Goal: Task Accomplishment & Management: Use online tool/utility

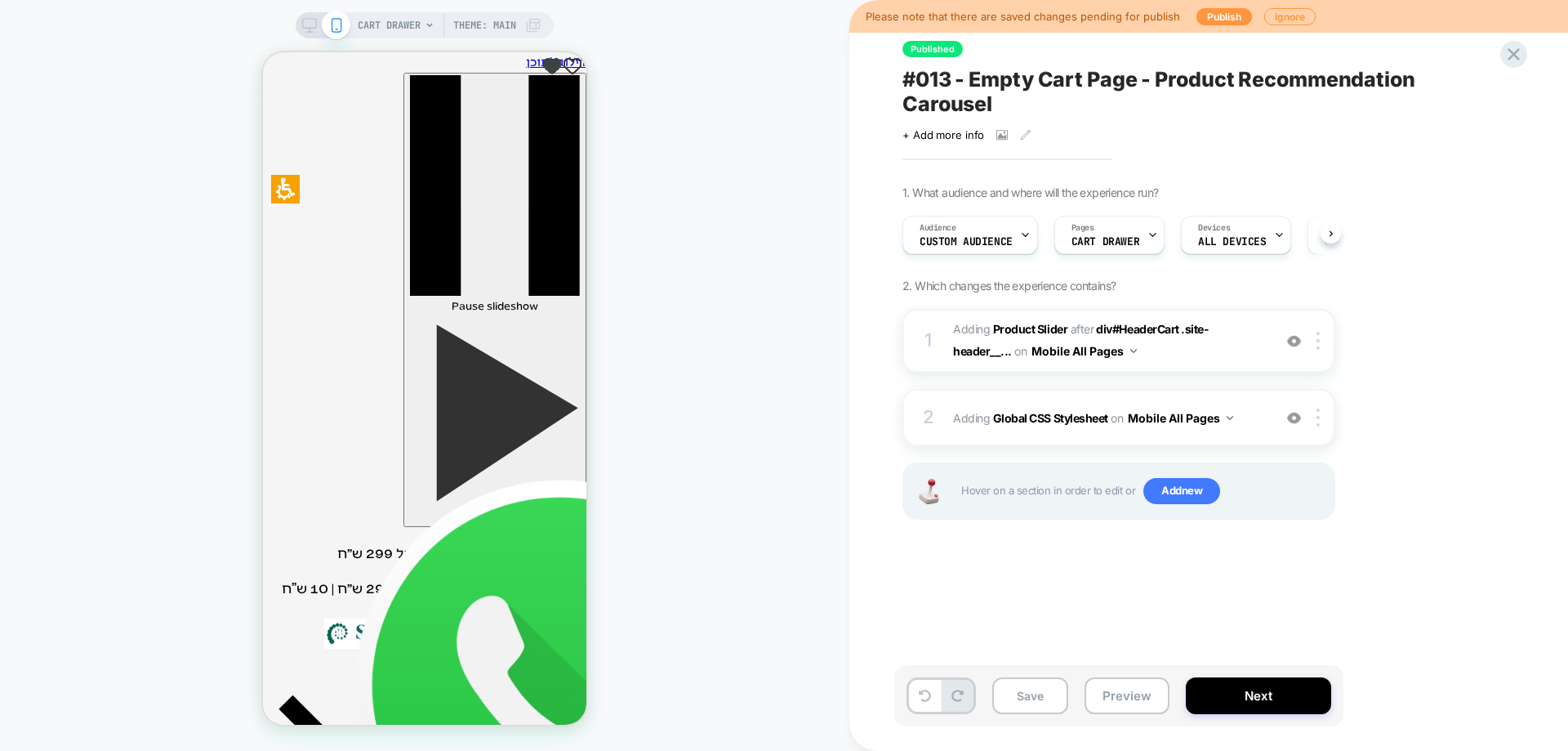
click at [1502, 51] on div at bounding box center [1513, 55] width 27 height 27
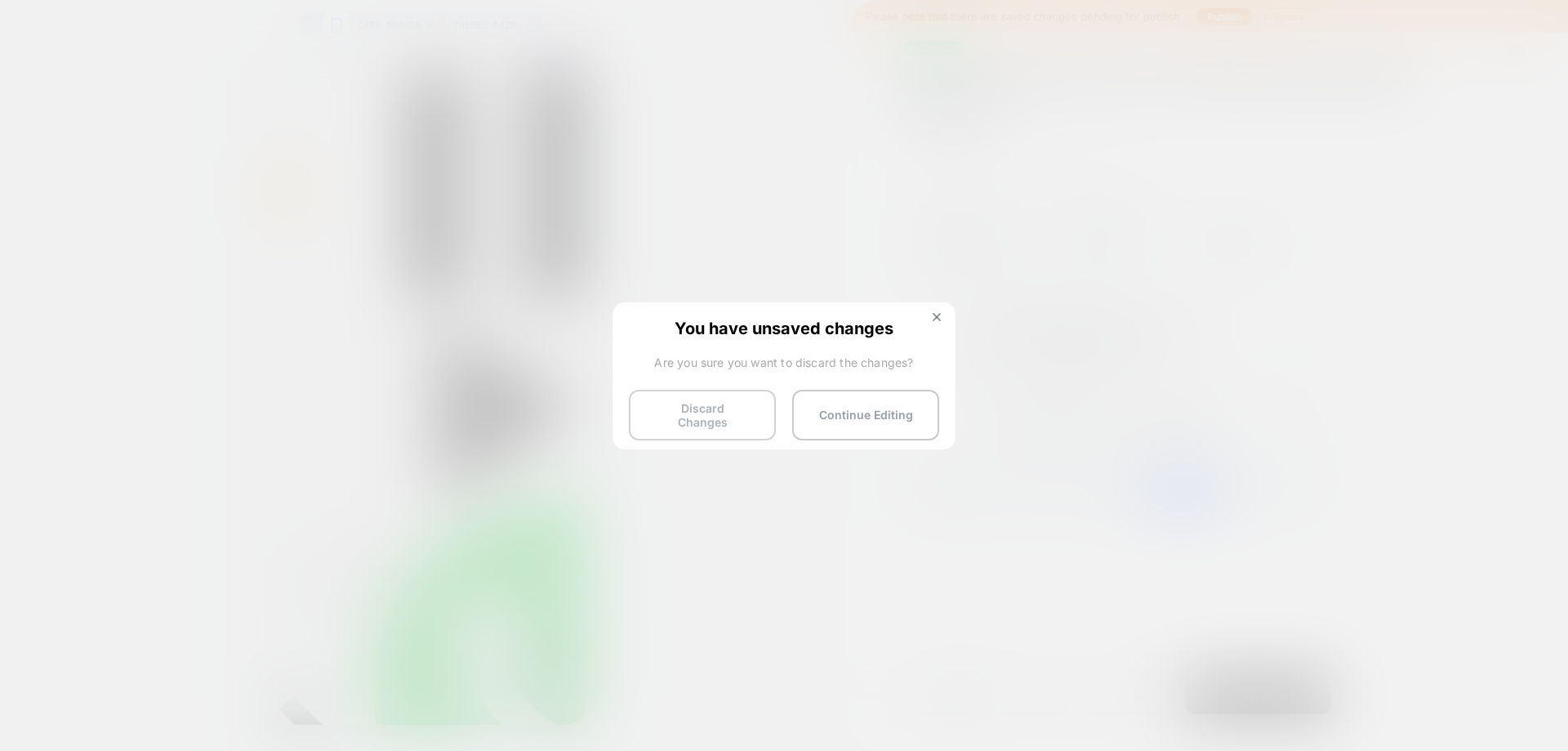
click at [708, 411] on button "Discard Changes" at bounding box center [702, 415] width 147 height 50
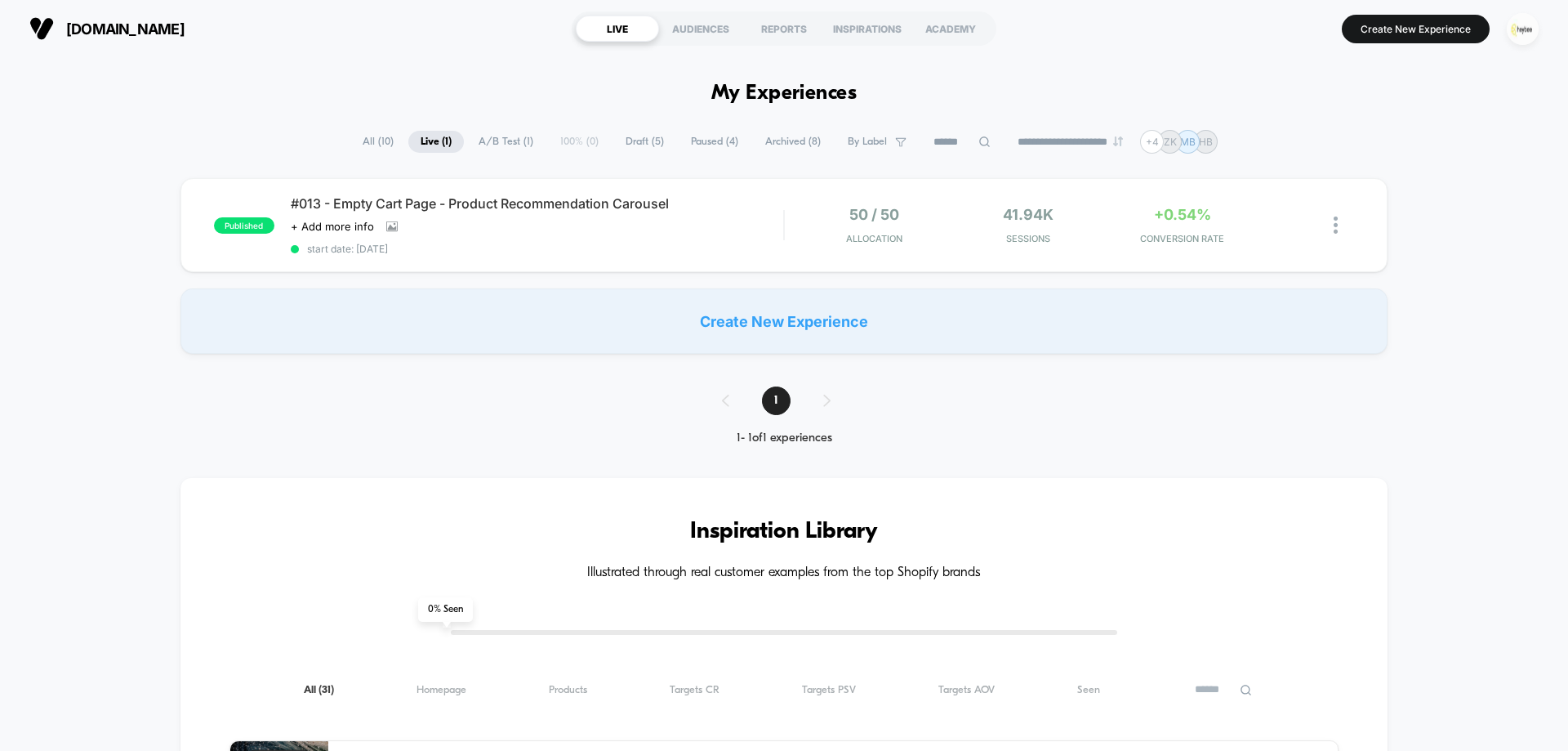
click at [1529, 29] on img "button" at bounding box center [1523, 29] width 32 height 32
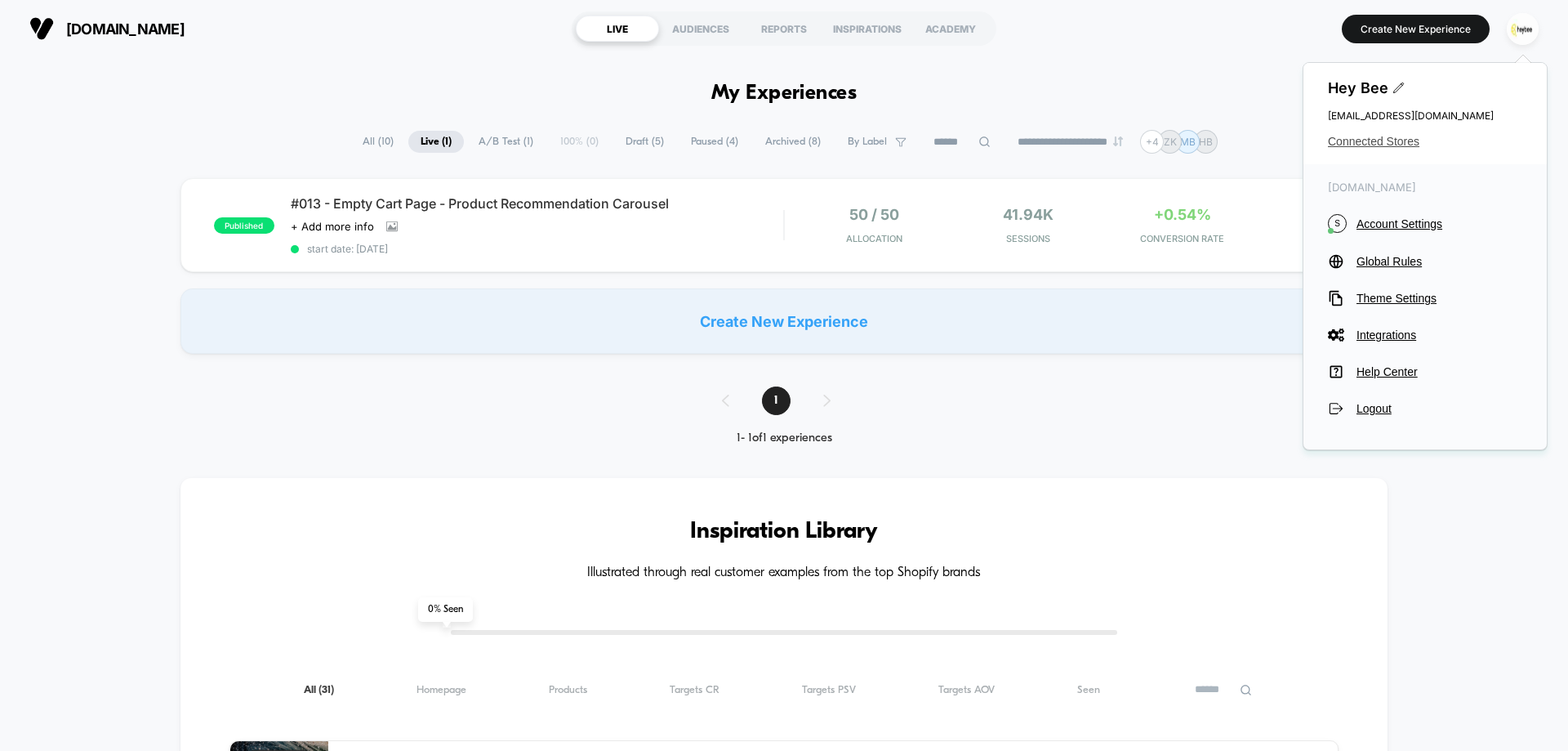
click at [1392, 138] on span "Connected Stores" at bounding box center [1424, 141] width 194 height 13
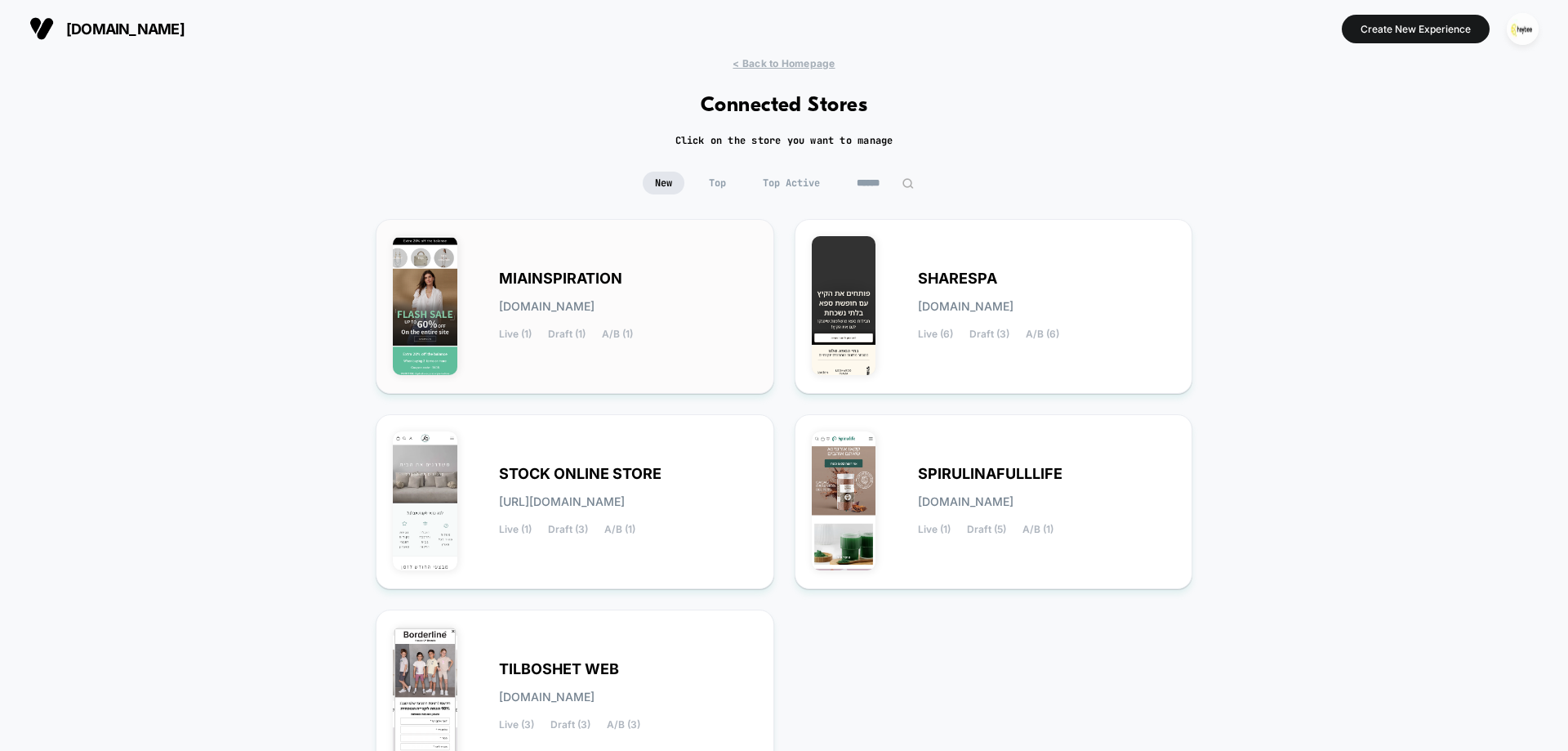
click at [595, 304] on span "[DOMAIN_NAME]" at bounding box center [547, 307] width 96 height 12
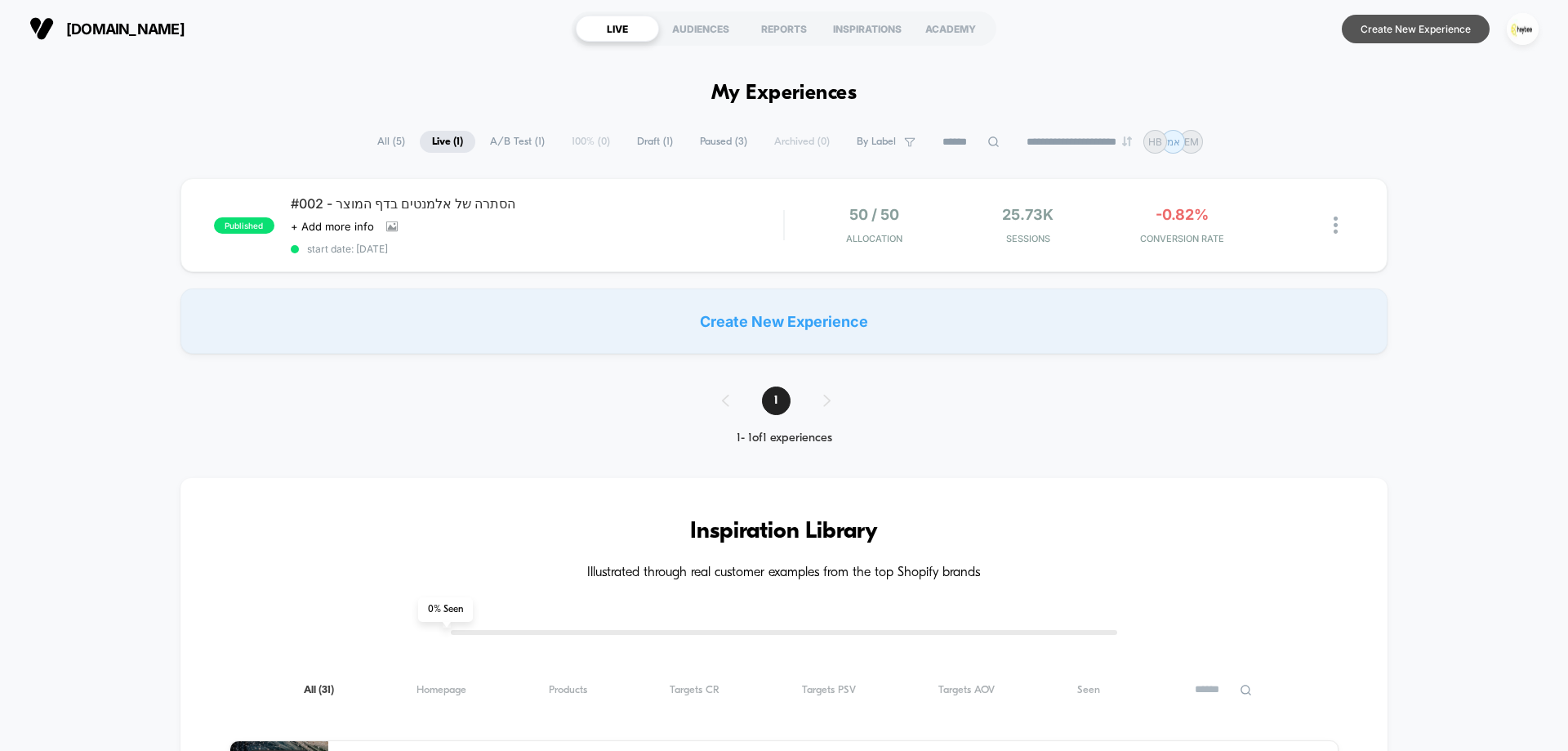
click at [1413, 26] on button "Create New Experience" at bounding box center [1415, 29] width 148 height 29
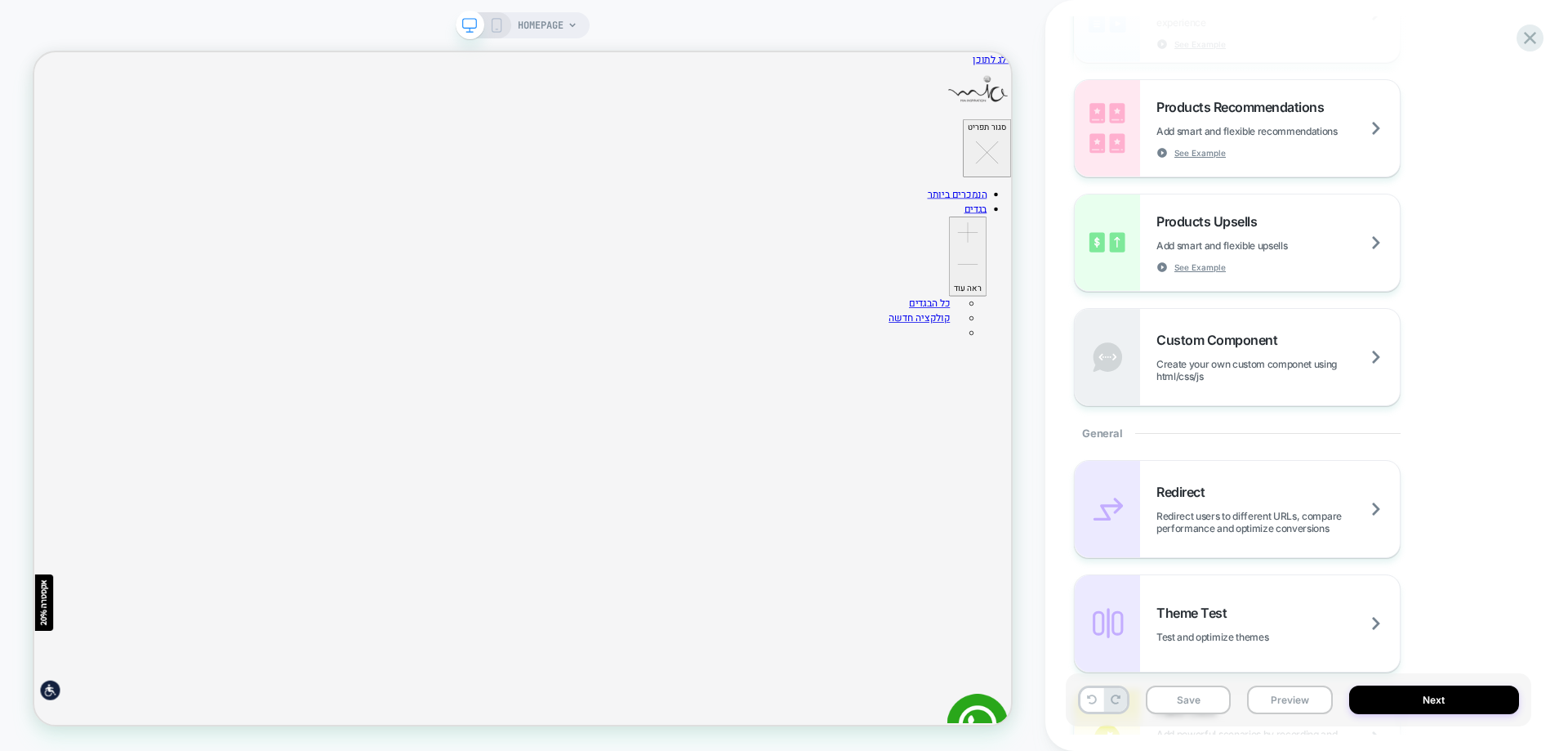
scroll to position [327, 0]
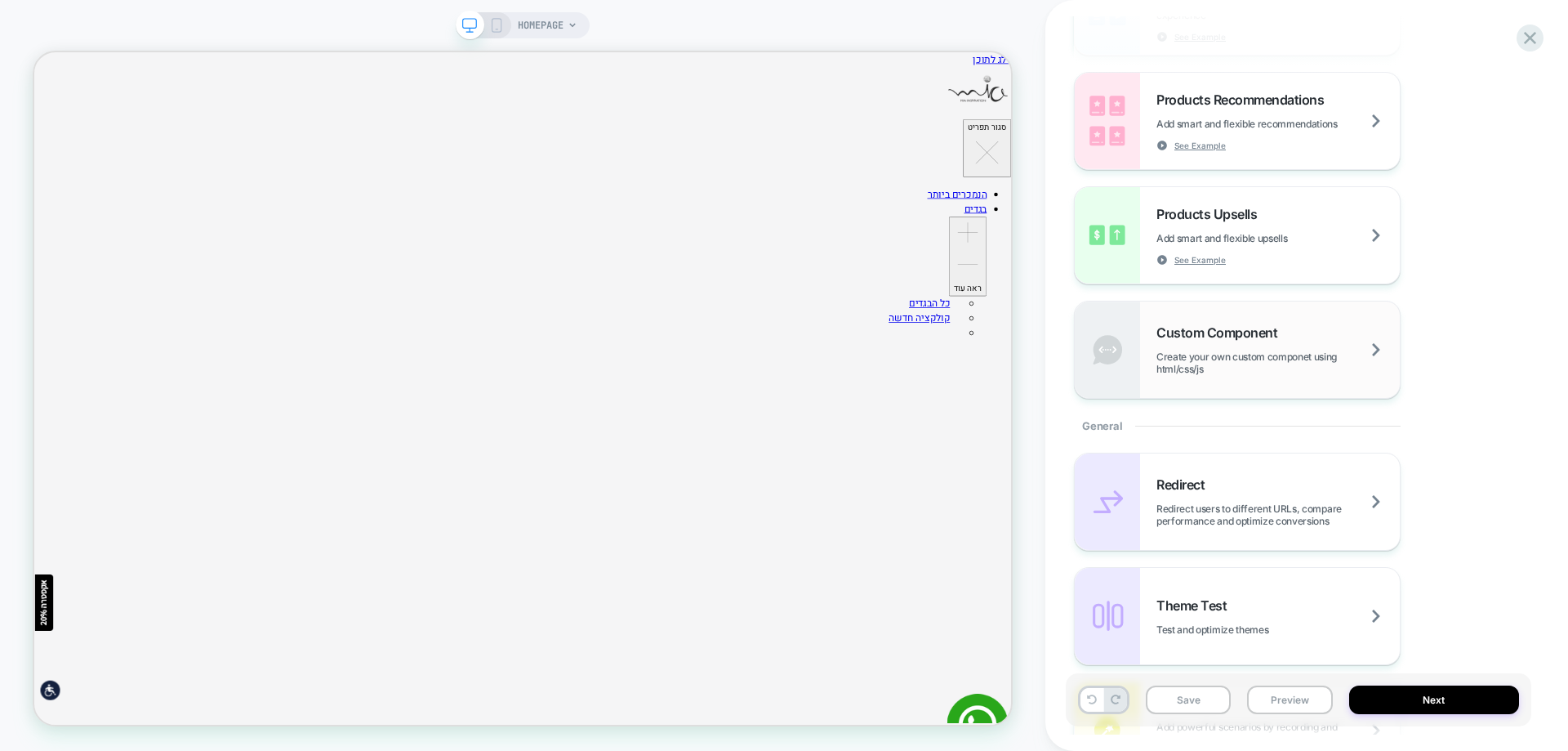
click at [1254, 347] on div "Custom Component Create your own custom componet using html/css/js" at bounding box center [1278, 349] width 244 height 50
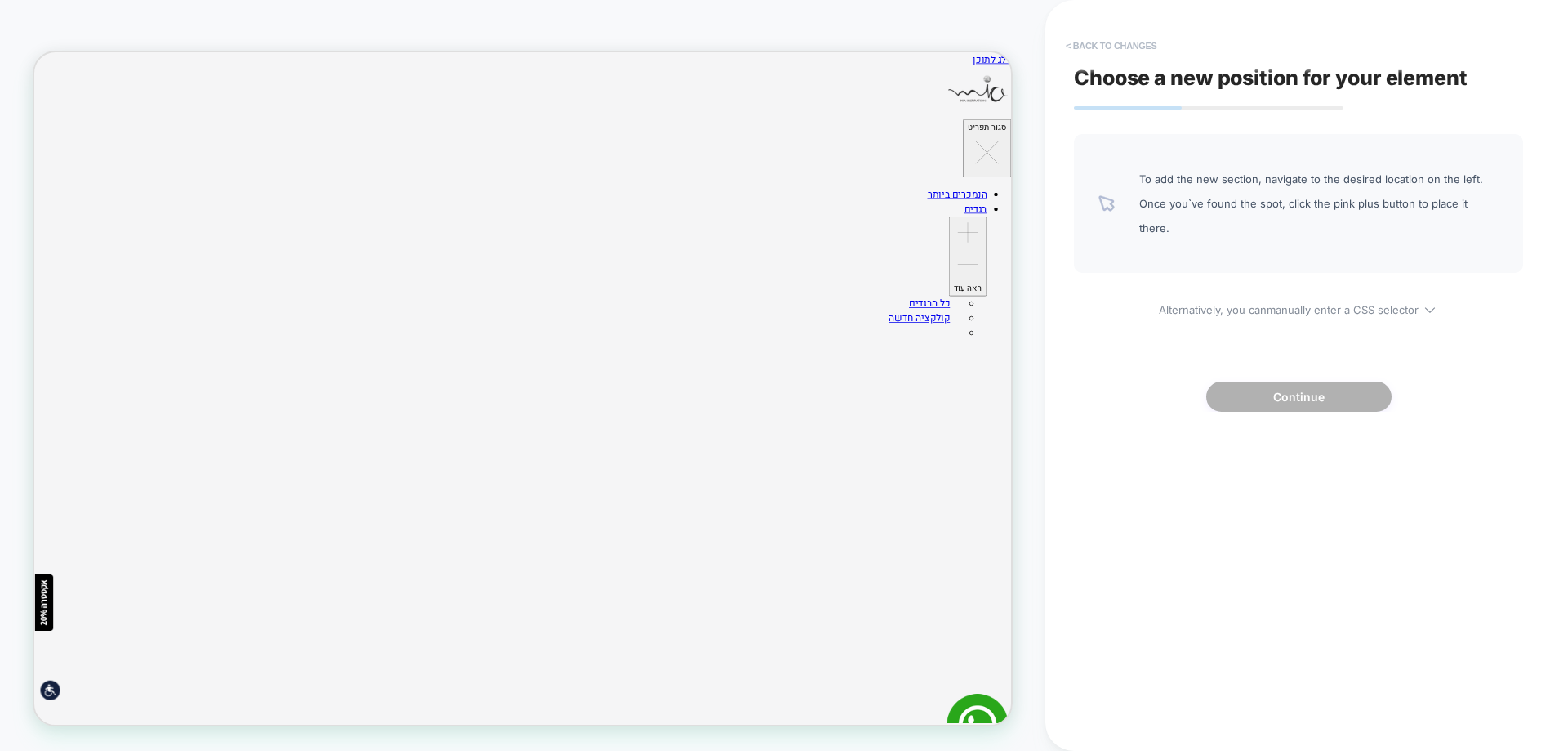
click at [1060, 34] on button "< Back to changes" at bounding box center [1111, 45] width 108 height 26
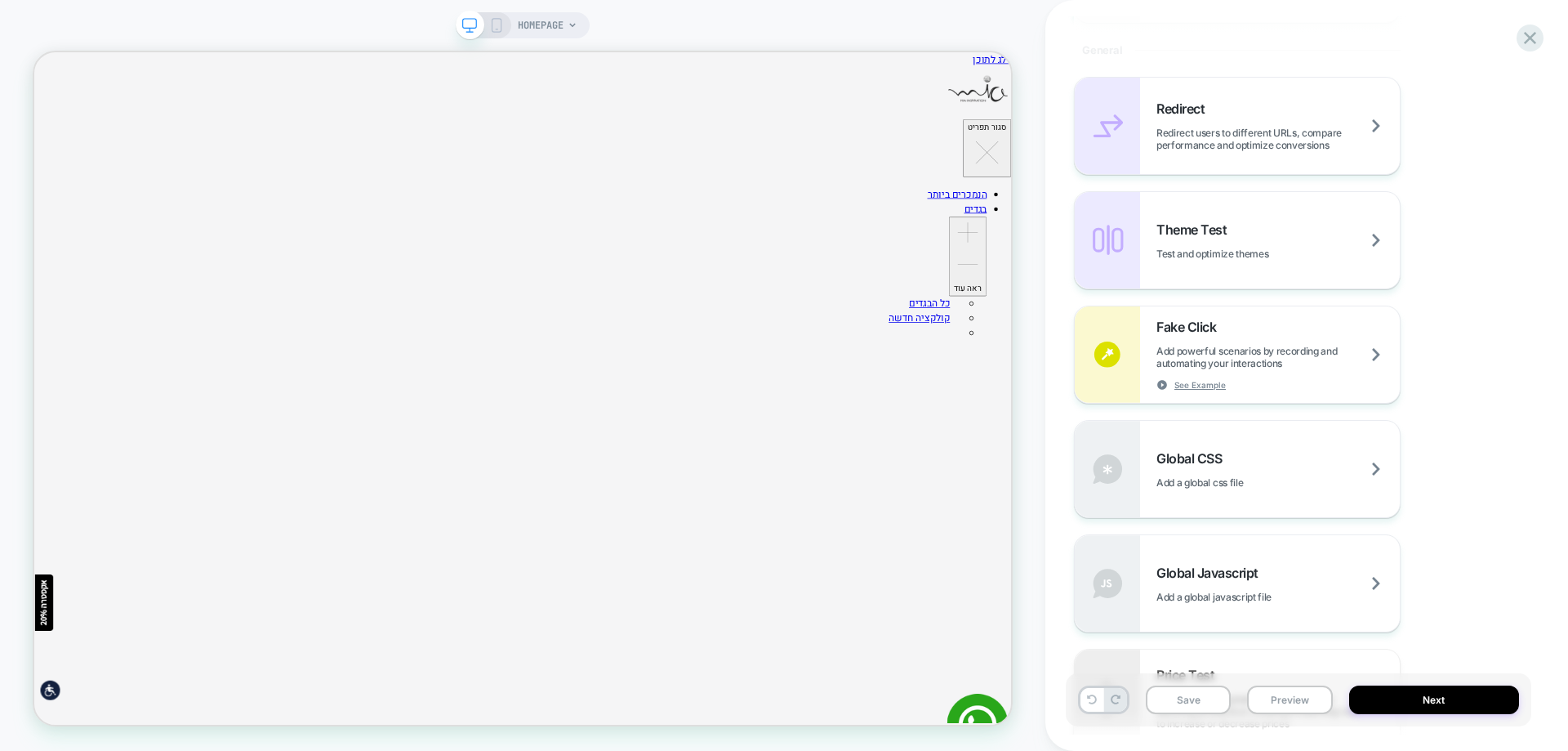
scroll to position [735, 0]
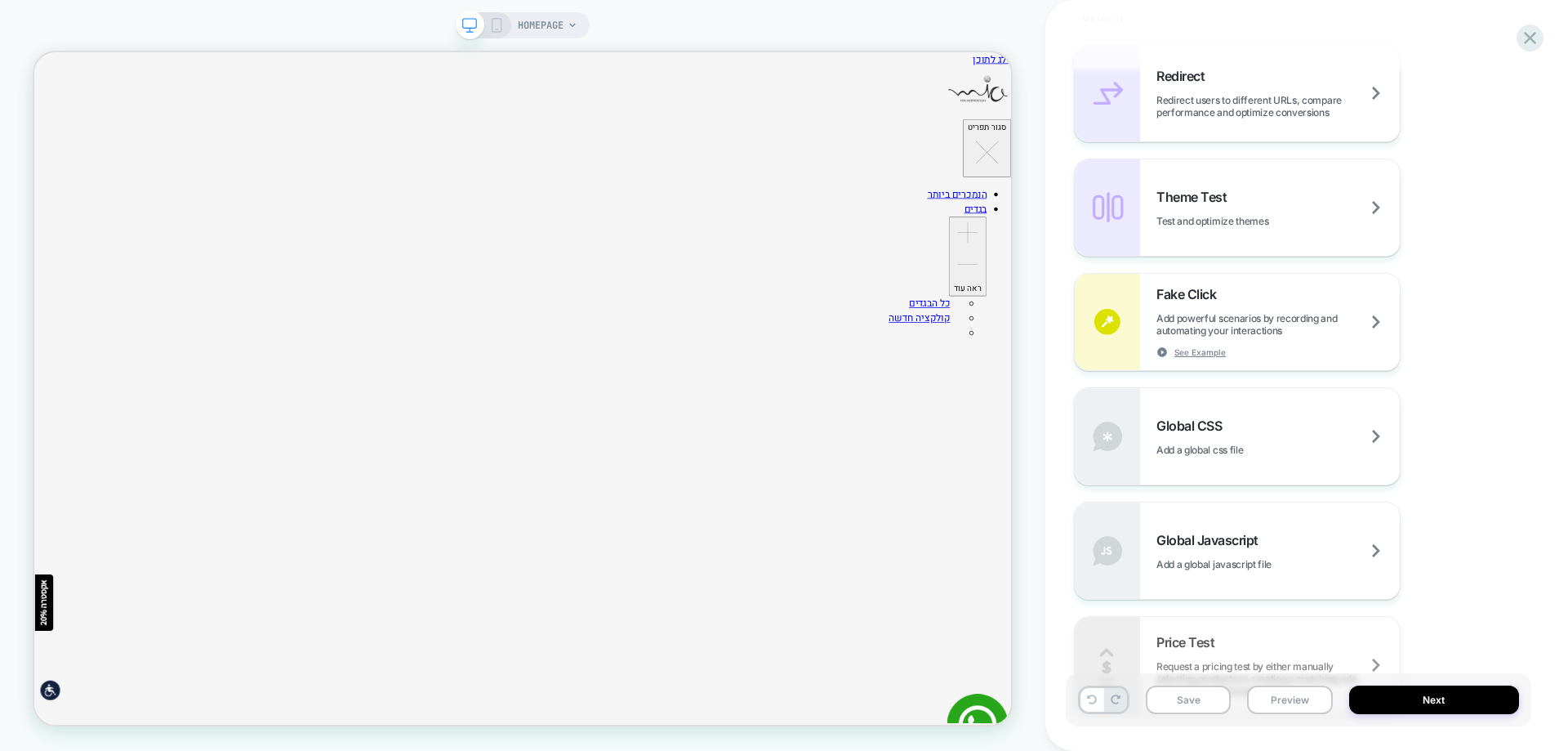
click at [1252, 418] on div "Global CSS Add a global css file" at bounding box center [1278, 437] width 244 height 39
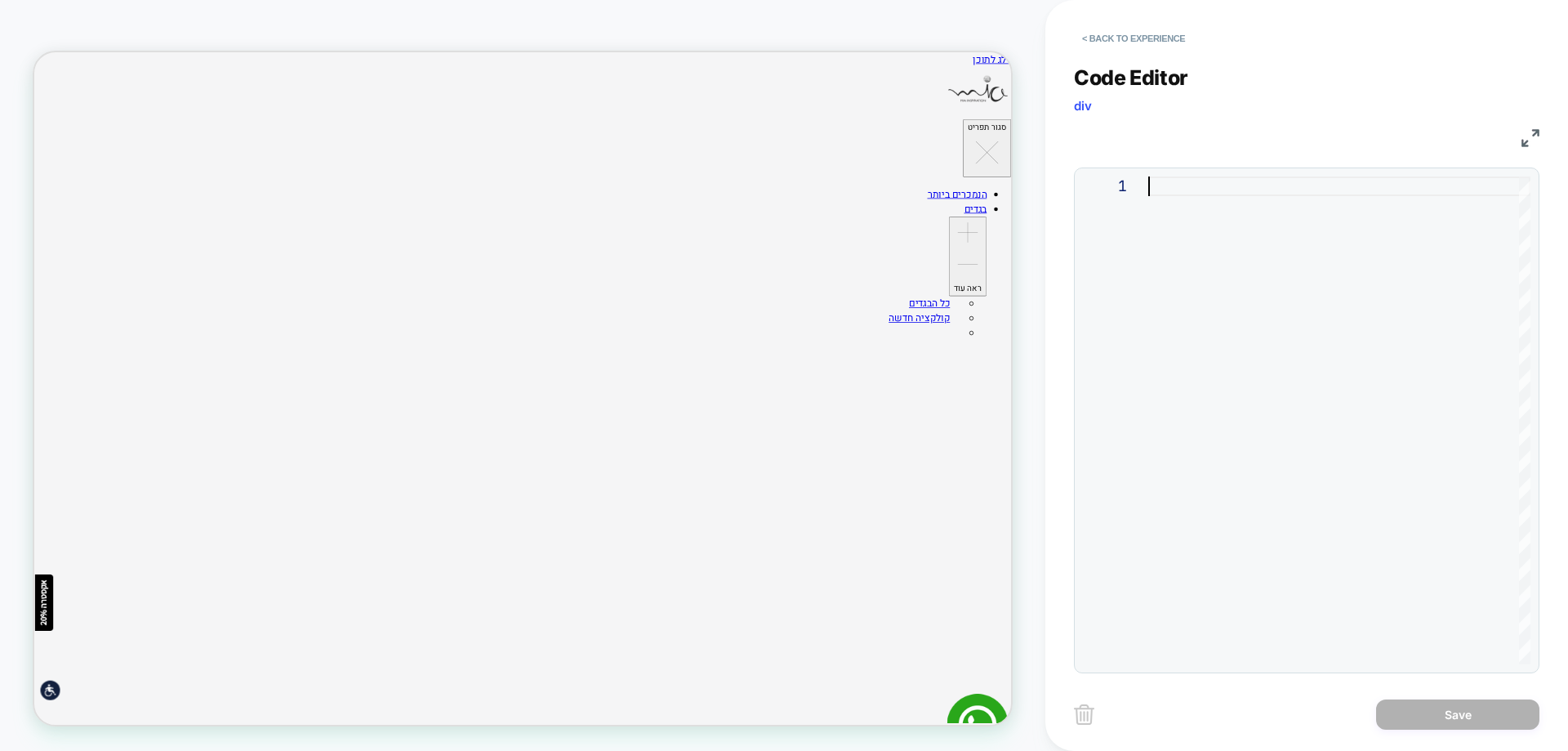
click at [1186, 176] on div at bounding box center [1339, 420] width 382 height 487
type textarea "**********"
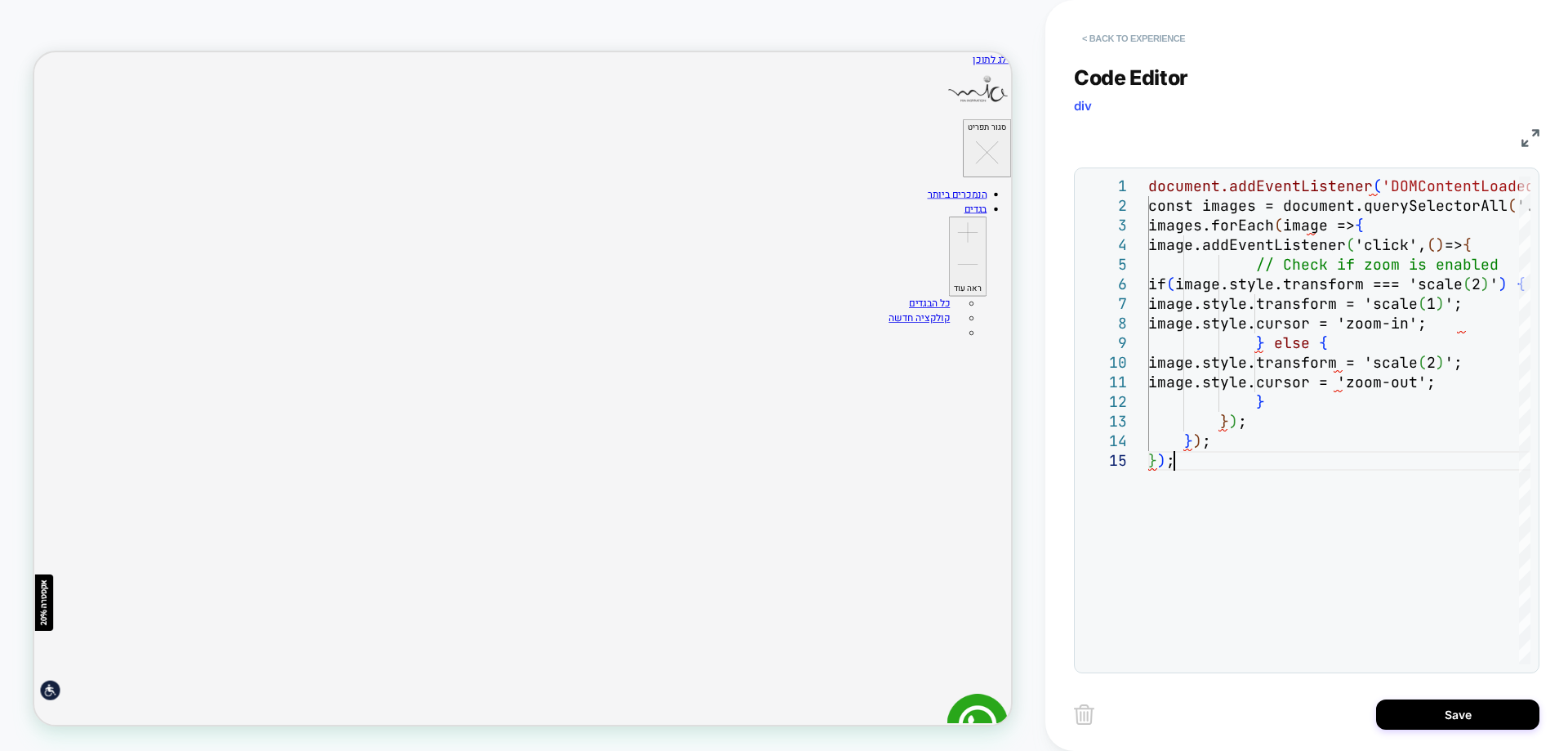
click at [1141, 43] on button "< Back to experience" at bounding box center [1134, 38] width 119 height 26
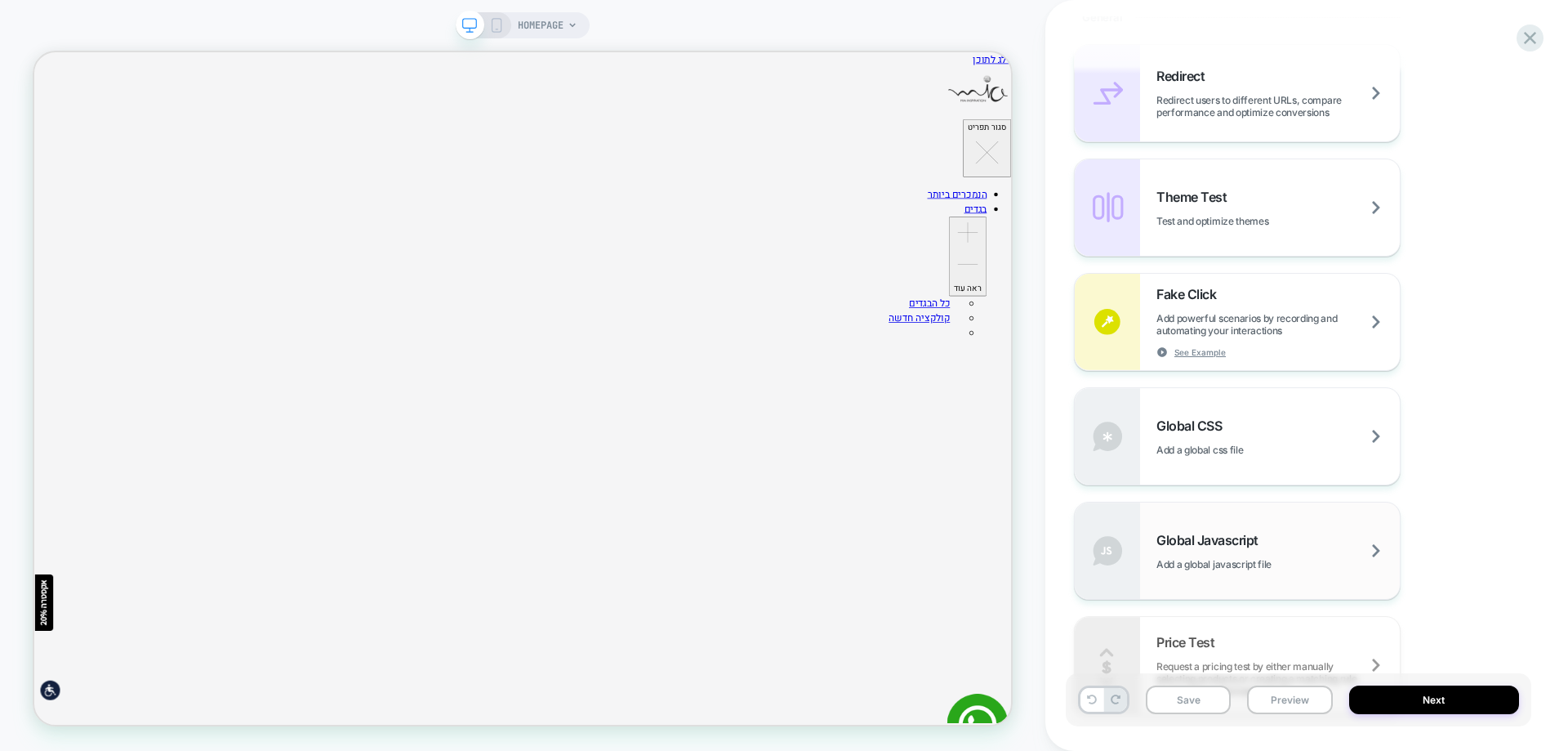
click at [1245, 558] on span "Add a global javascript file" at bounding box center [1235, 564] width 156 height 13
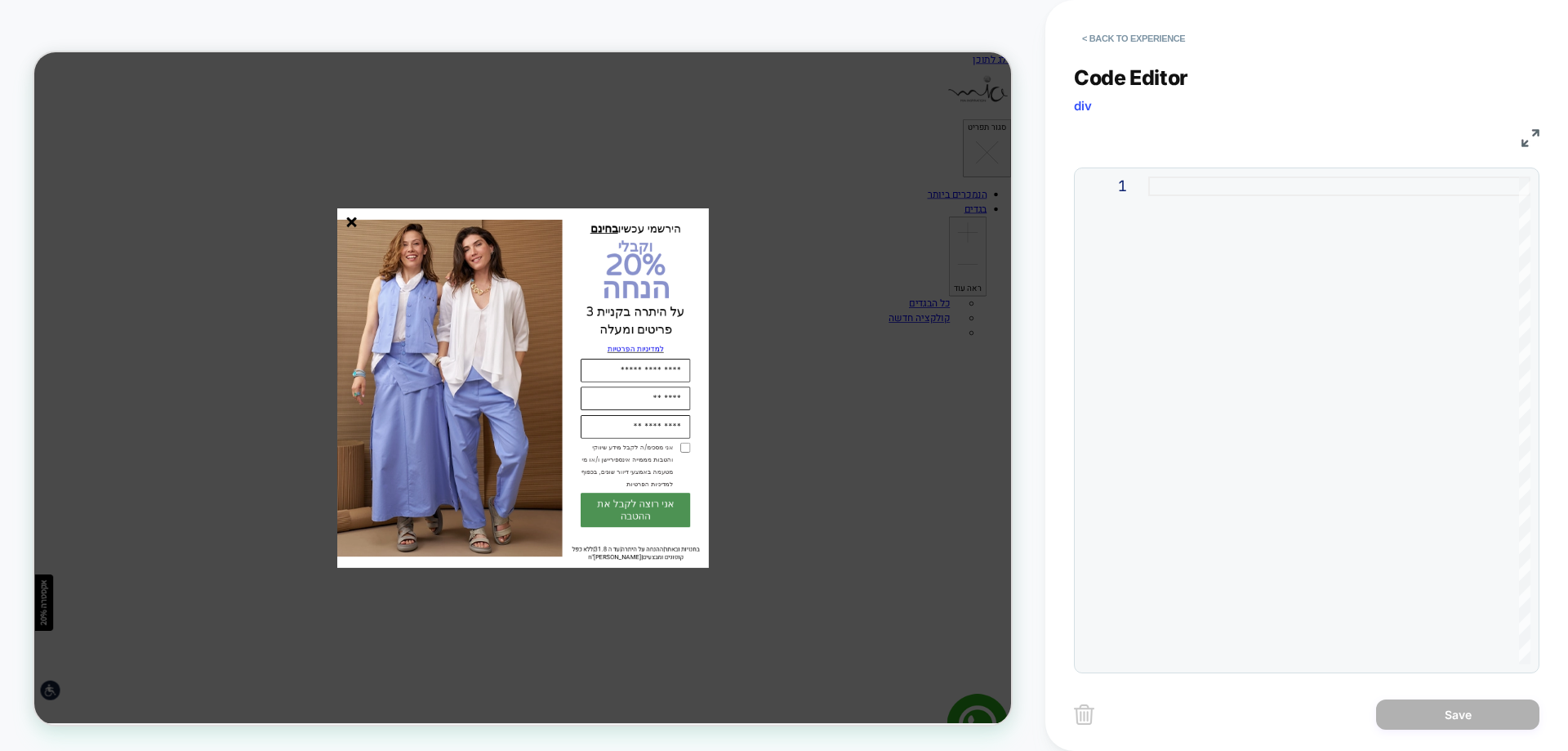
click at [1193, 184] on div at bounding box center [1339, 420] width 382 height 487
type textarea "**********"
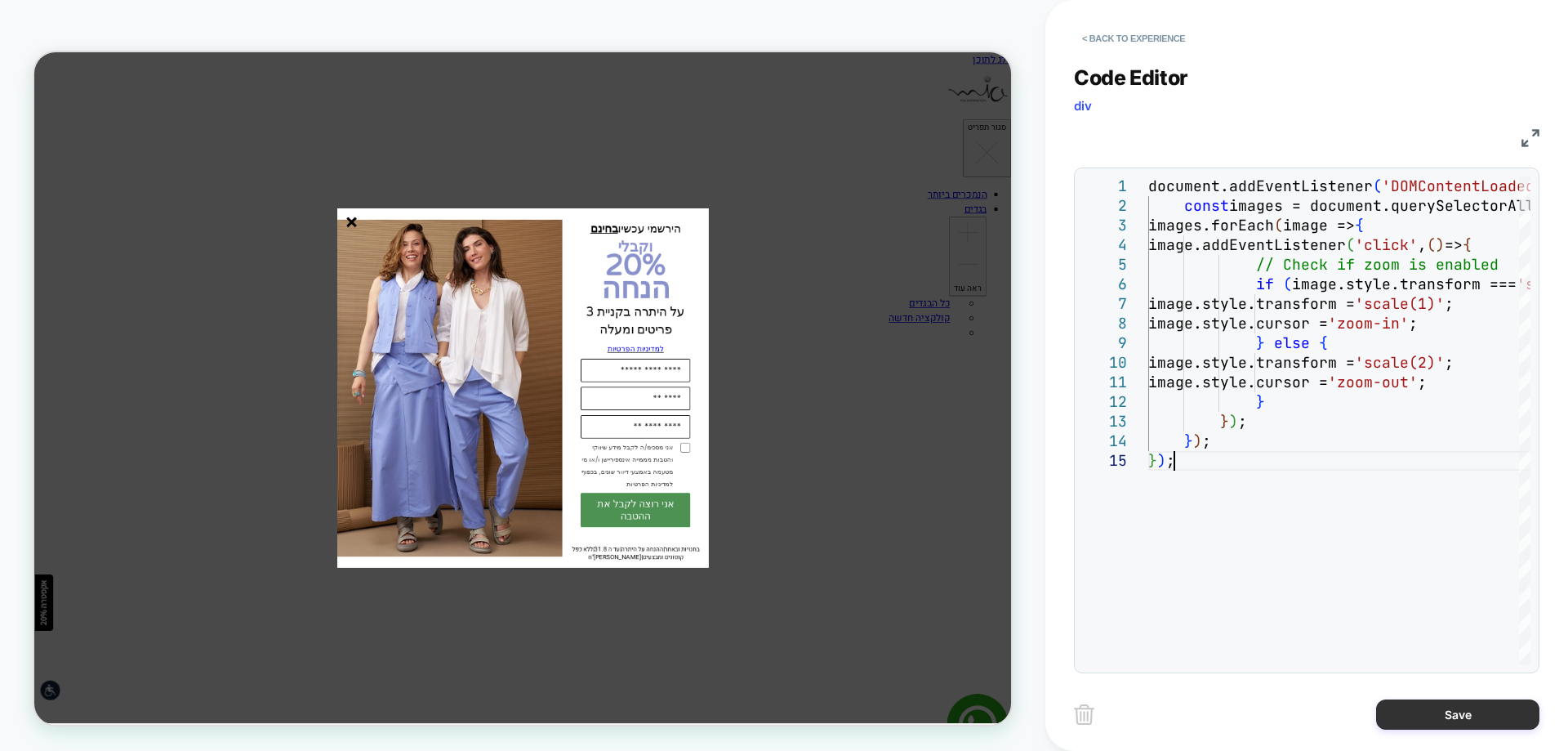
click at [1529, 712] on button "Save" at bounding box center [1457, 714] width 163 height 30
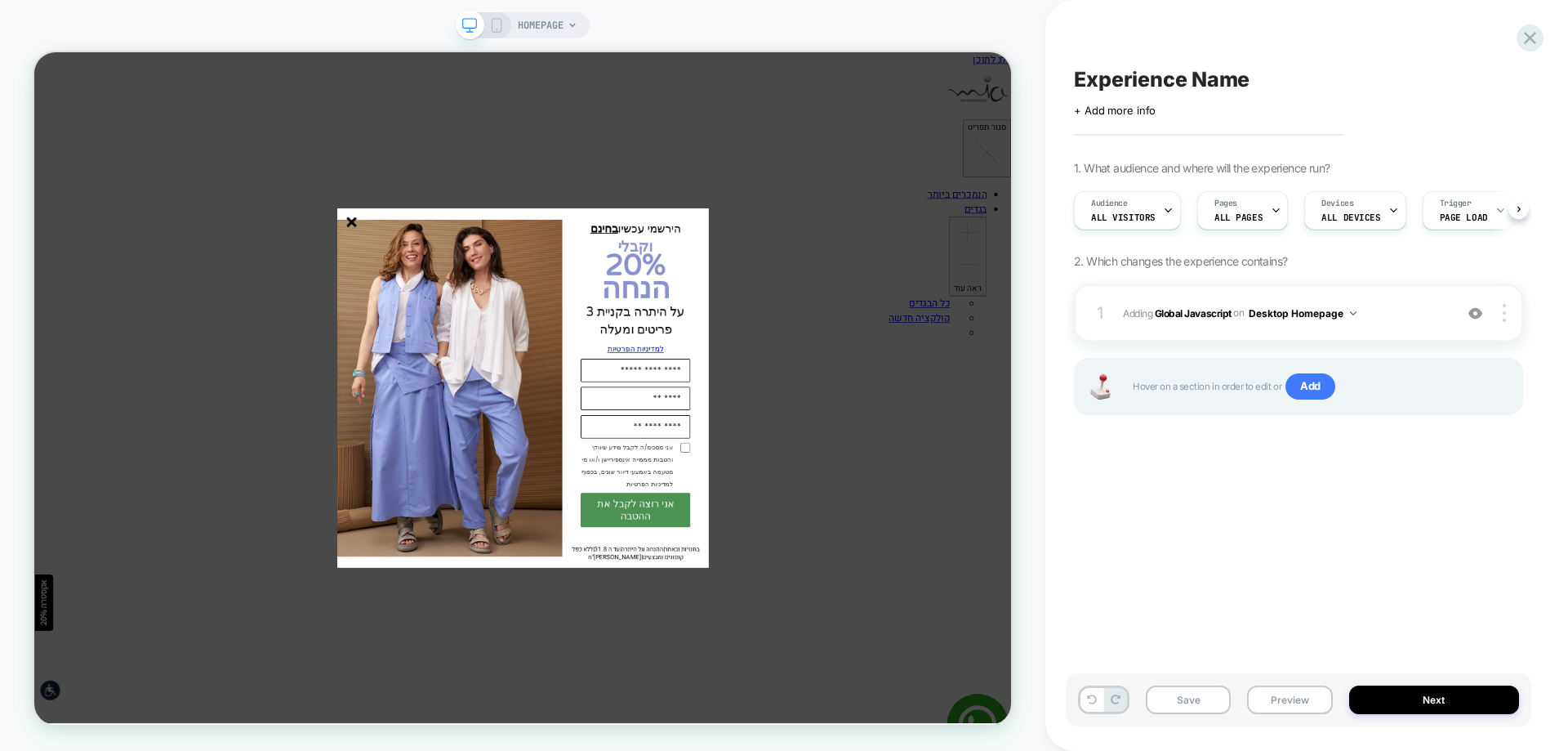
scroll to position [0, 1]
click at [459, 278] on line "סגור" at bounding box center [458, 279] width 12 height 12
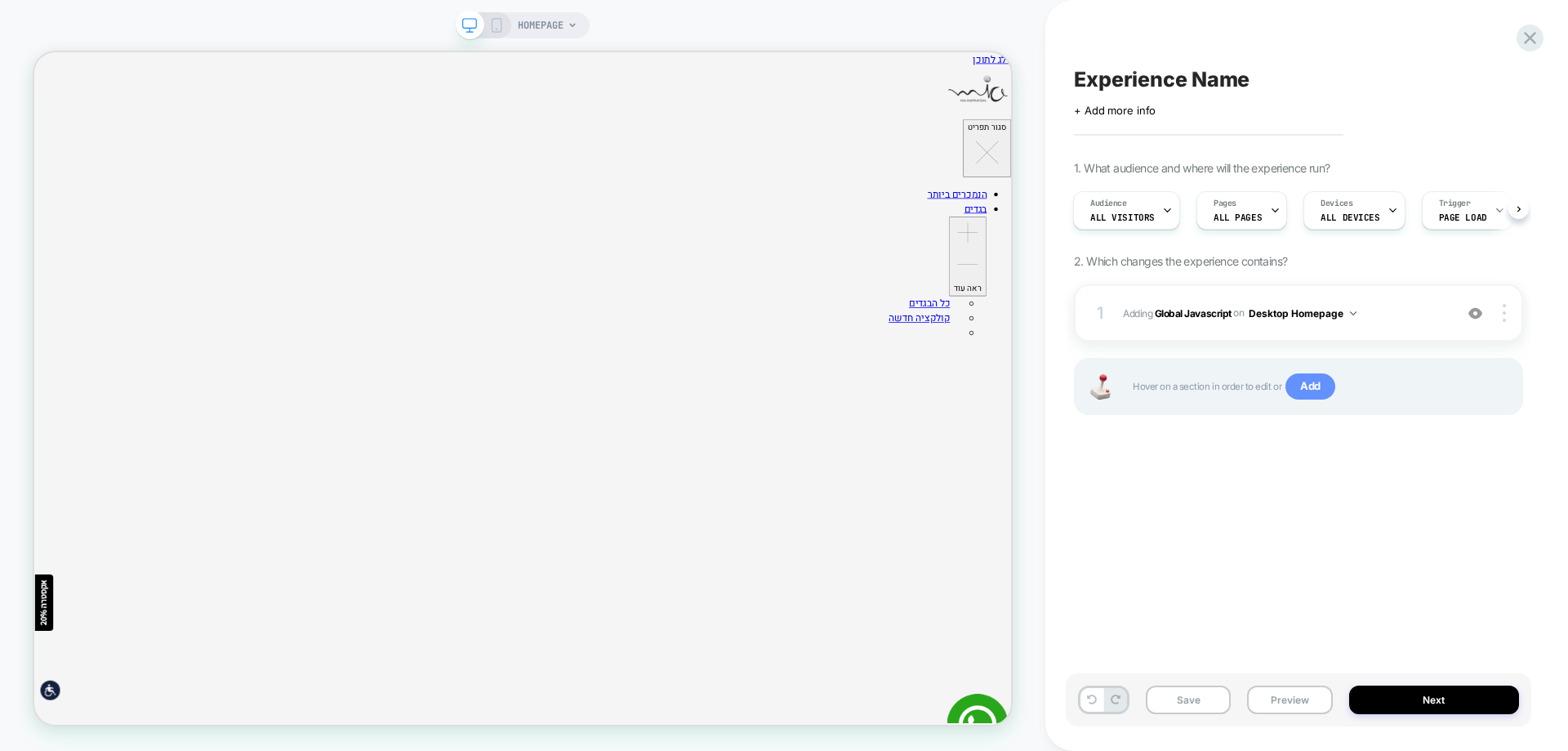
click at [1289, 386] on span "Add" at bounding box center [1309, 386] width 50 height 26
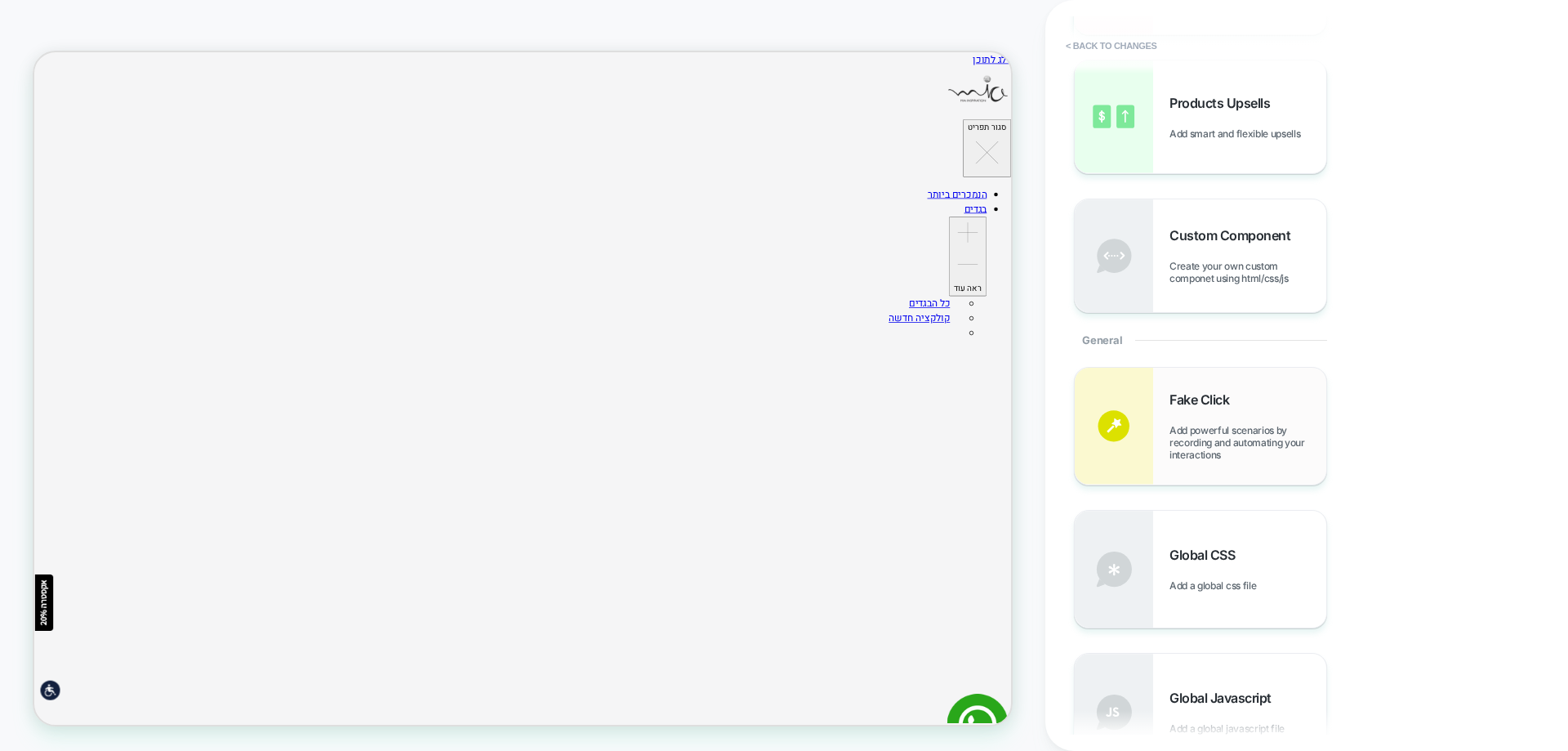
scroll to position [408, 0]
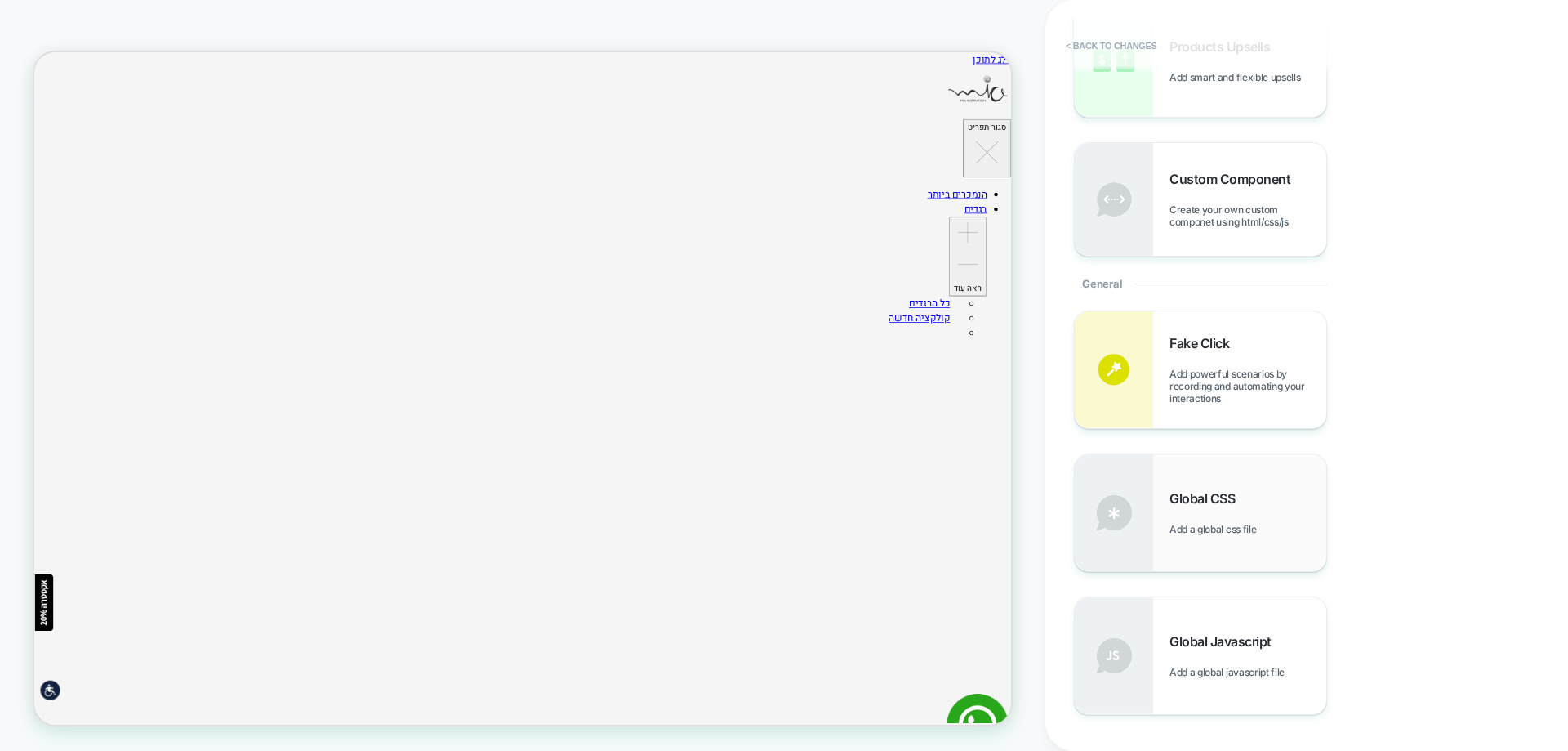
click at [1212, 498] on span "Global CSS" at bounding box center [1206, 497] width 74 height 16
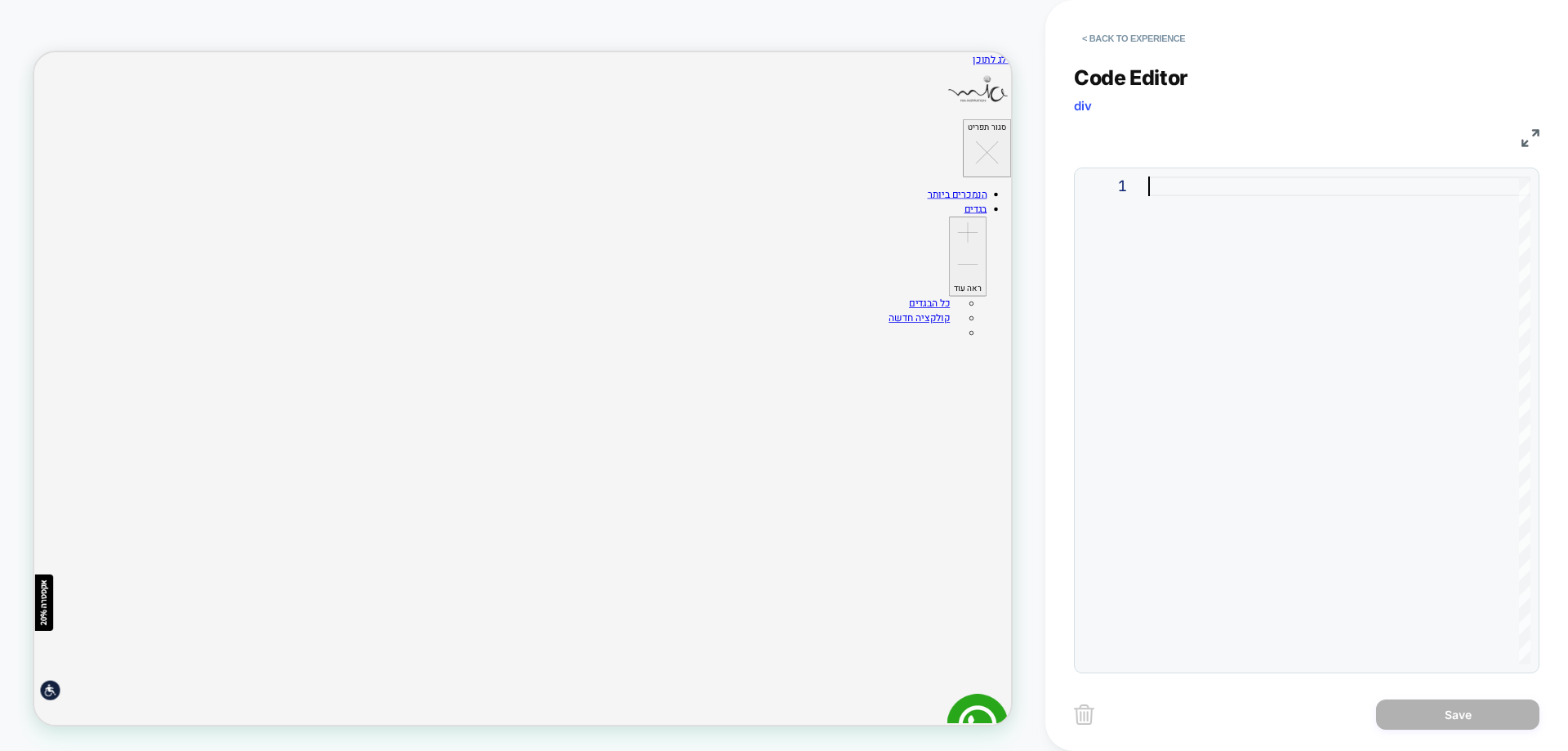
click at [1183, 192] on div at bounding box center [1339, 420] width 382 height 487
type textarea "**********"
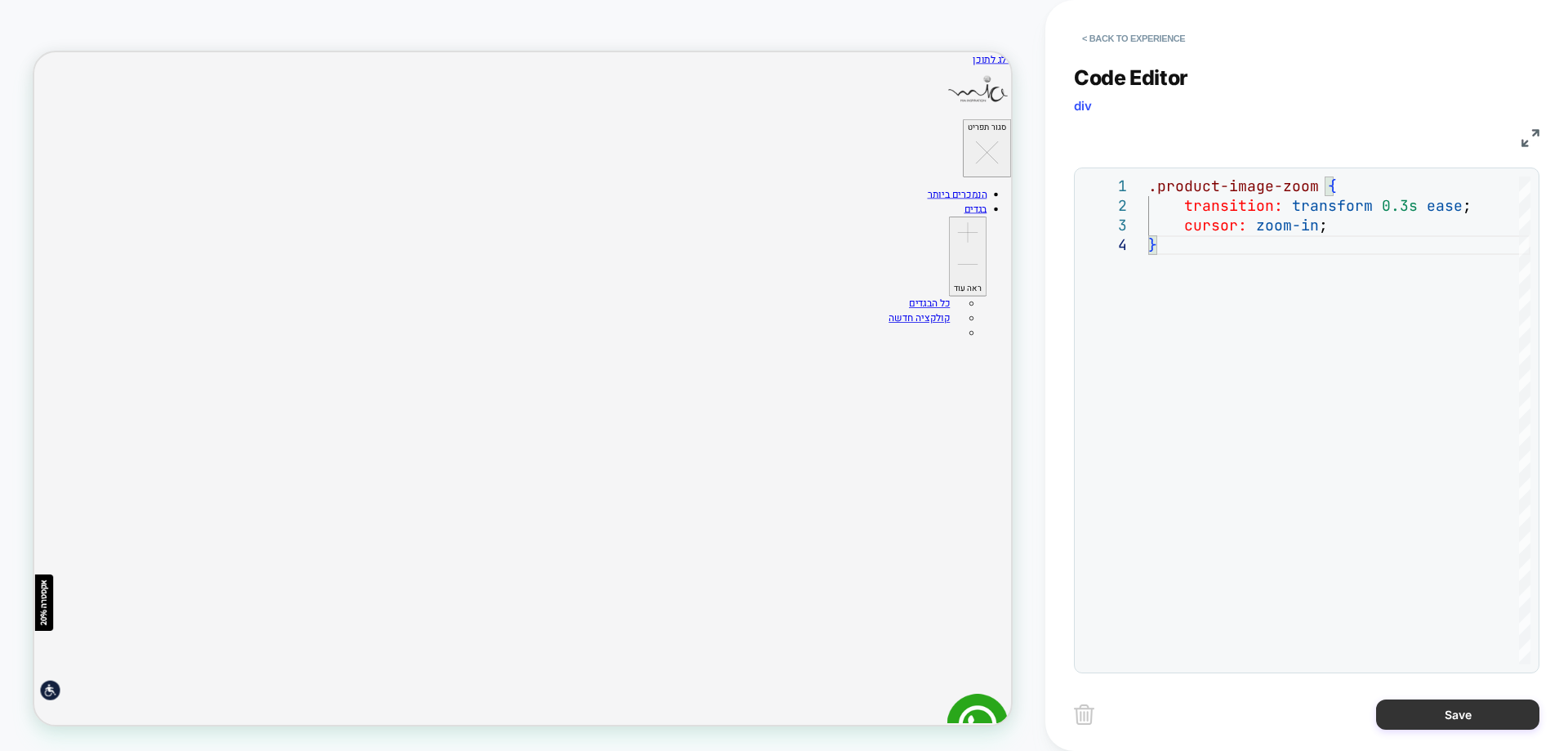
click at [1428, 722] on button "Save" at bounding box center [1457, 714] width 163 height 30
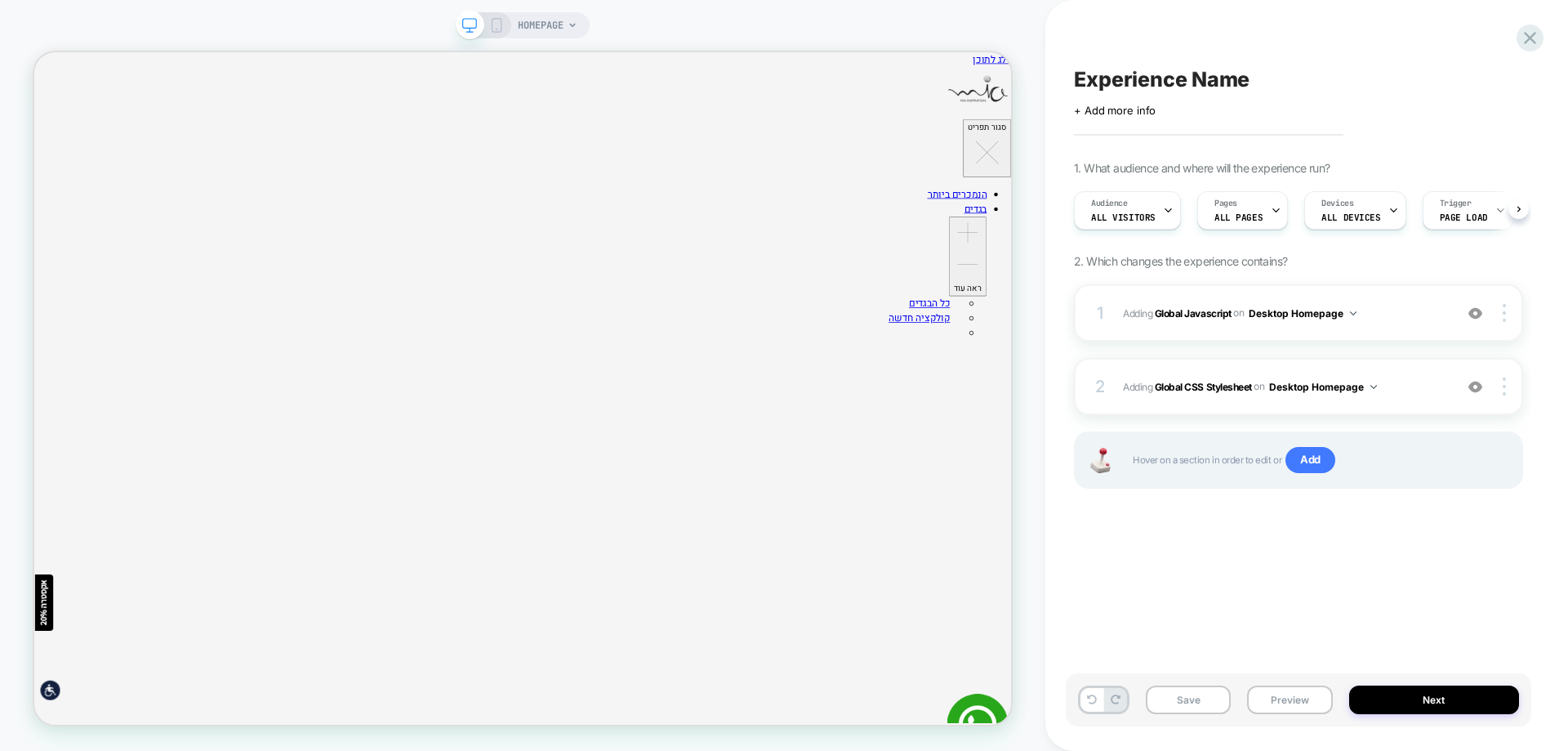
scroll to position [0, 1]
click at [1293, 695] on button "Preview" at bounding box center [1289, 700] width 85 height 29
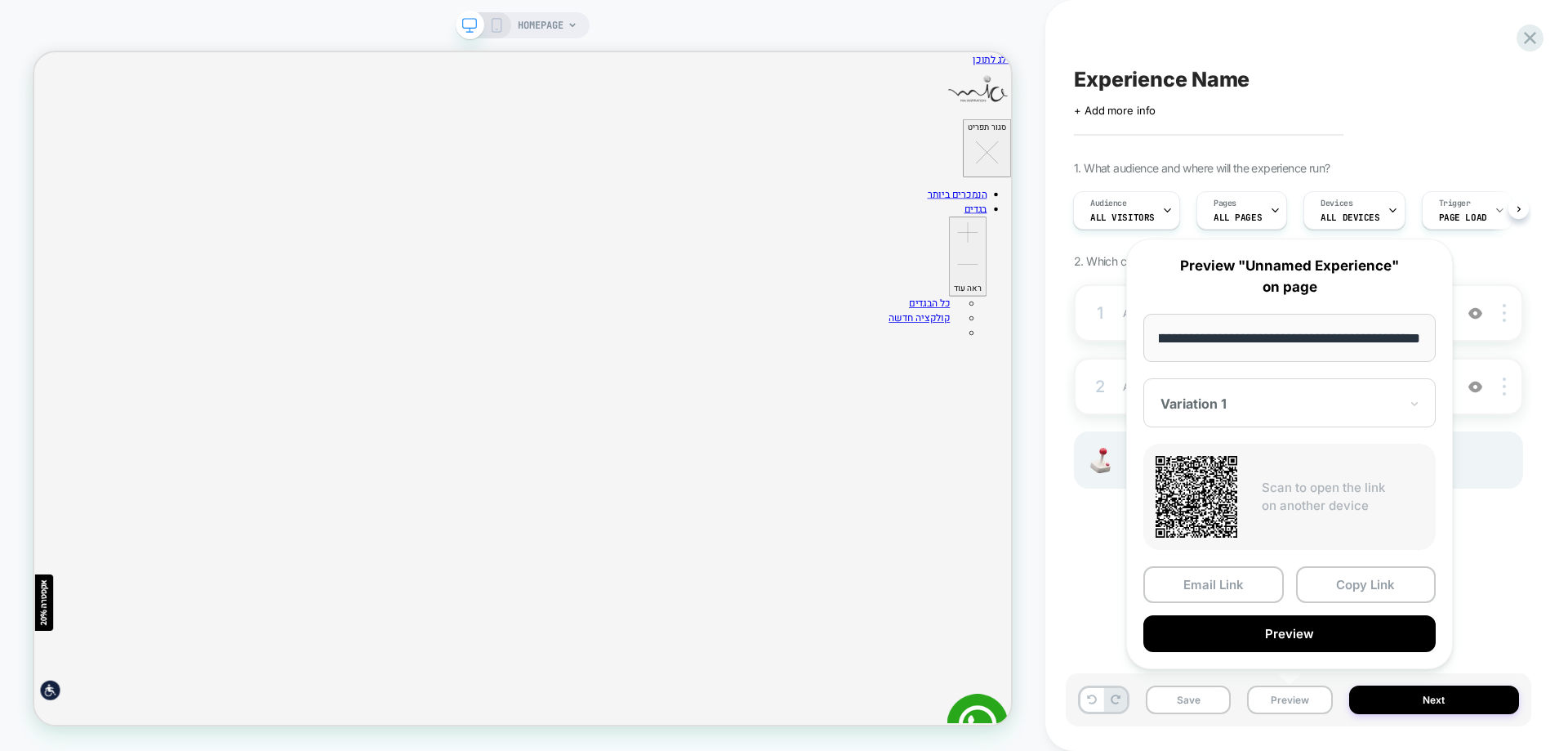
scroll to position [0, 0]
click at [1382, 618] on button "Preview" at bounding box center [1289, 633] width 292 height 37
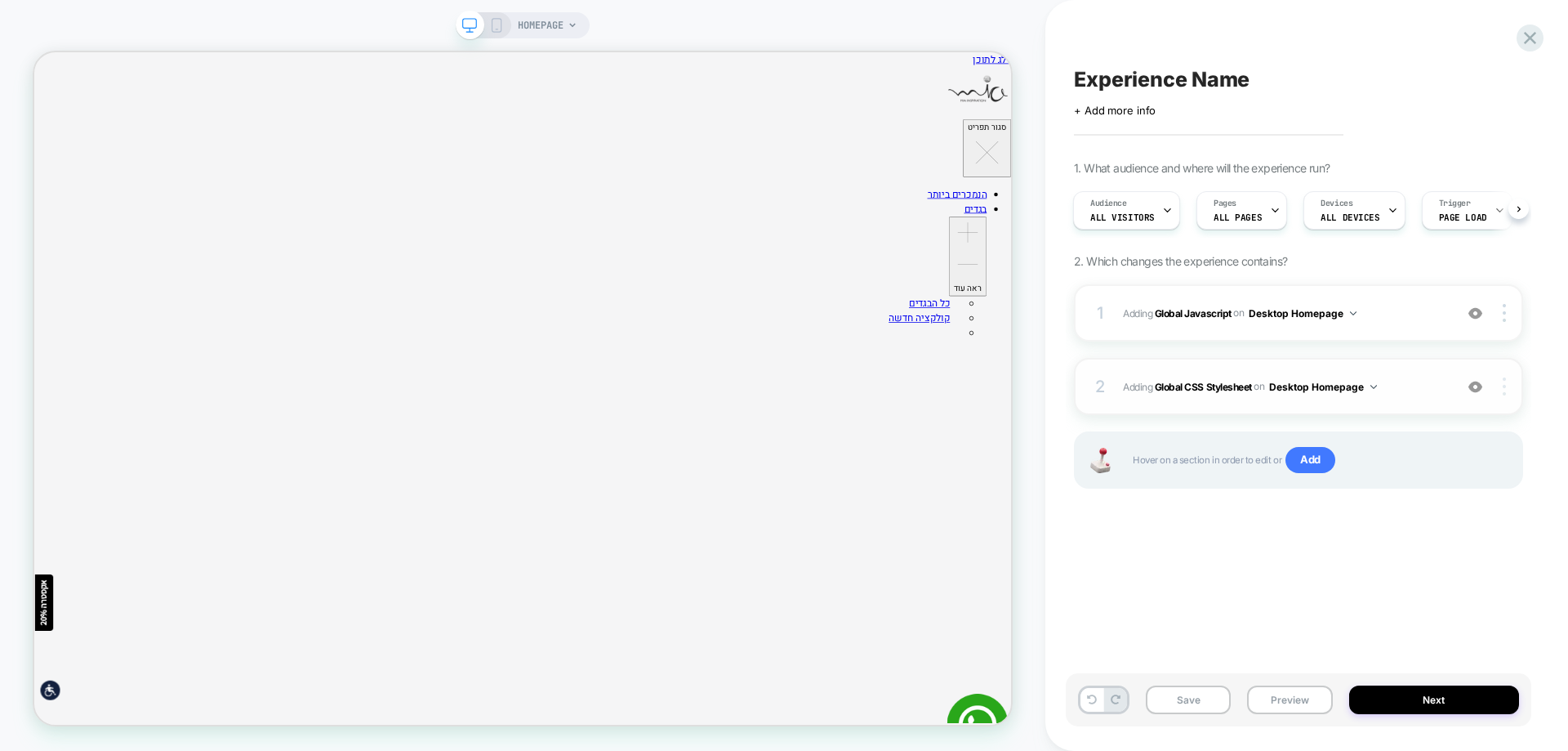
click at [1509, 381] on div at bounding box center [1506, 386] width 31 height 18
click at [1504, 385] on img at bounding box center [1504, 386] width 3 height 18
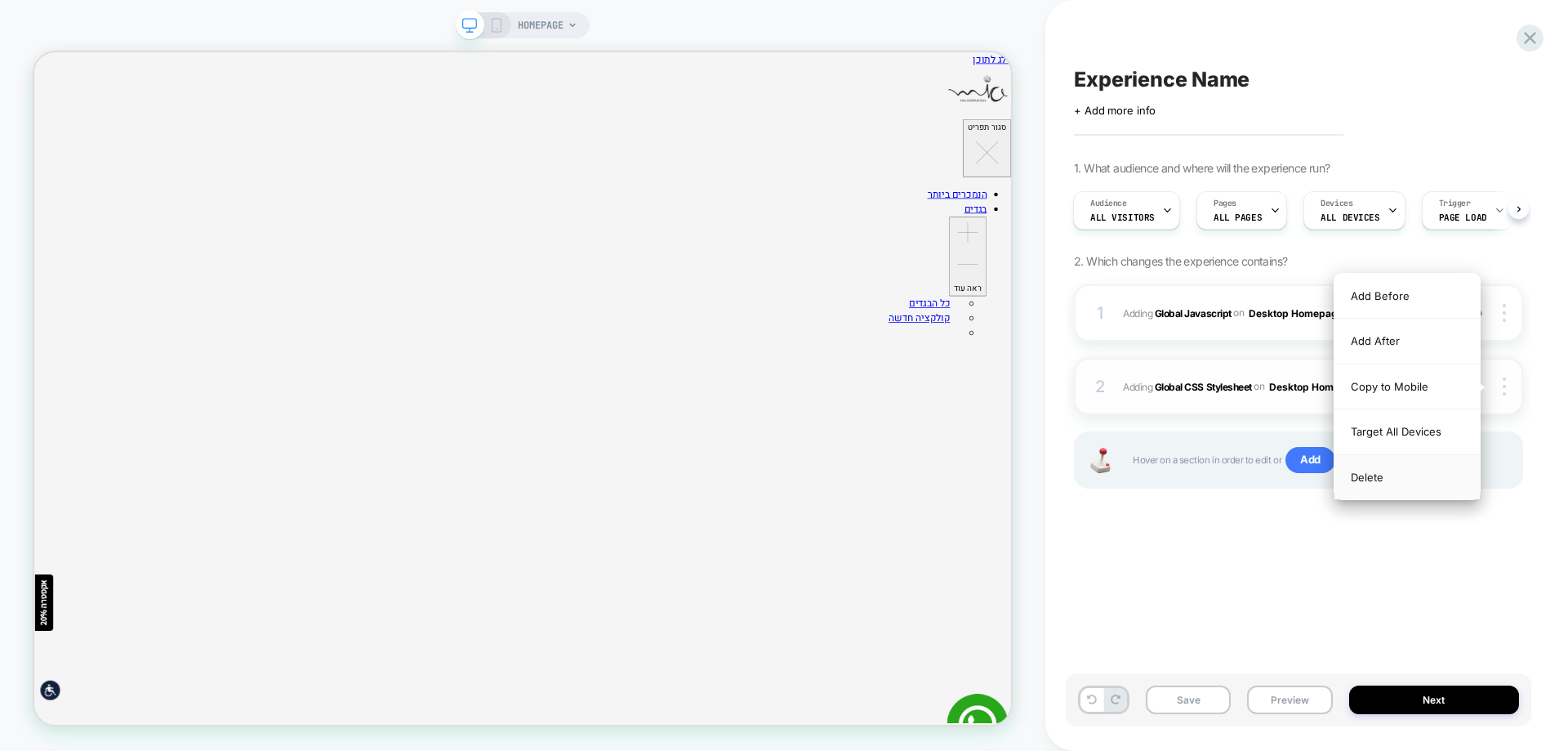
click at [1391, 482] on div "Delete" at bounding box center [1407, 477] width 145 height 45
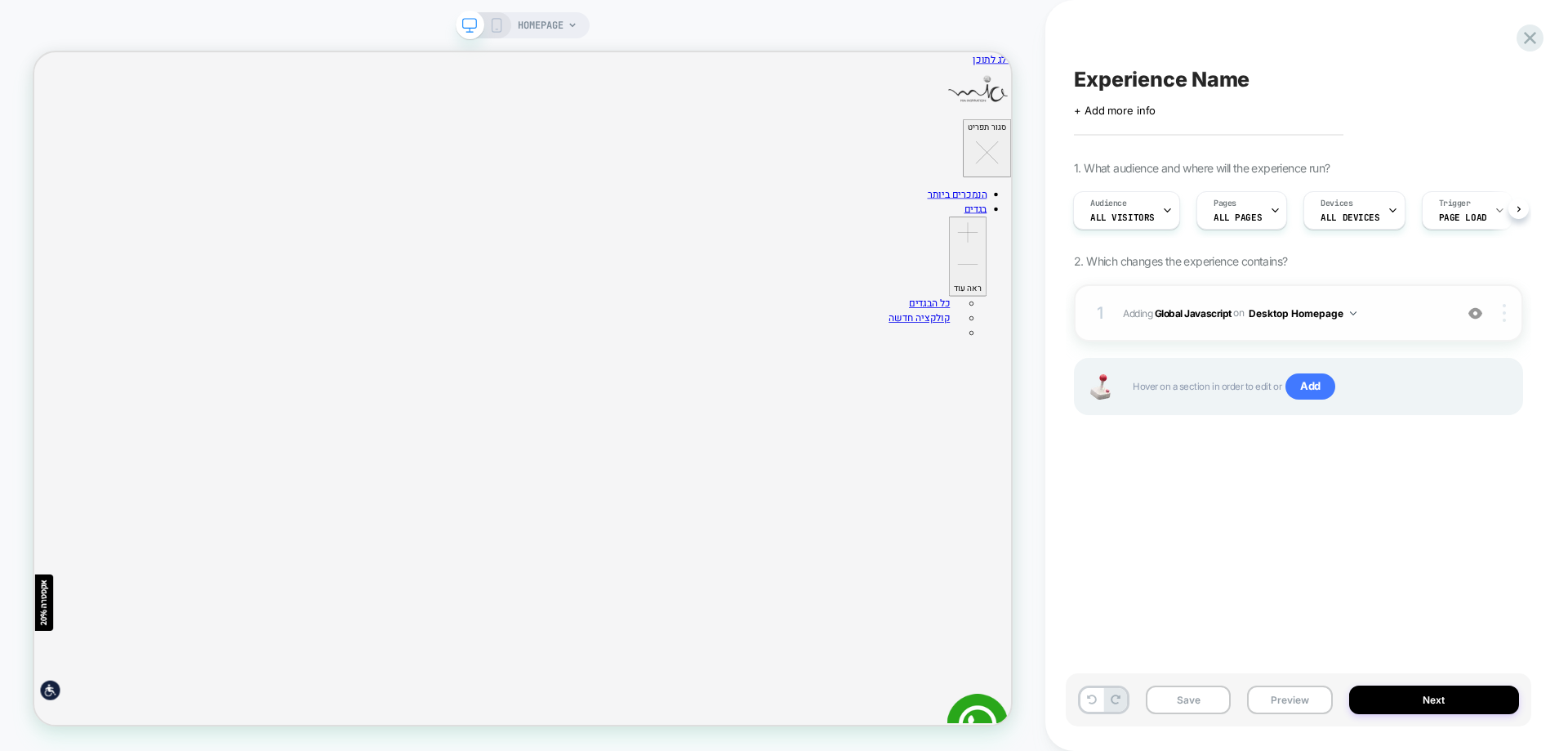
click at [1508, 312] on div at bounding box center [1506, 312] width 31 height 18
click at [1285, 525] on div "Experience Name Click to edit experience details + Add more info 1. What audien…" at bounding box center [1298, 375] width 465 height 718
click at [1242, 218] on span "ALL PAGES" at bounding box center [1237, 218] width 48 height 12
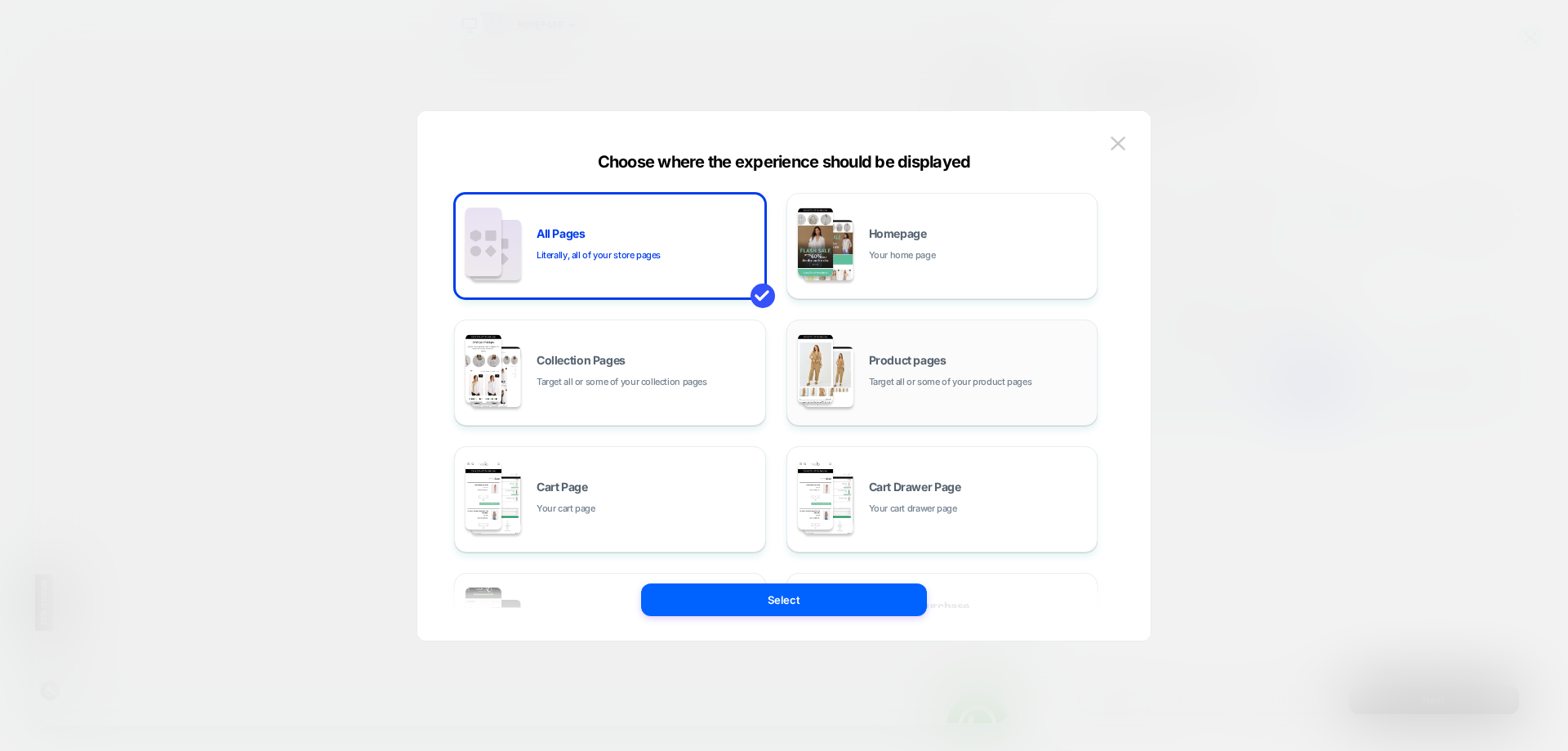
click at [920, 346] on div "Product pages Target all or some of your product pages" at bounding box center [942, 372] width 294 height 90
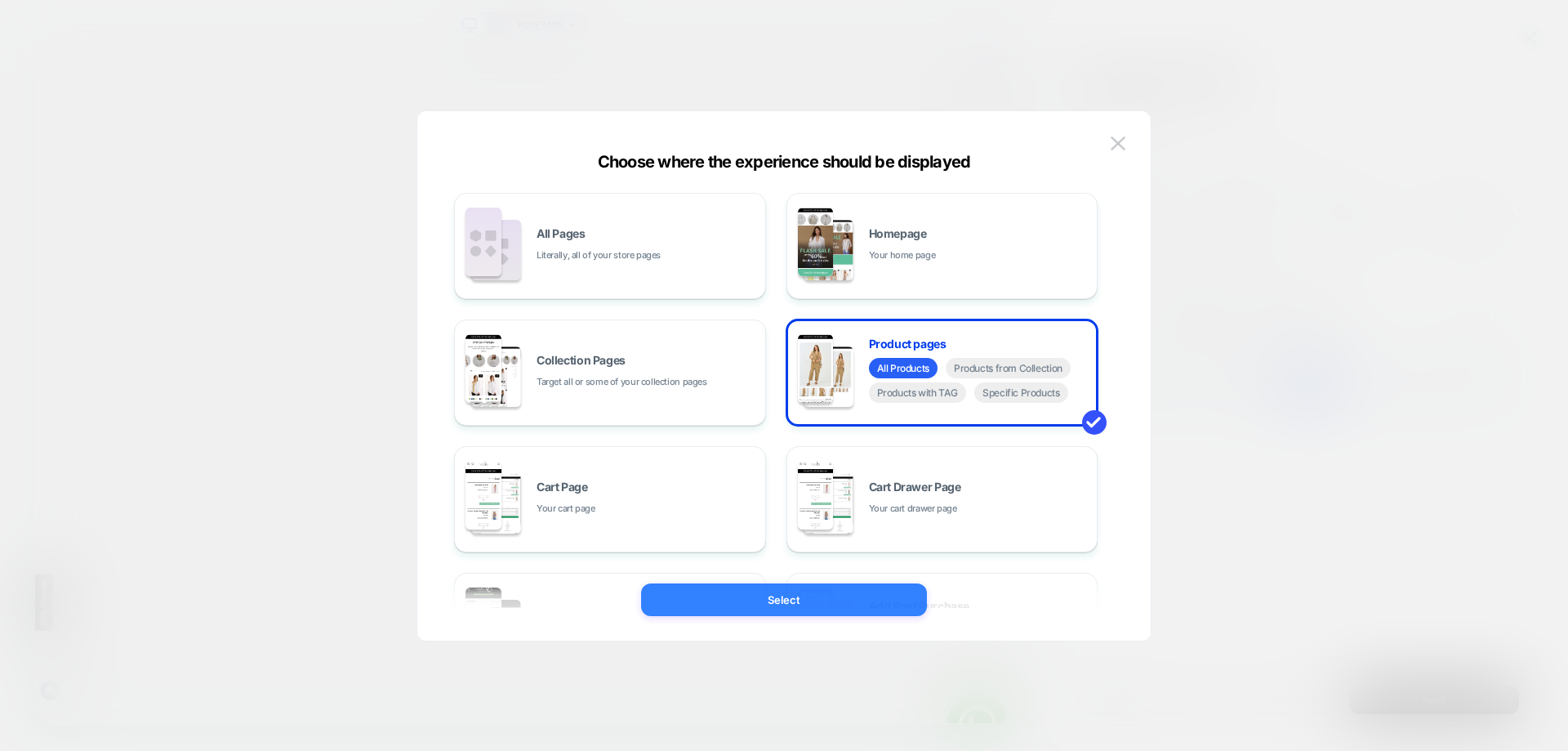
click at [840, 594] on button "Select" at bounding box center [784, 599] width 286 height 33
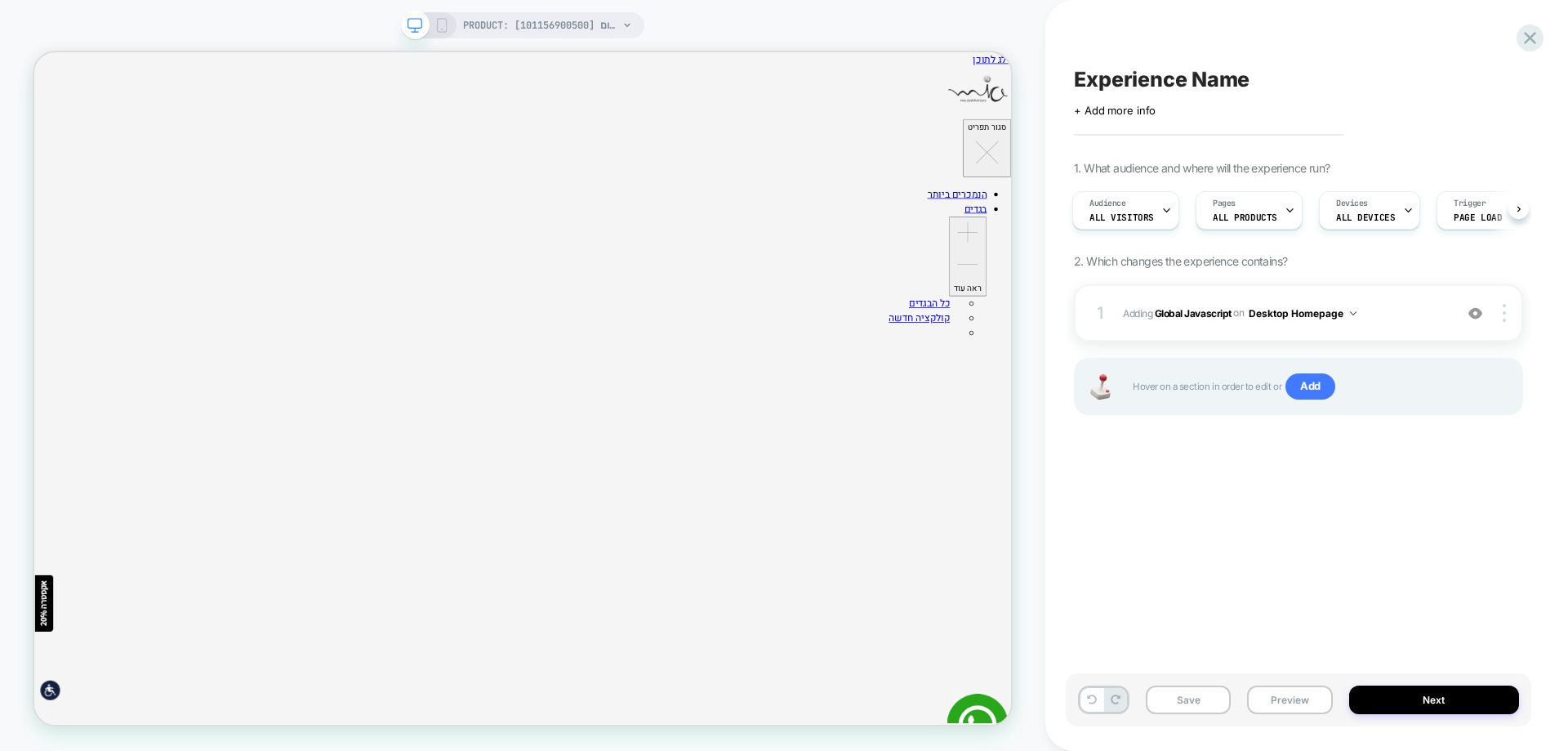
click at [439, 24] on icon at bounding box center [442, 25] width 15 height 15
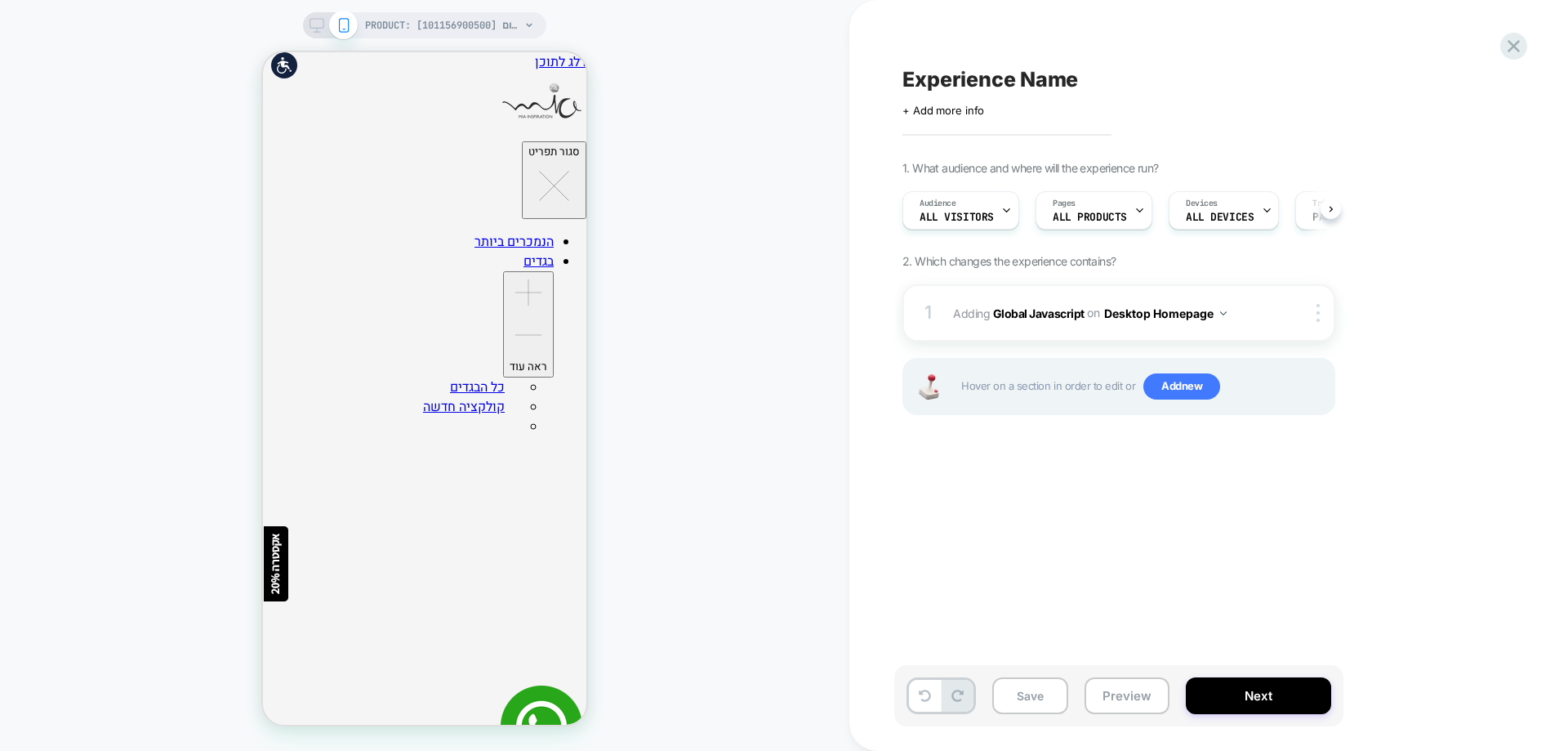
scroll to position [0, 1]
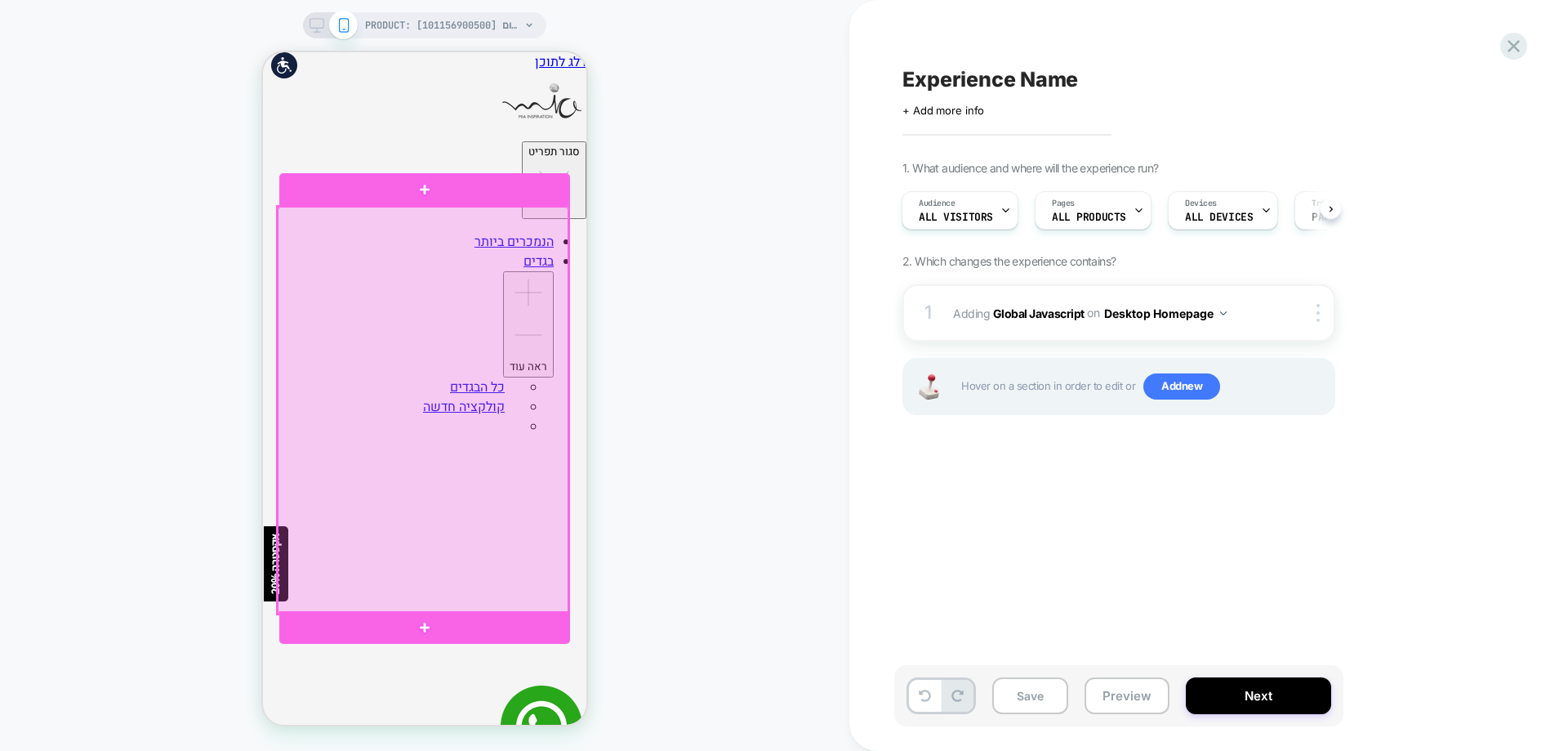
click at [398, 310] on div at bounding box center [423, 410] width 291 height 407
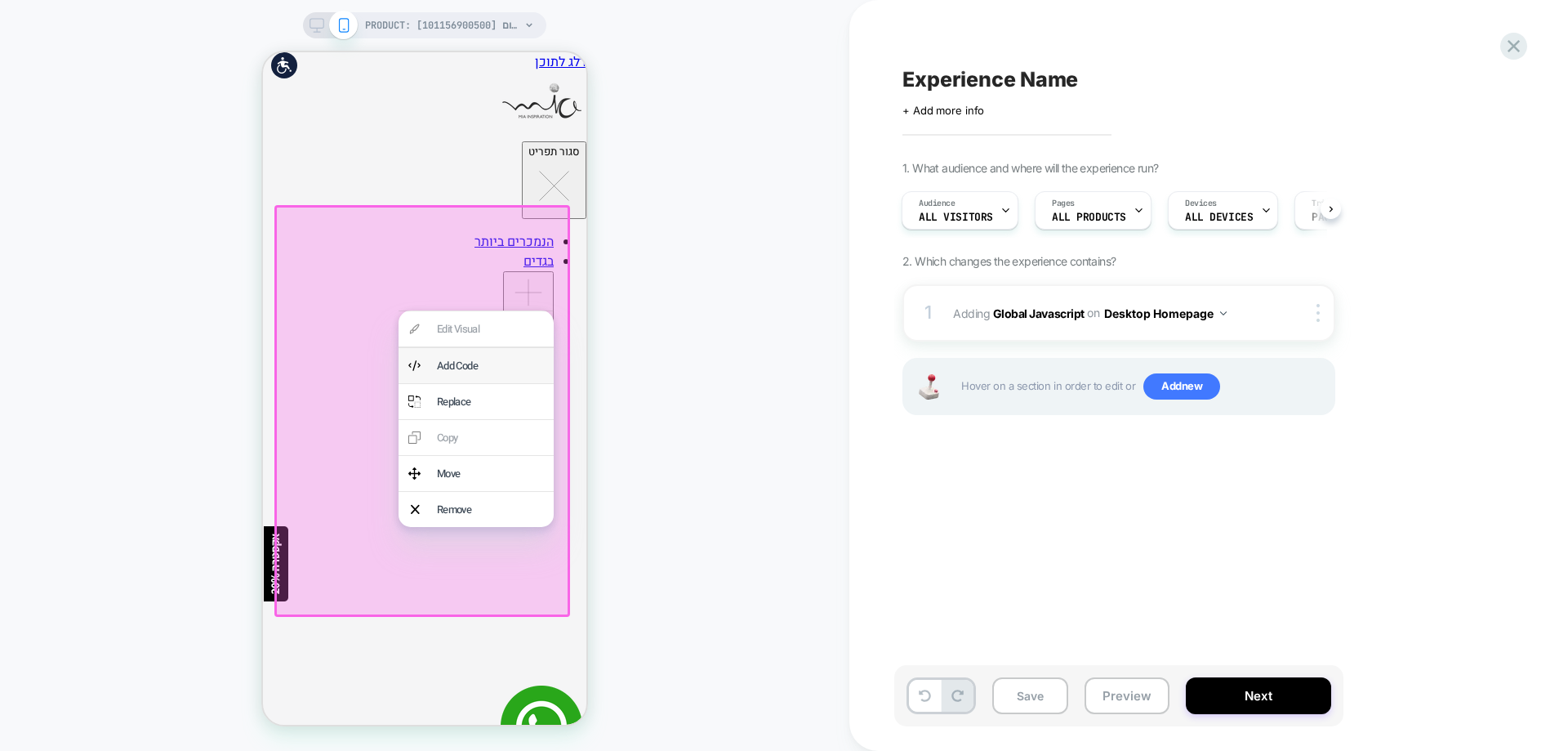
click at [439, 361] on div "Add Code" at bounding box center [490, 365] width 107 height 15
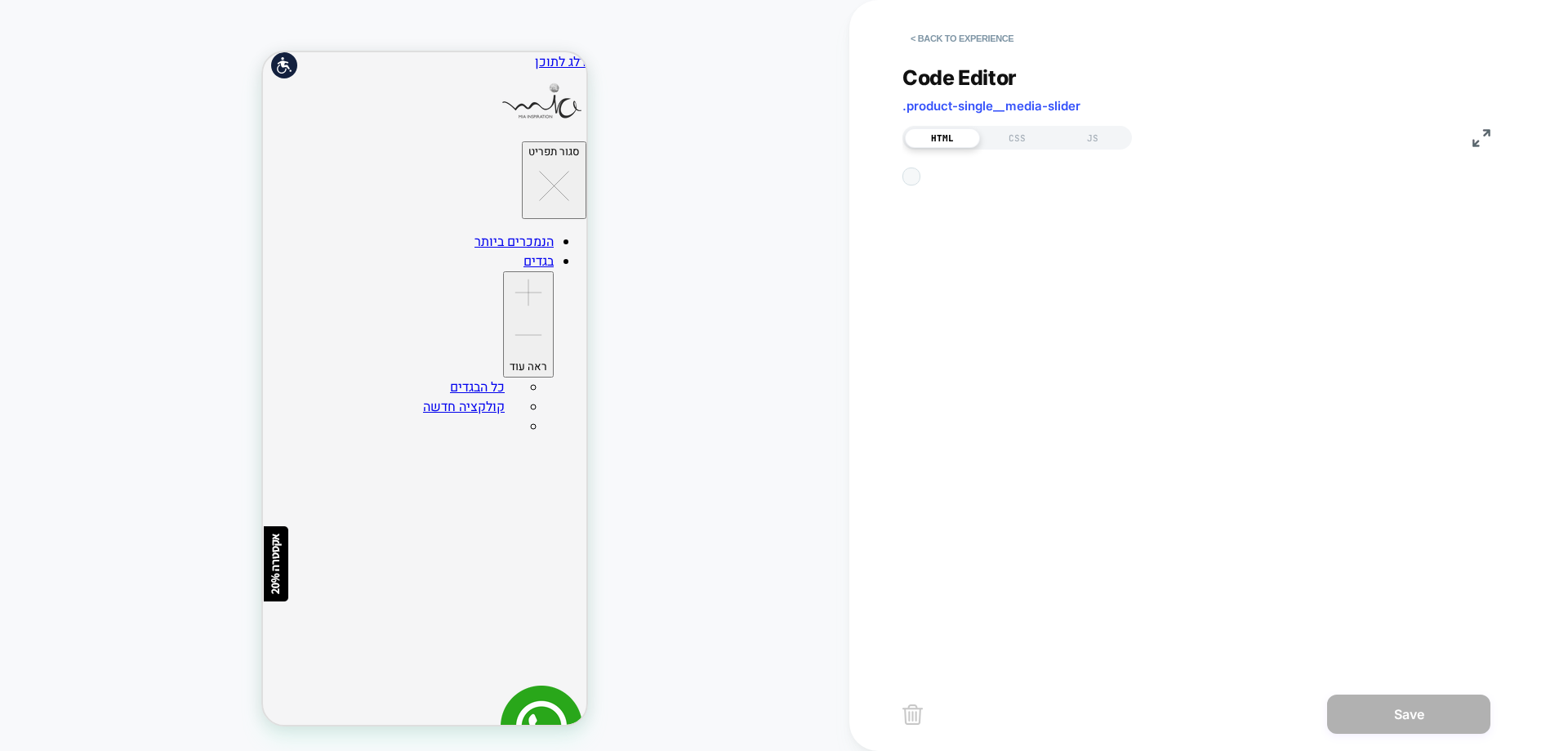
scroll to position [20, 0]
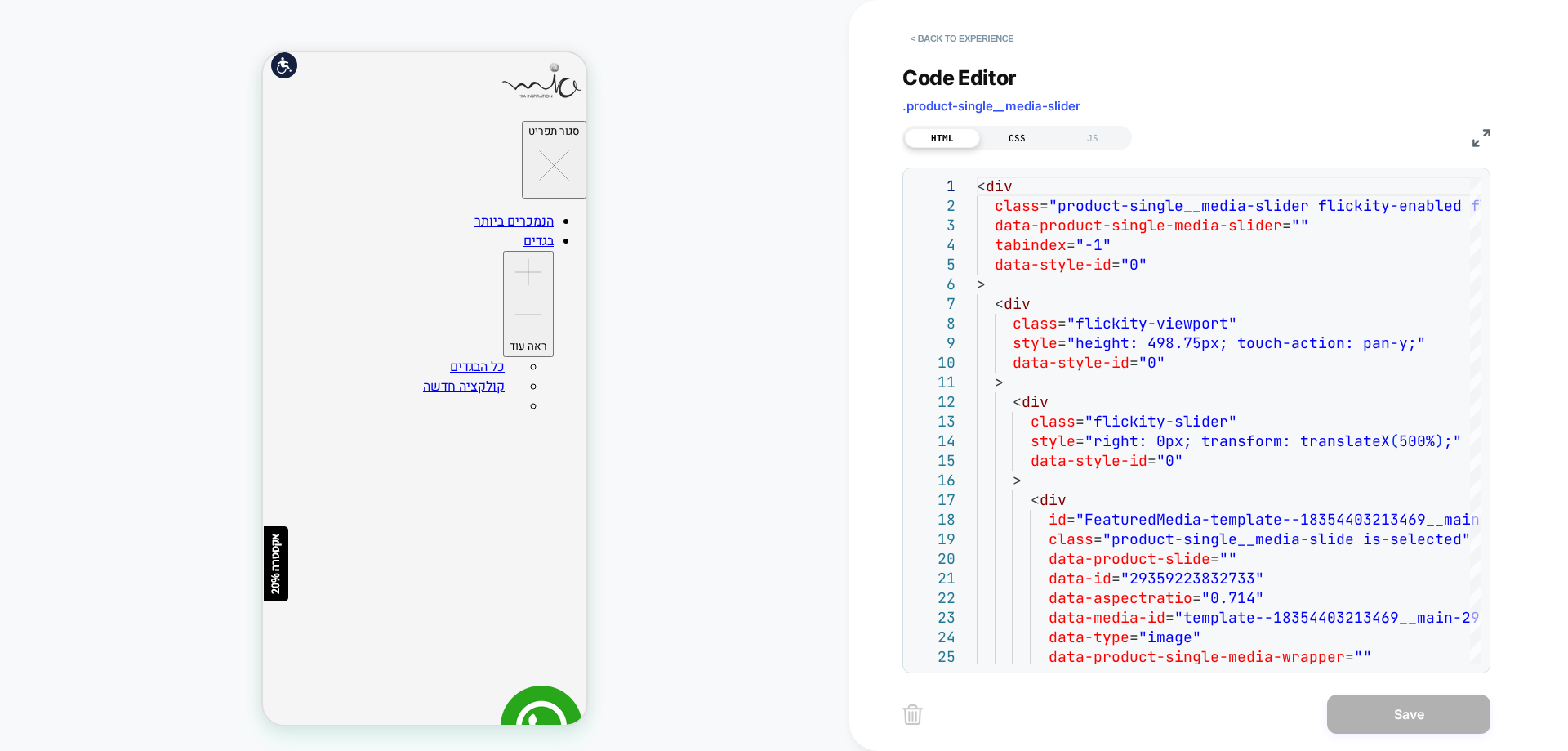
click at [1024, 134] on div "CSS" at bounding box center [1017, 138] width 75 height 19
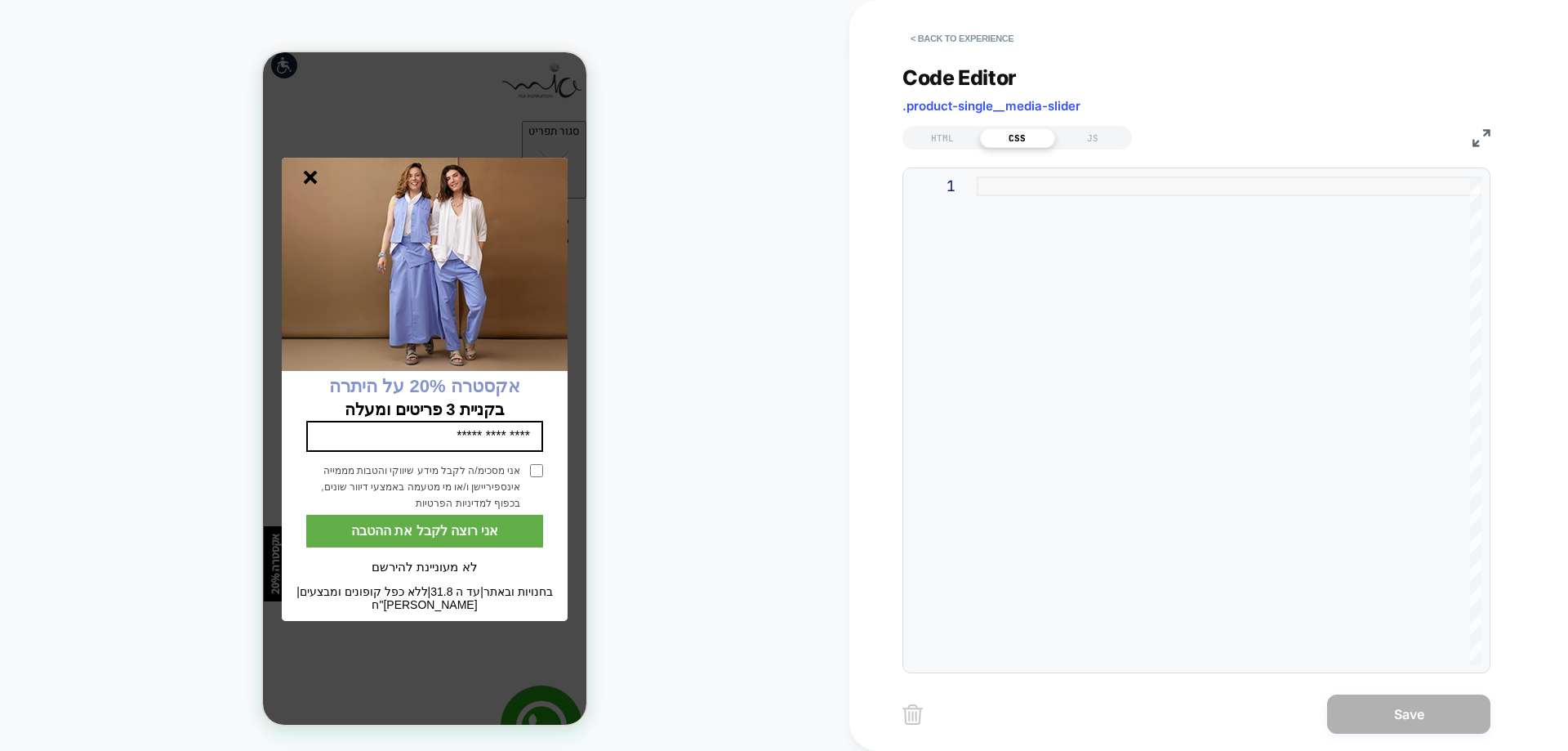
click at [1111, 183] on div at bounding box center [1229, 420] width 505 height 487
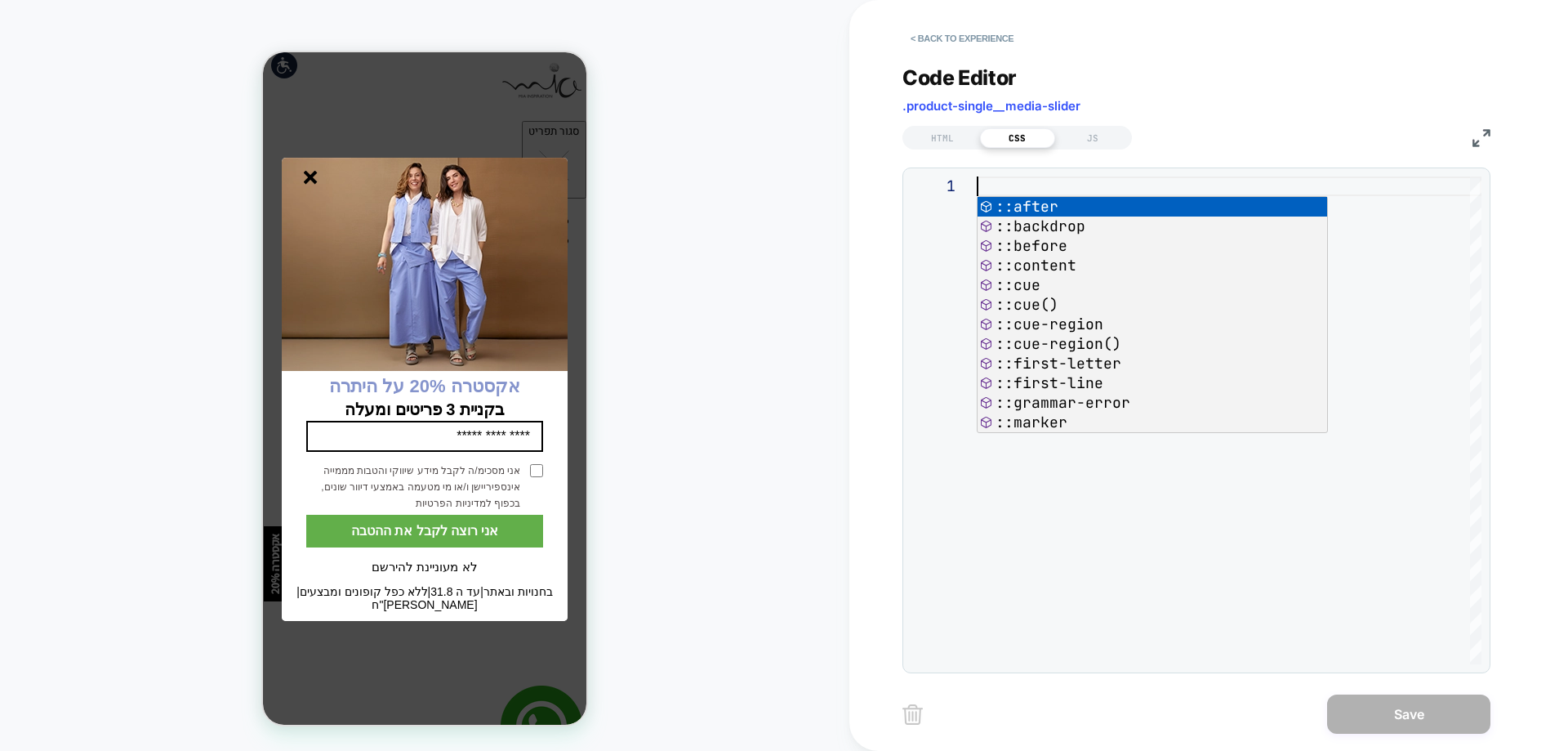
click at [1035, 186] on div at bounding box center [1229, 420] width 505 height 487
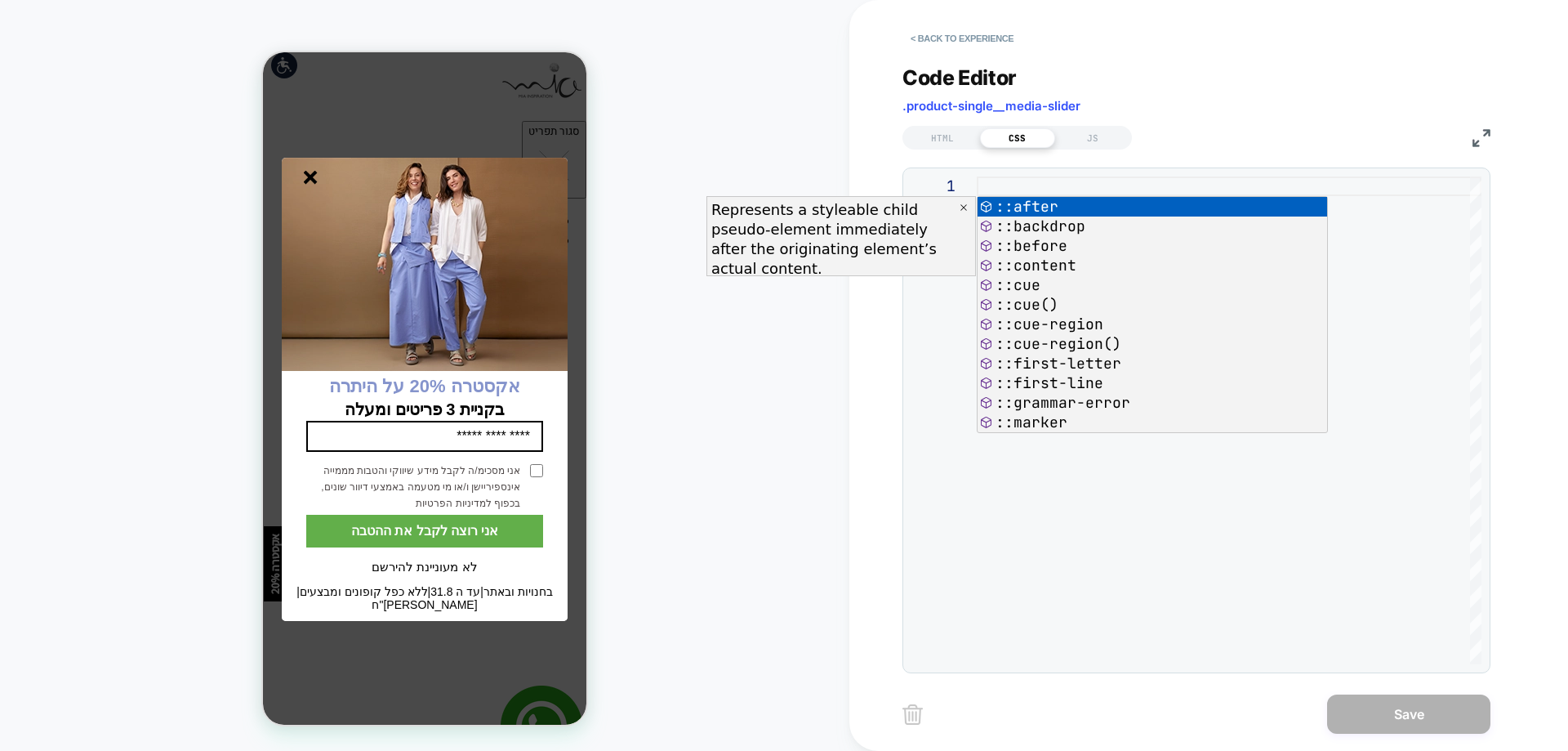
drag, startPoint x: 1115, startPoint y: 562, endPoint x: 1057, endPoint y: 457, distance: 120.0
click at [1116, 559] on div at bounding box center [1229, 420] width 505 height 487
type textarea "**********"
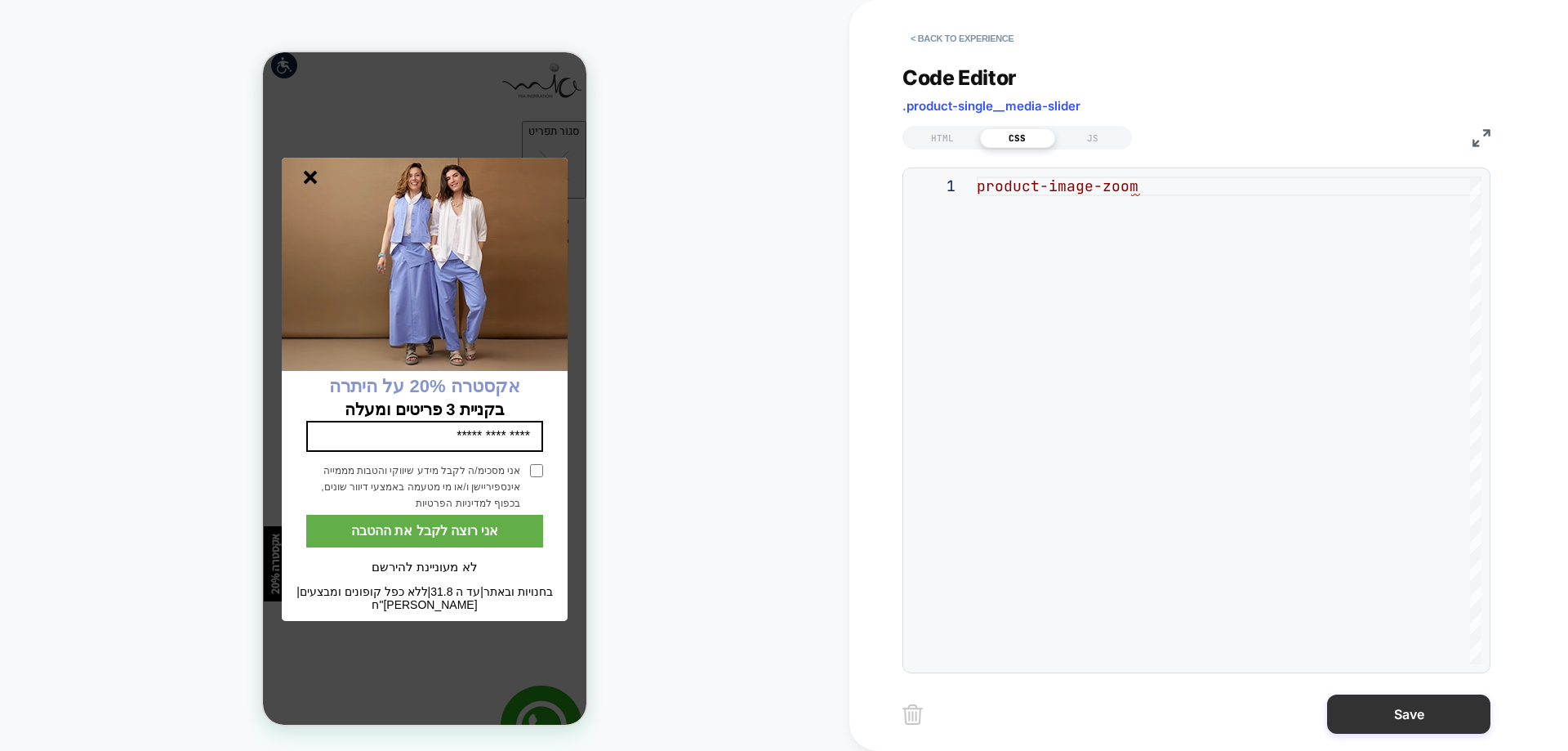
click at [1375, 722] on button "Save" at bounding box center [1408, 713] width 163 height 39
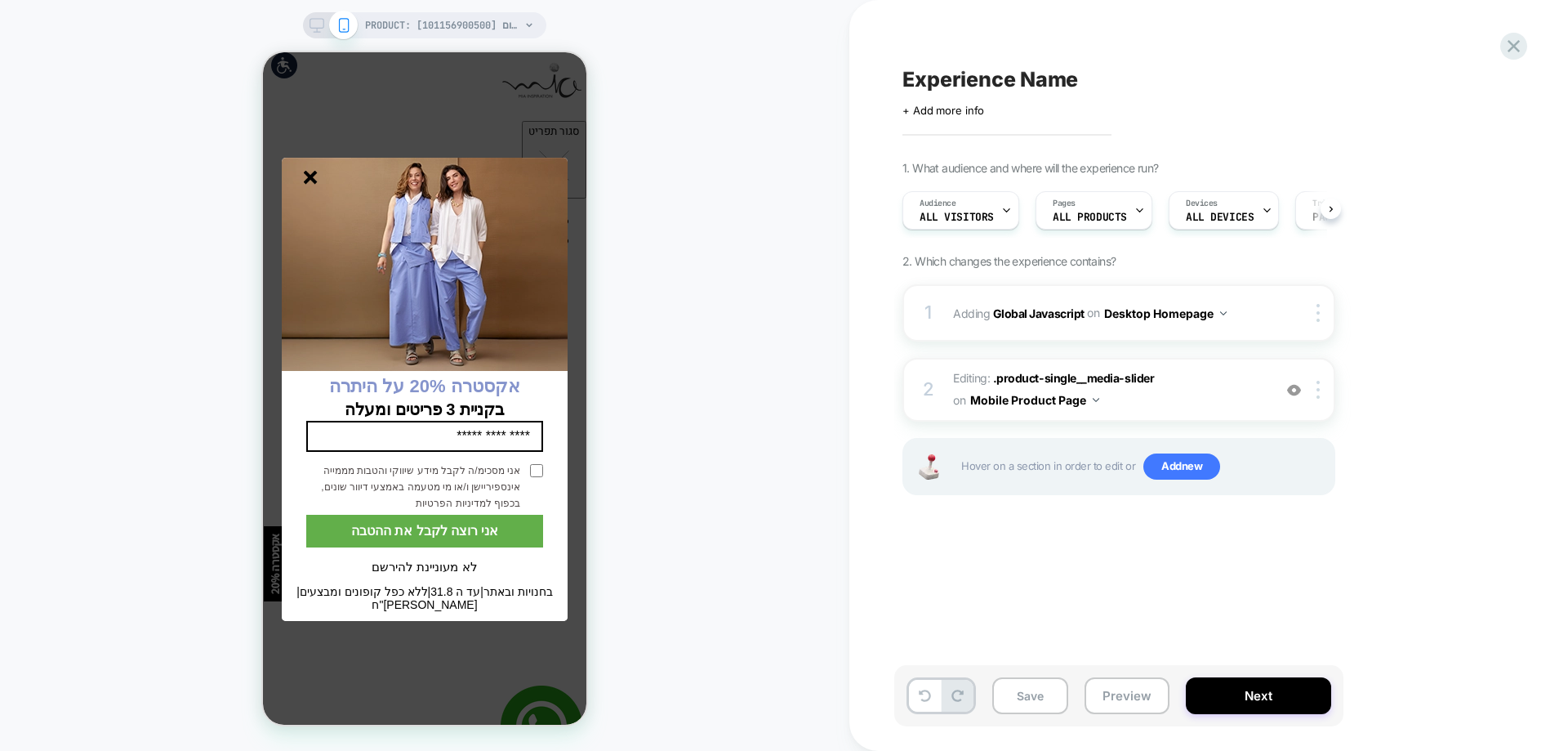
scroll to position [0, 1]
click at [307, 181] on line "סגור" at bounding box center [311, 177] width 12 height 12
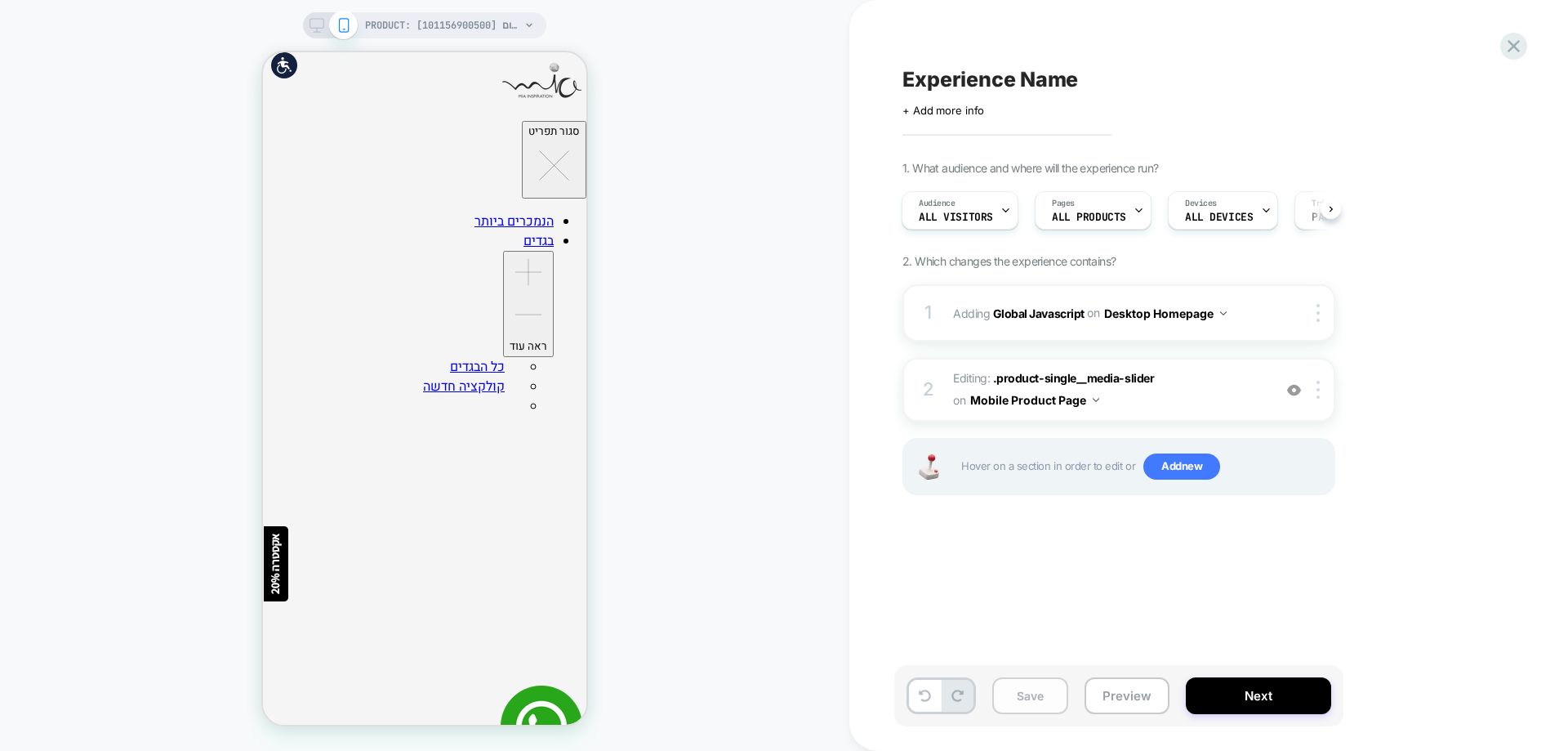
click at [1045, 700] on button "Save" at bounding box center [1030, 696] width 76 height 37
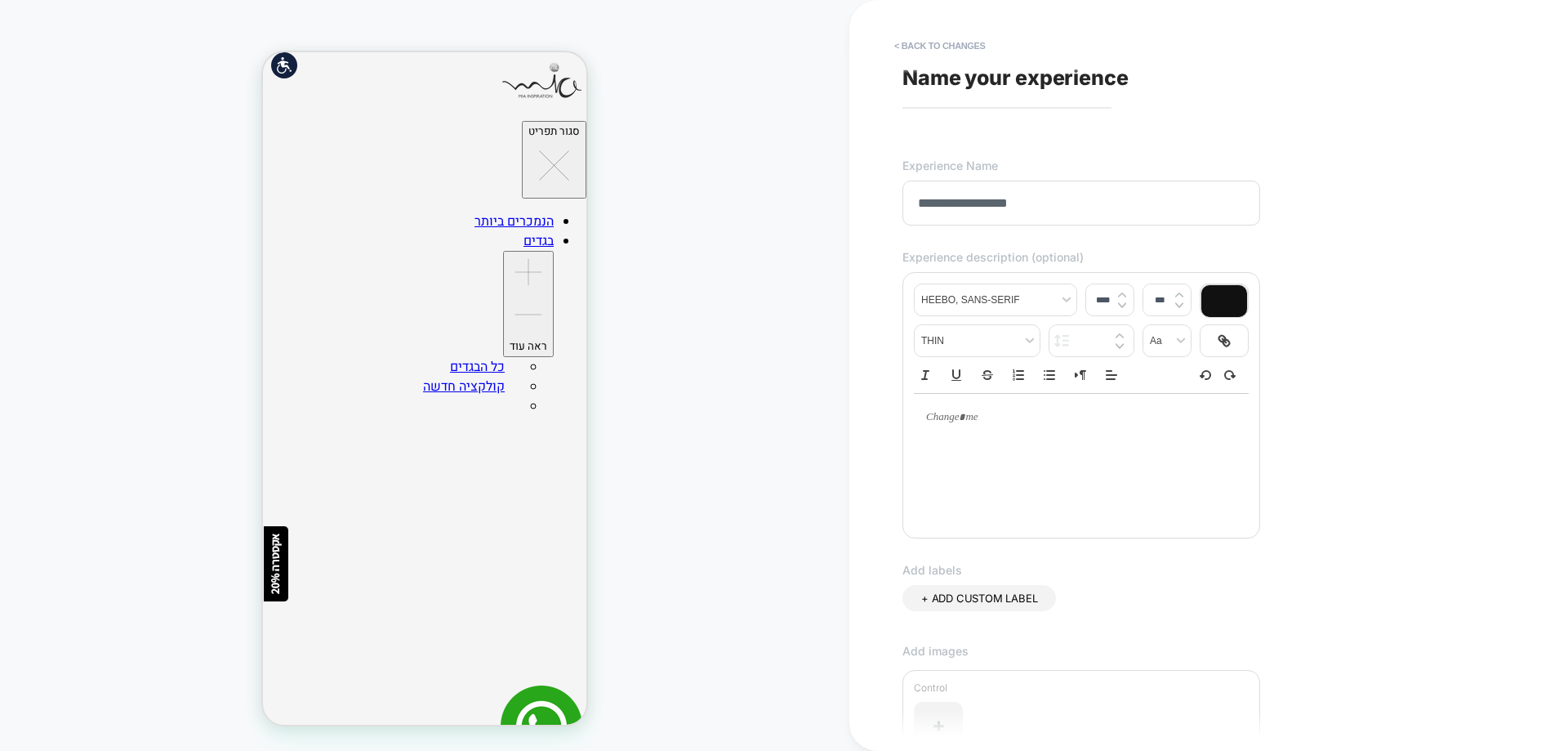
scroll to position [292, 0]
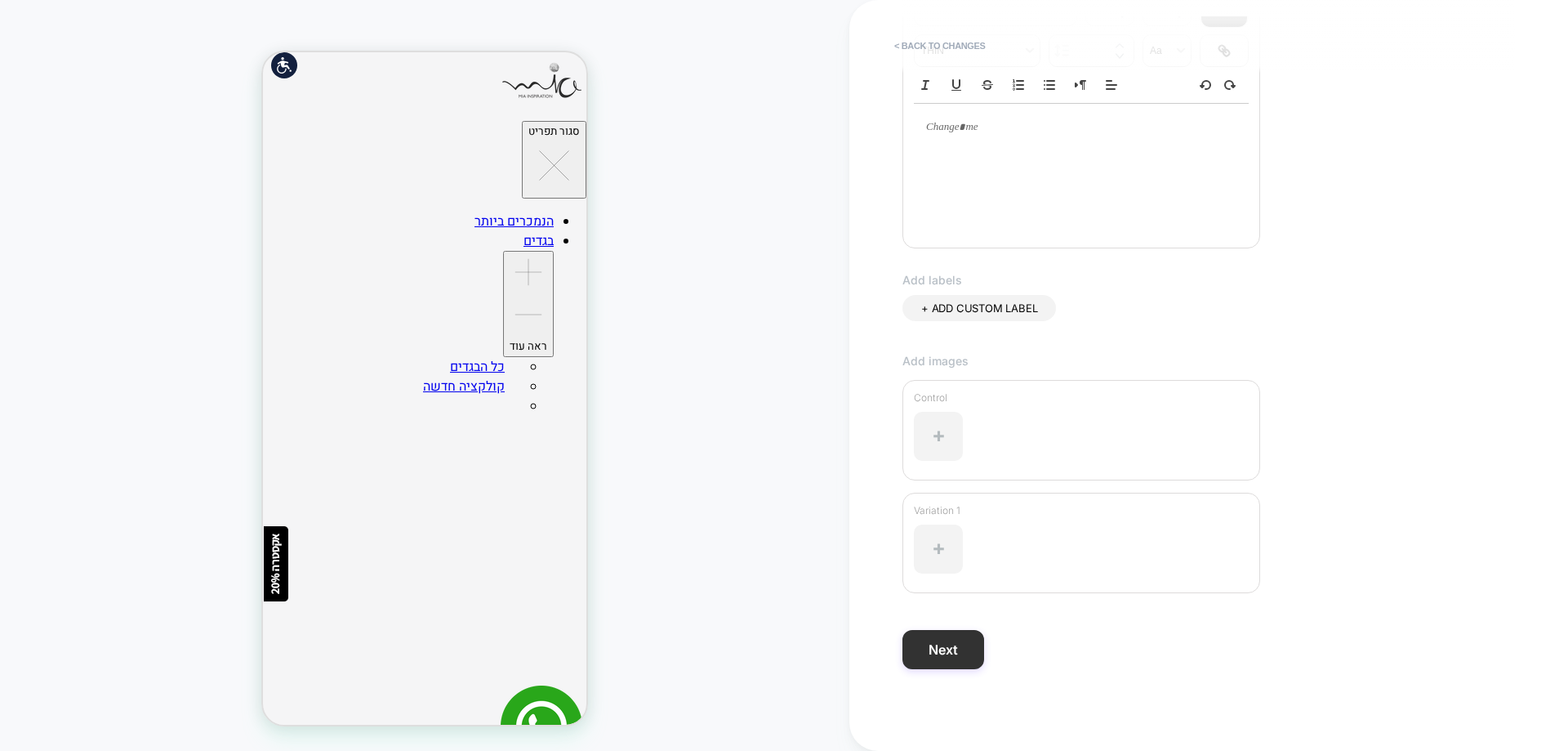
type input "**********"
click at [962, 647] on button "Next" at bounding box center [942, 649] width 81 height 39
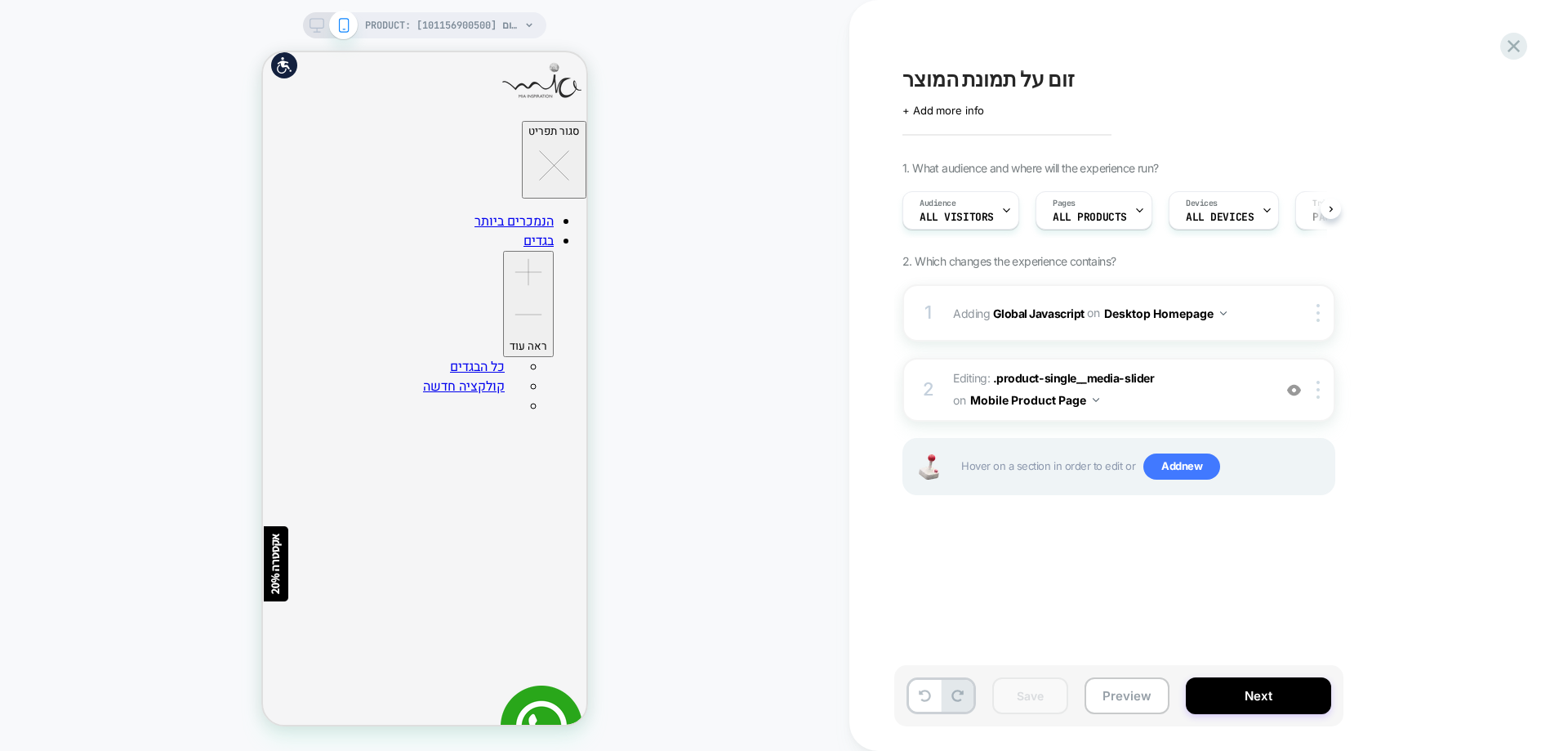
scroll to position [0, 1]
click at [1104, 681] on button "Preview" at bounding box center [1126, 696] width 85 height 37
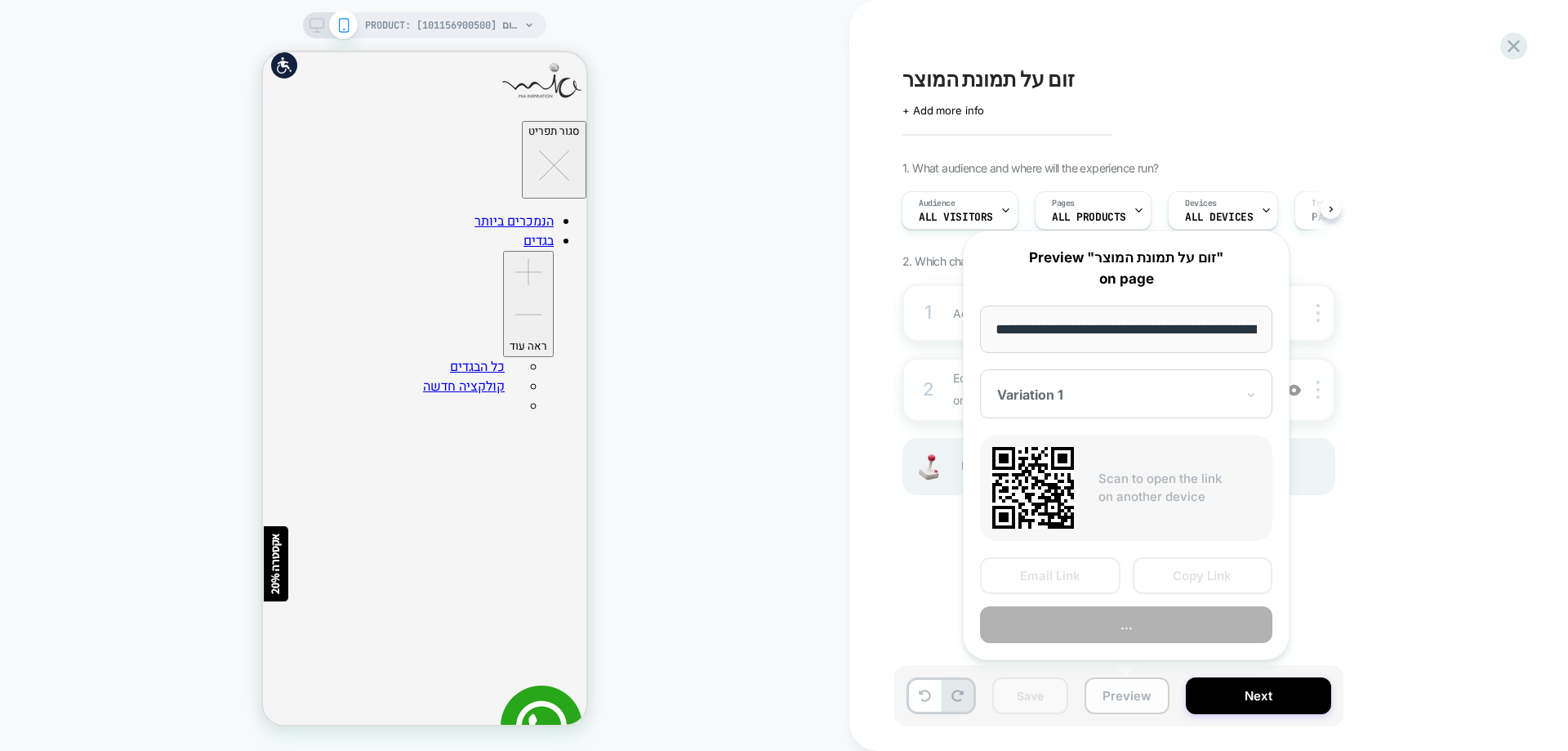
scroll to position [0, 237]
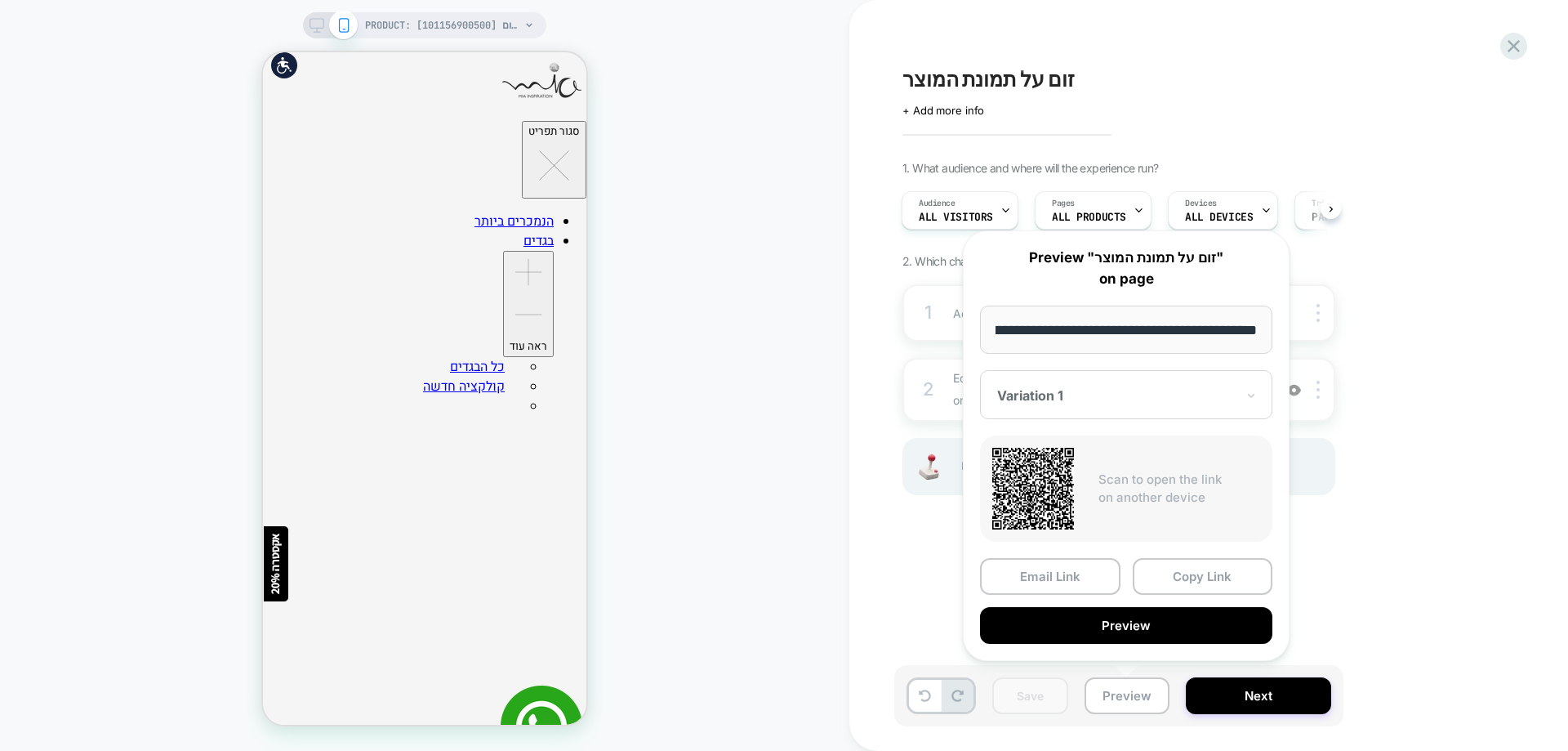
drag, startPoint x: 1366, startPoint y: 382, endPoint x: 1507, endPoint y: 416, distance: 145.0
click at [1366, 382] on div "1. What audience and where will the experience run? Audience All Visitors Pages…" at bounding box center [1200, 349] width 596 height 375
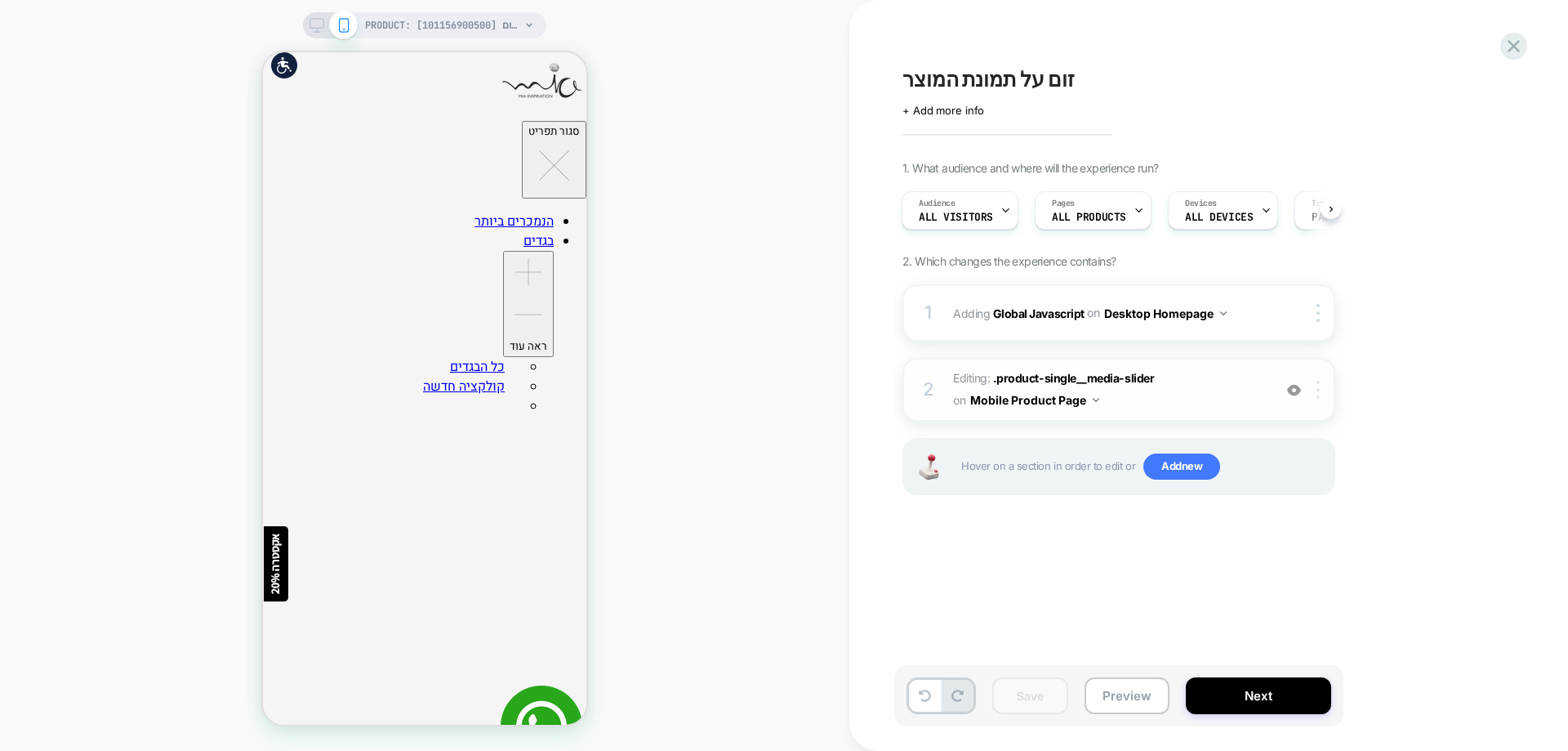
click at [1324, 391] on div at bounding box center [1321, 389] width 27 height 18
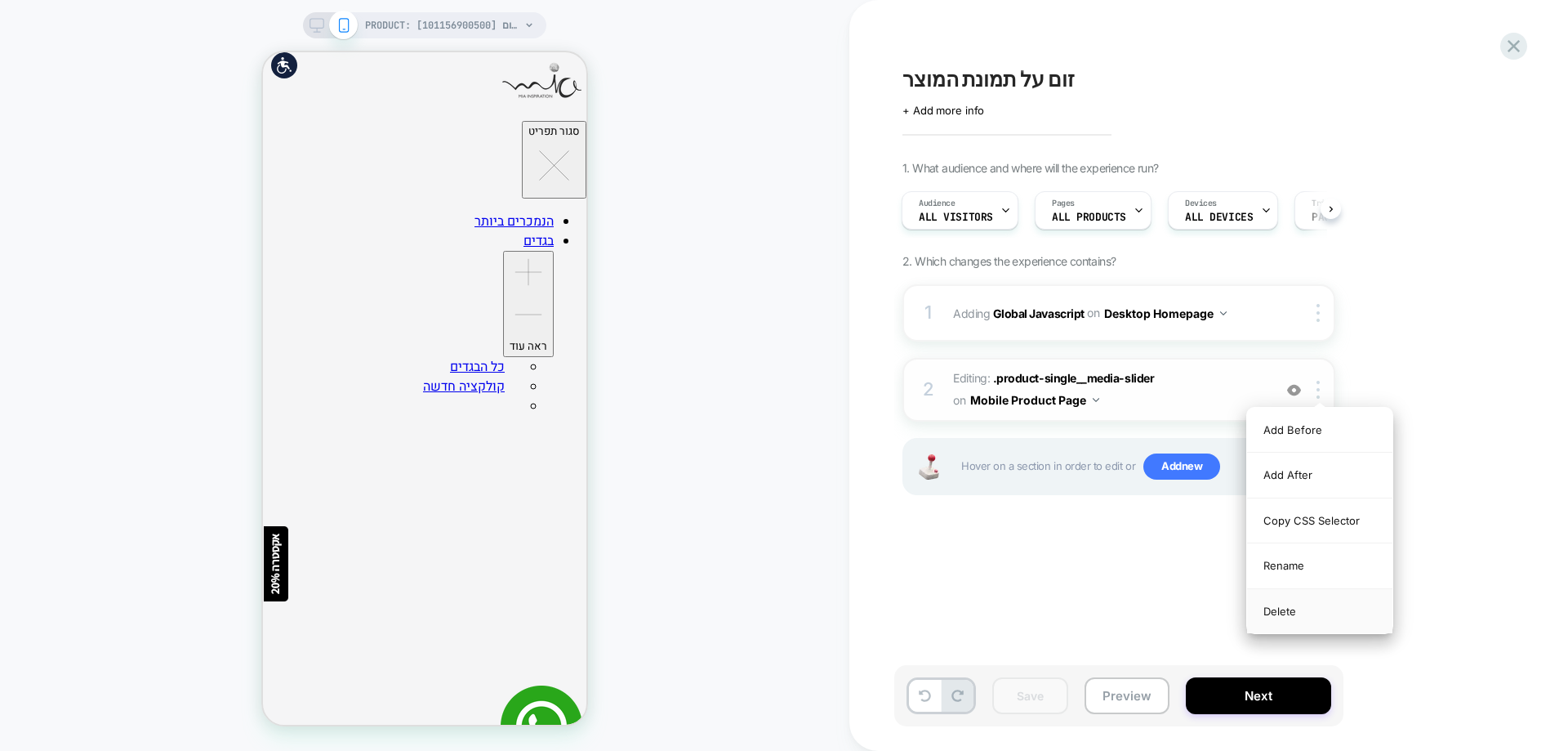
click at [1313, 612] on div "Delete" at bounding box center [1319, 611] width 145 height 45
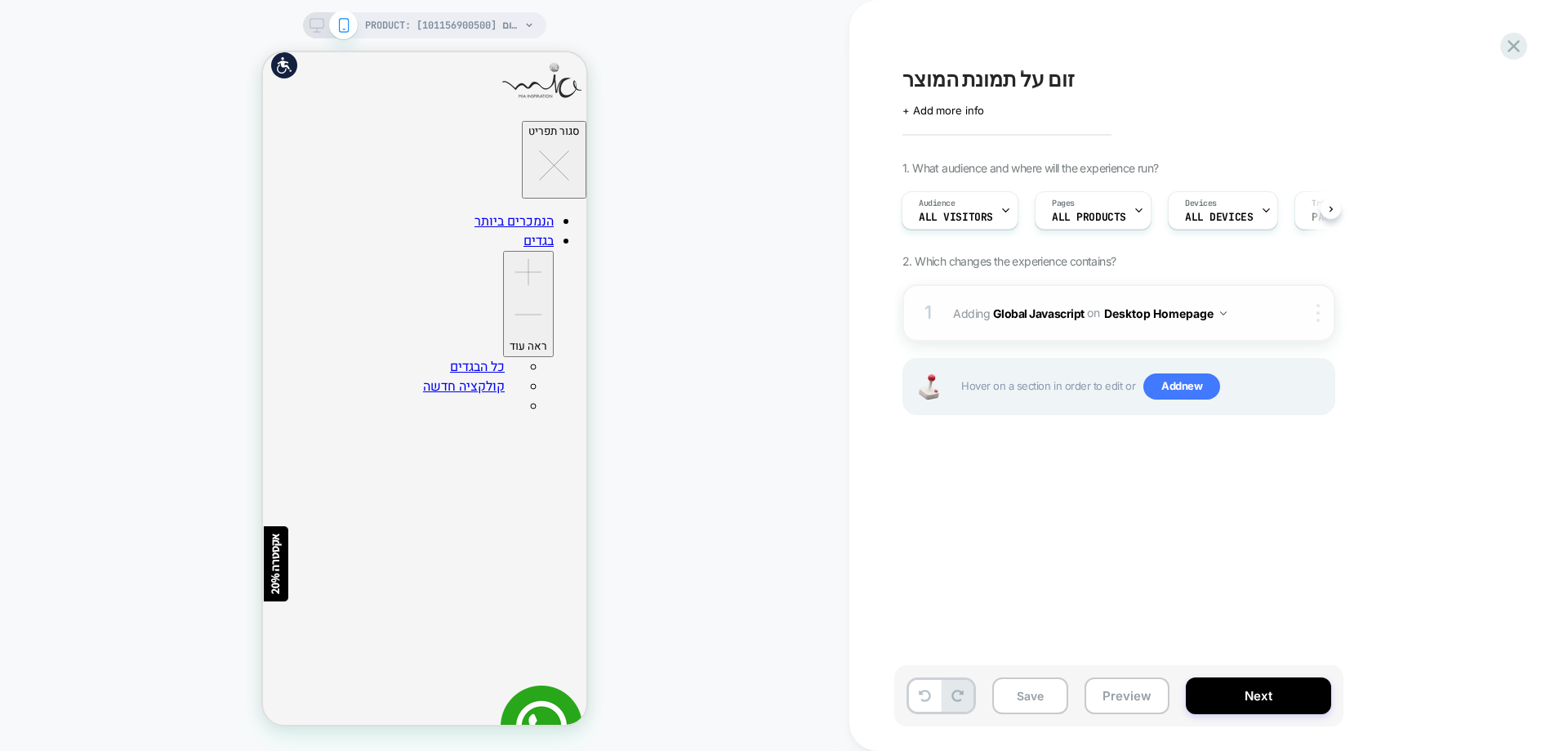
click at [1314, 307] on div at bounding box center [1321, 312] width 27 height 18
click at [1312, 318] on div at bounding box center [1321, 312] width 27 height 18
click at [1288, 453] on div "1 Adding Global Javascript on Desktop Homepage Copy to Mobile Target All Device…" at bounding box center [1118, 370] width 433 height 171
click at [1315, 323] on div "1 Adding Global Javascript on Desktop Homepage Copy to Mobile Target All Device…" at bounding box center [1118, 312] width 433 height 57
click at [1319, 303] on div "1 Adding Global Javascript on Desktop Homepage Copy to Mobile Target All Device…" at bounding box center [1118, 312] width 433 height 57
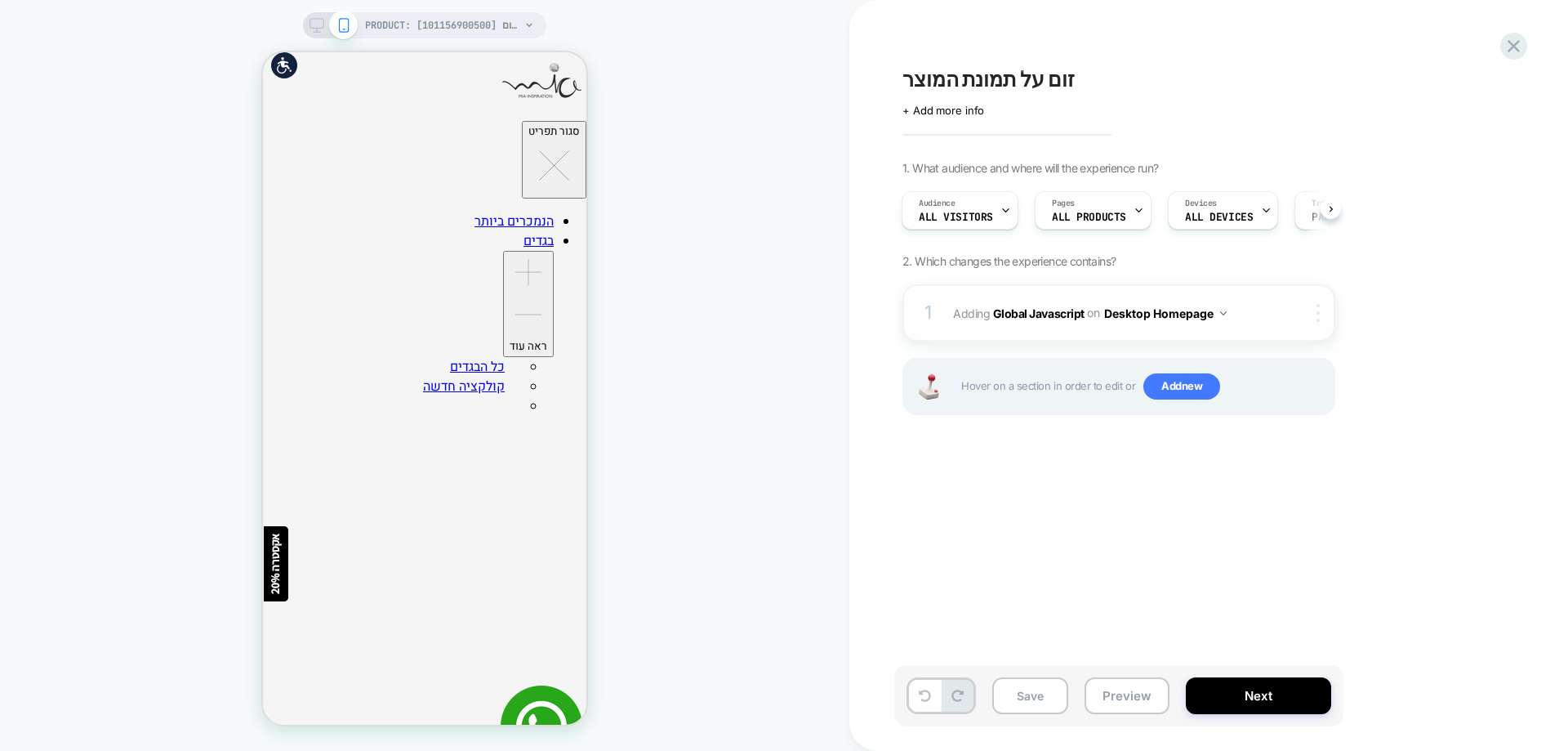
click at [1315, 318] on div at bounding box center [1321, 312] width 27 height 18
click at [1295, 441] on div "Delete" at bounding box center [1319, 444] width 145 height 45
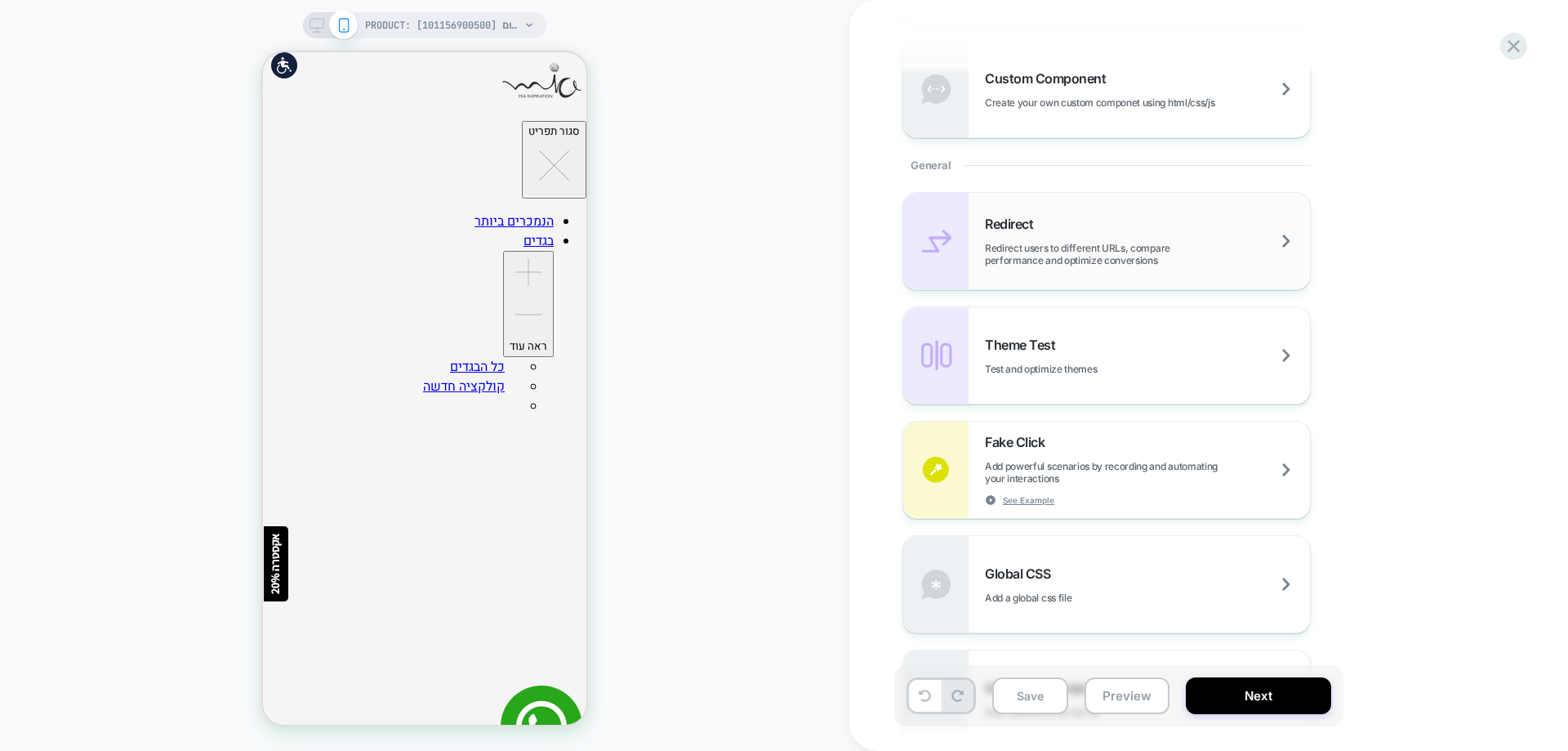
scroll to position [654, 0]
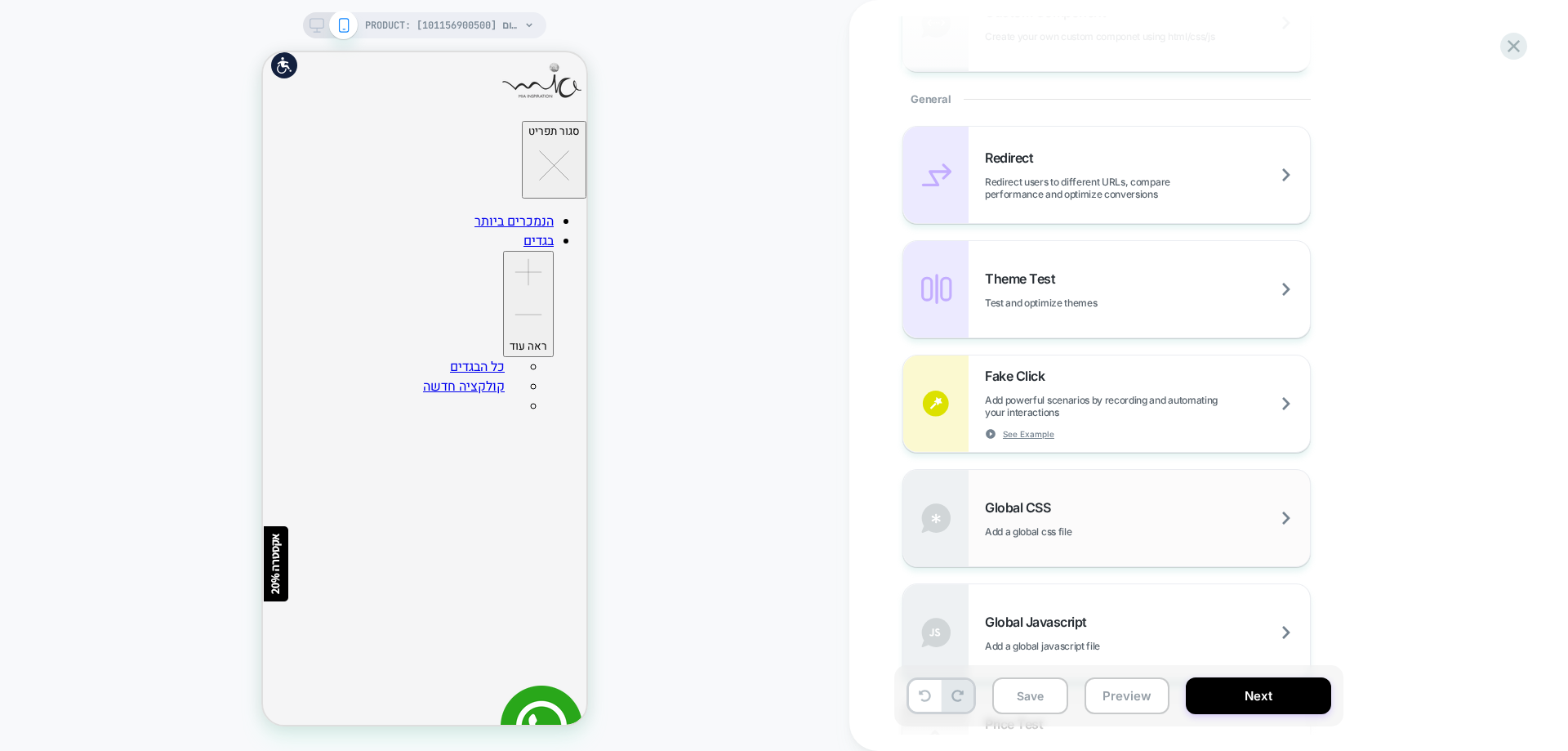
click at [1048, 499] on span "Global CSS" at bounding box center [1022, 507] width 74 height 16
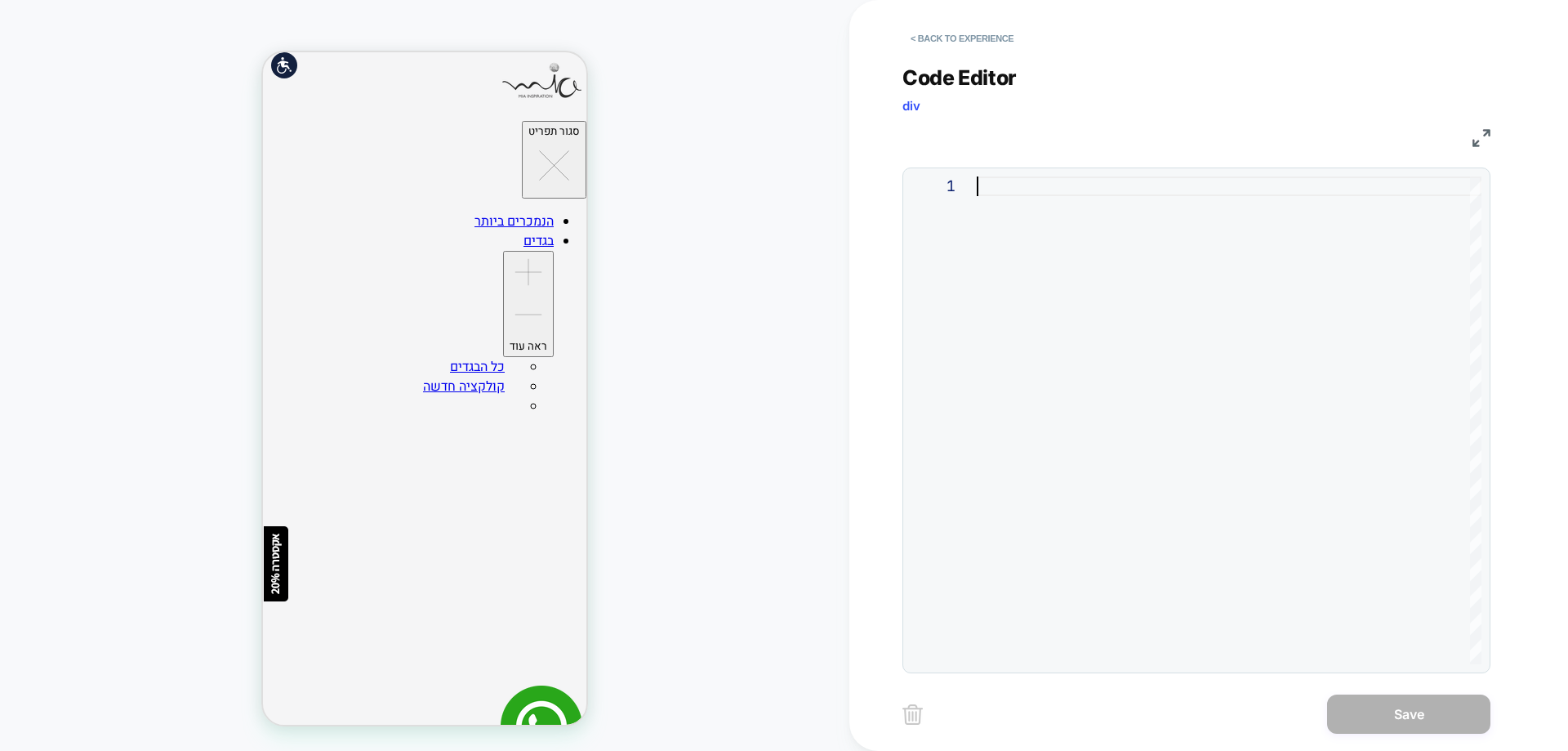
click at [997, 188] on div at bounding box center [1229, 420] width 505 height 487
type textarea "**********"
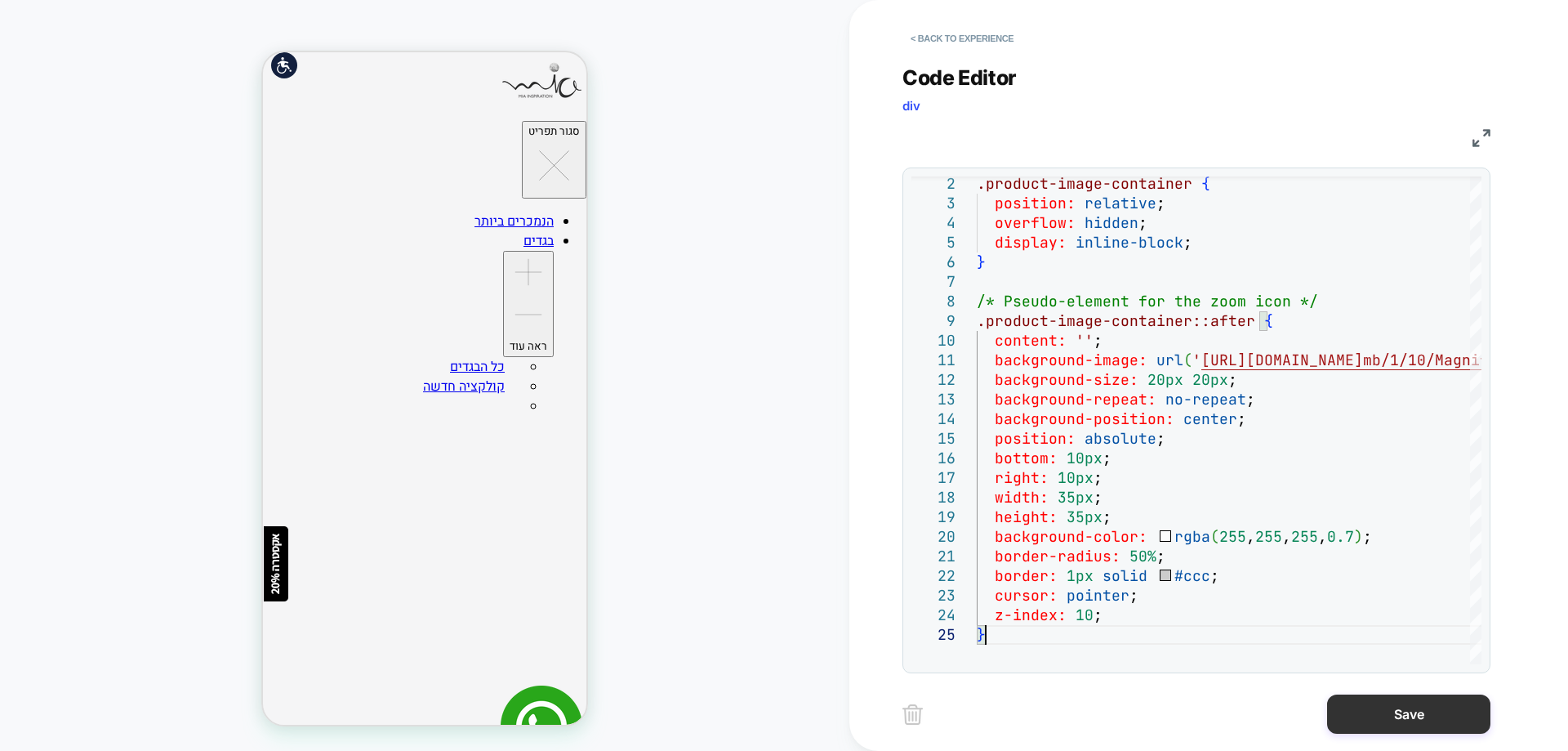
click at [1421, 725] on button "Save" at bounding box center [1408, 713] width 163 height 39
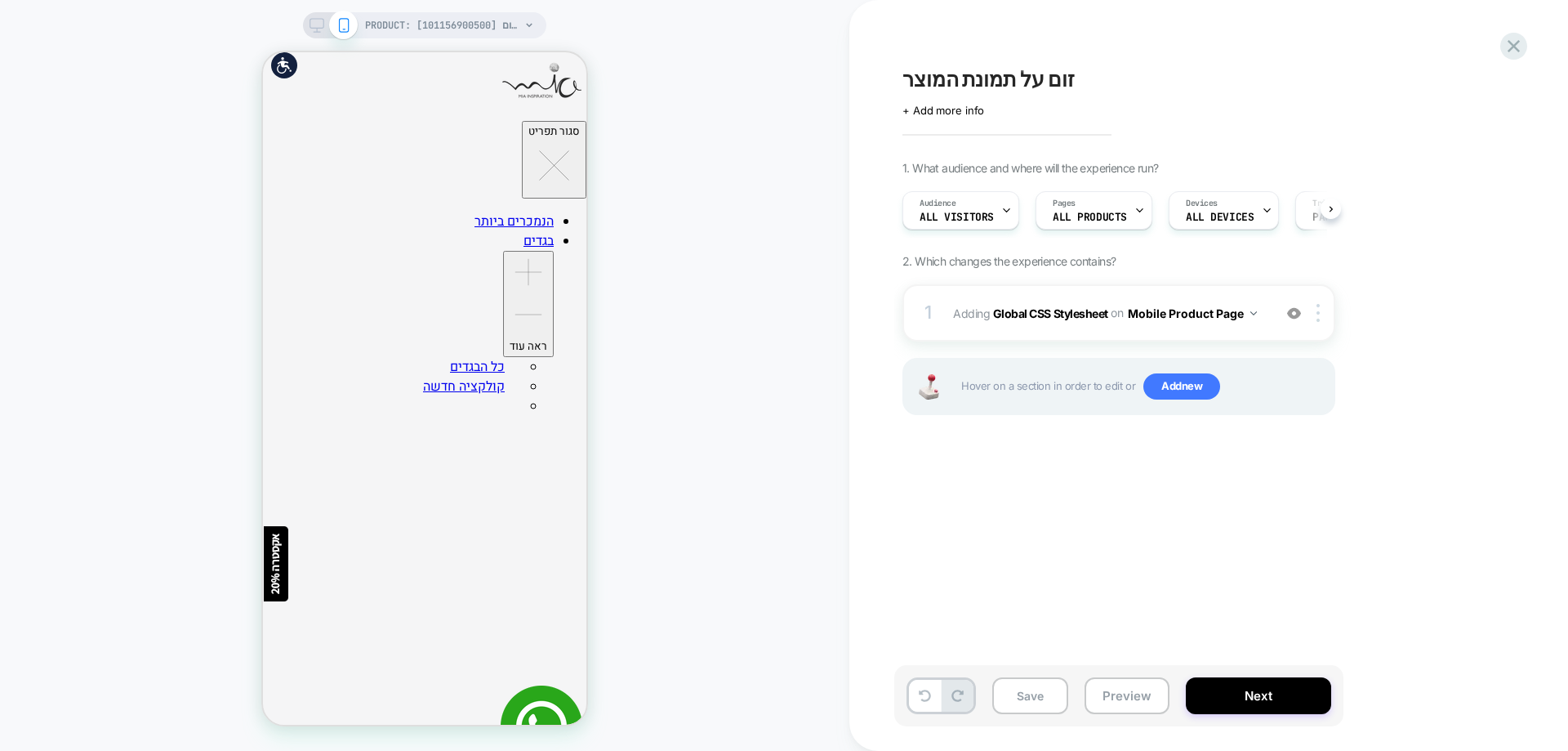
scroll to position [0, 1]
click at [1292, 315] on img at bounding box center [1293, 313] width 14 height 14
click at [1048, 704] on button "Save" at bounding box center [1030, 696] width 76 height 37
click at [1120, 703] on button "Preview" at bounding box center [1126, 696] width 85 height 37
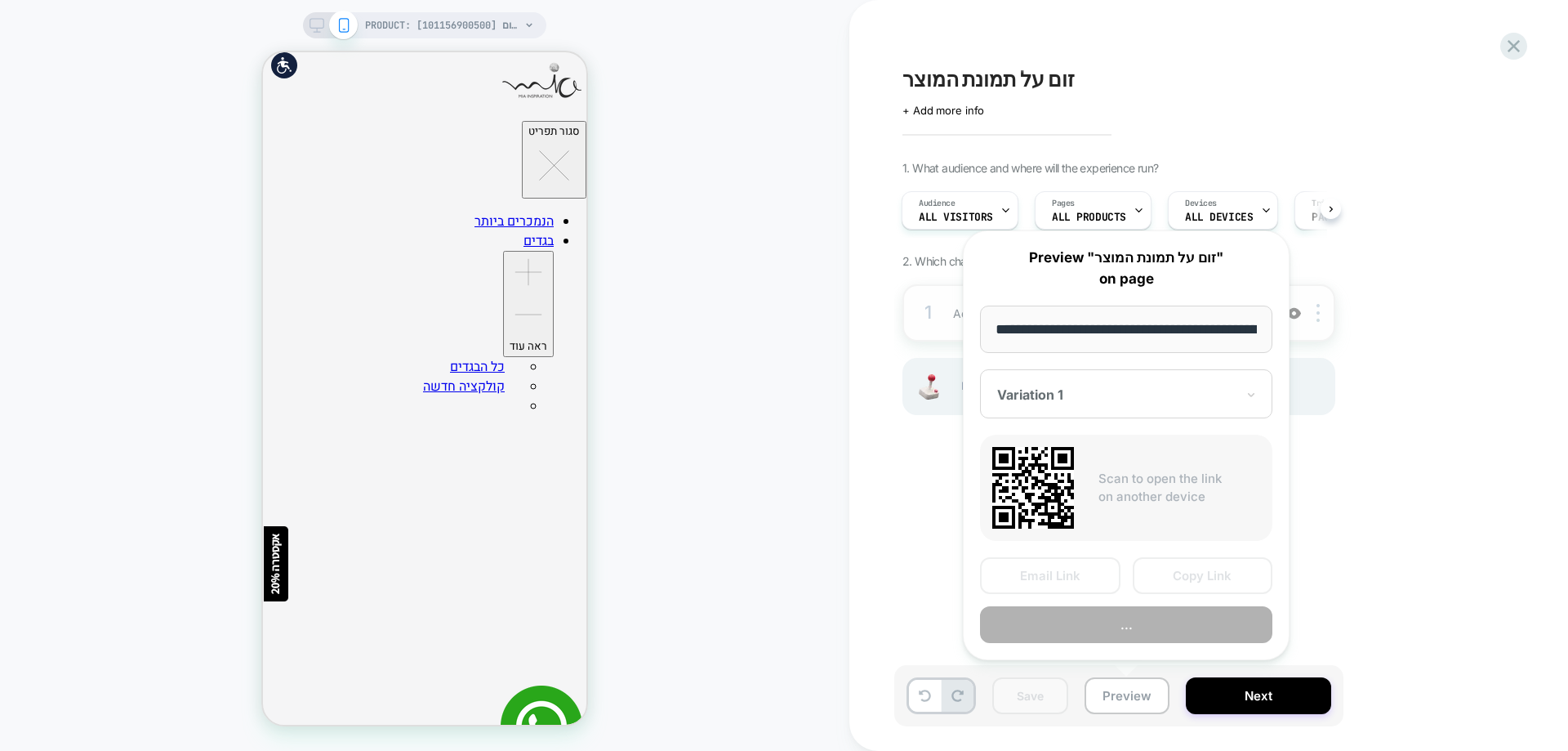
scroll to position [0, 237]
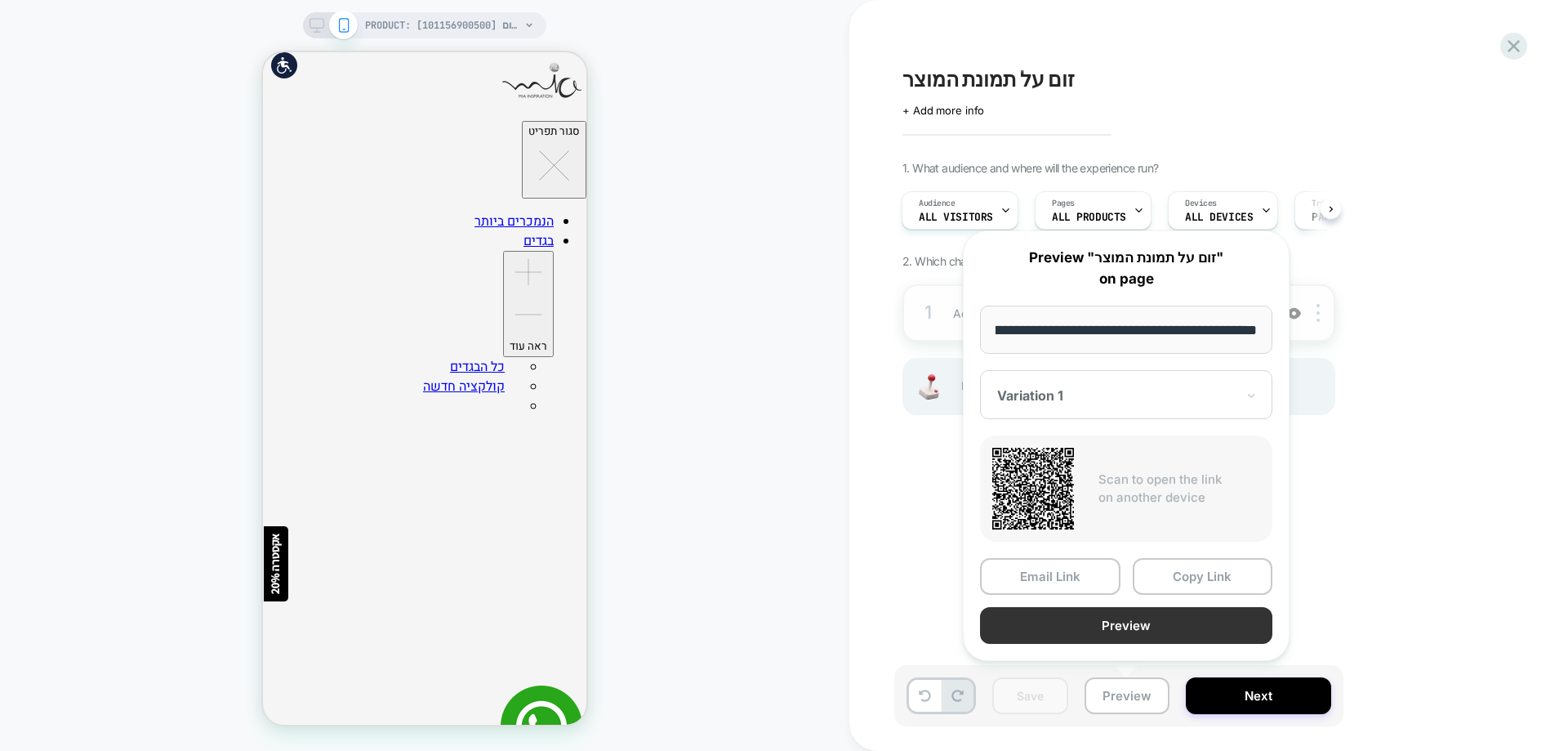
click at [1135, 630] on button "Preview" at bounding box center [1126, 625] width 292 height 37
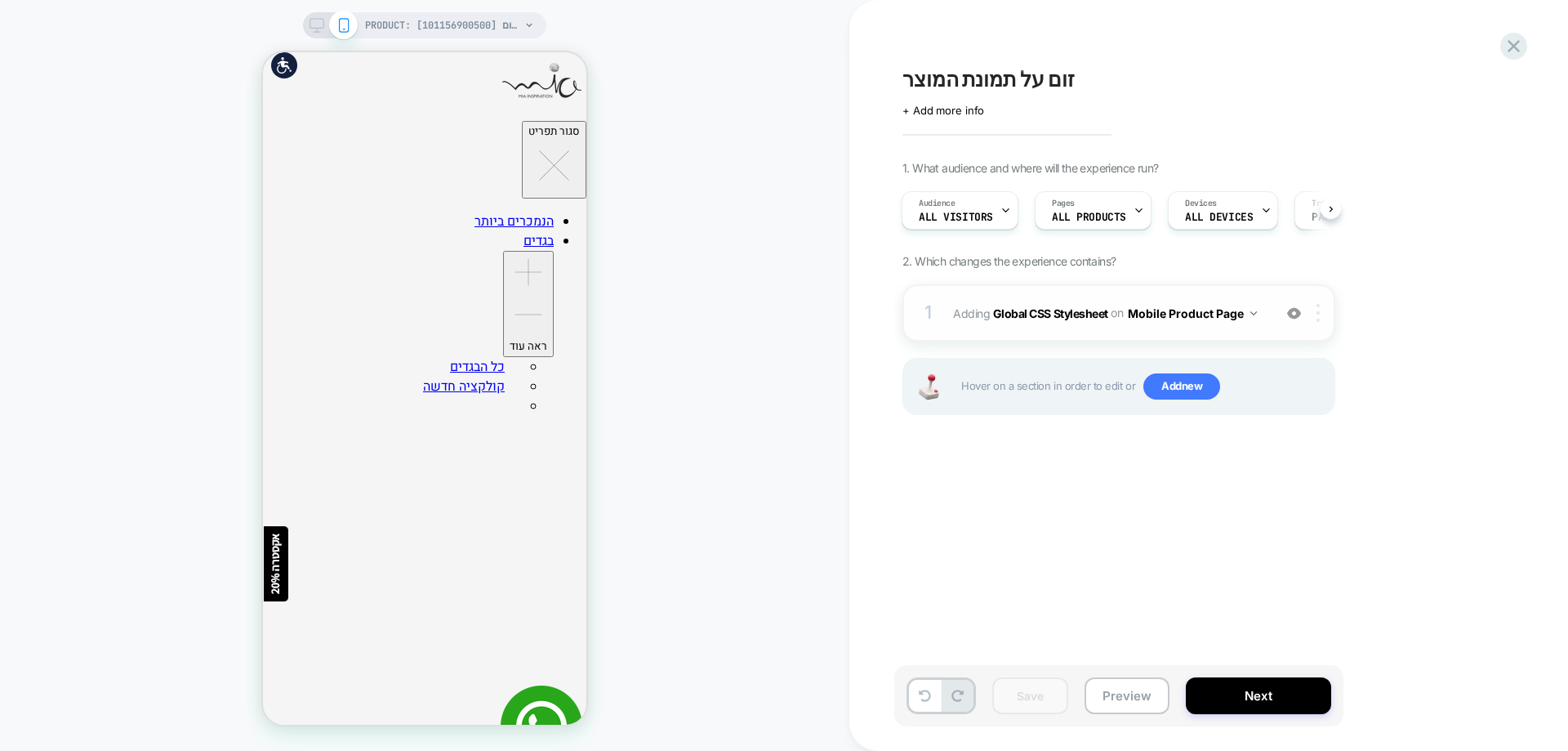
drag, startPoint x: 1305, startPoint y: 307, endPoint x: 1315, endPoint y: 314, distance: 12.2
click at [1305, 309] on div at bounding box center [1294, 312] width 27 height 18
click at [1319, 317] on img at bounding box center [1318, 312] width 3 height 18
click at [1266, 433] on div "Delete" at bounding box center [1319, 444] width 145 height 45
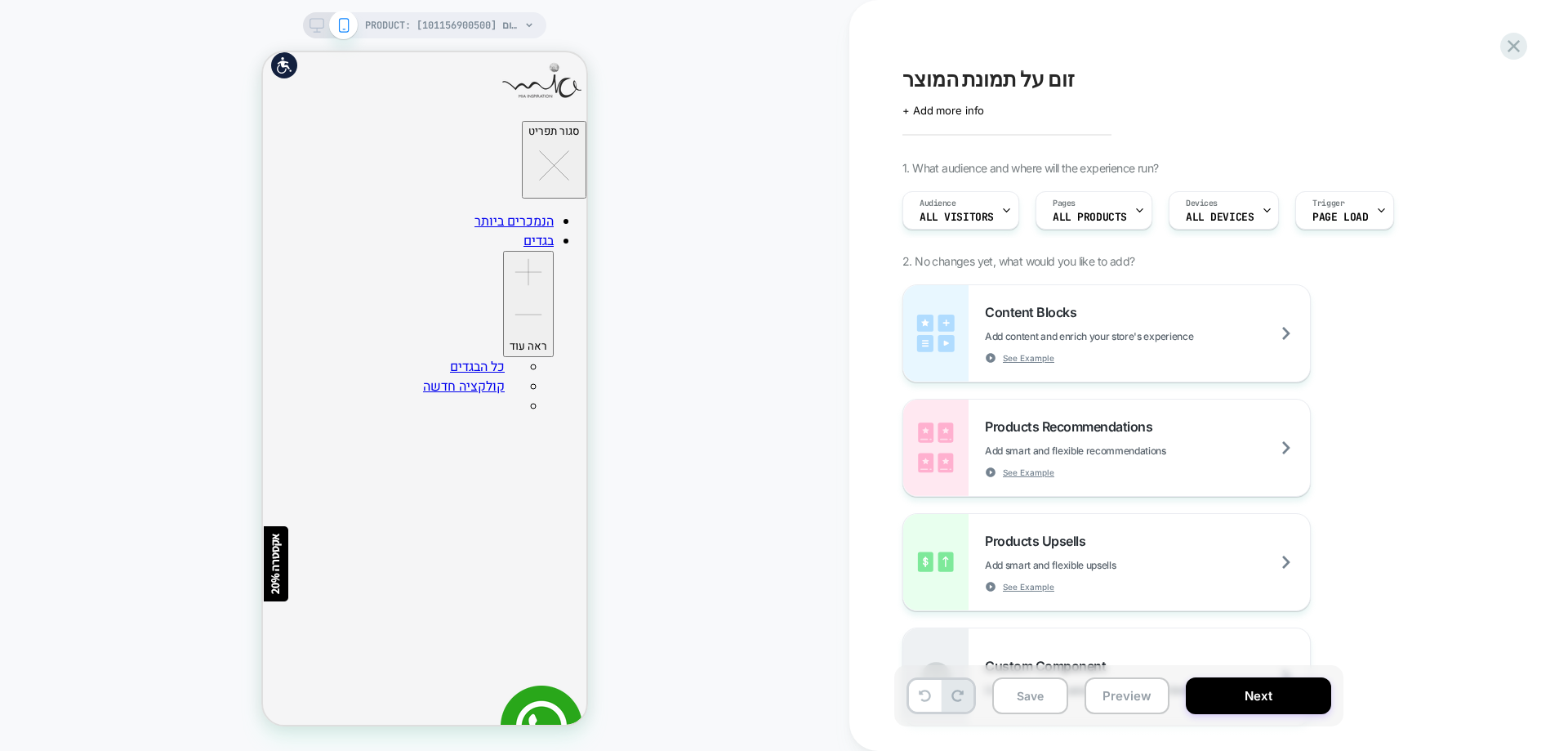
scroll to position [0, 0]
click at [1277, 440] on div "Products Recommendations Add smart and flexible recommendations See Example" at bounding box center [1147, 448] width 325 height 60
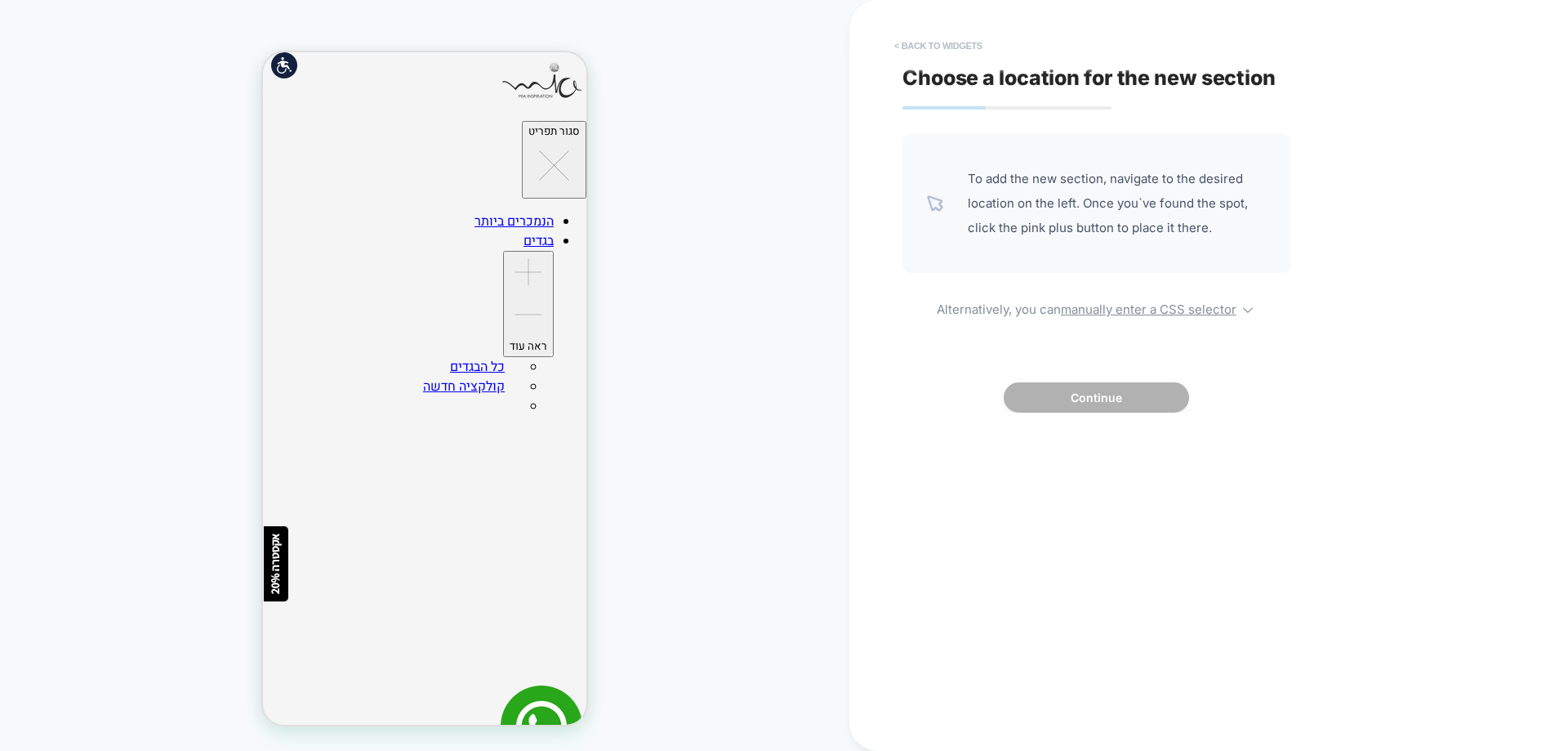
click at [947, 45] on button "< Back to widgets" at bounding box center [938, 45] width 104 height 26
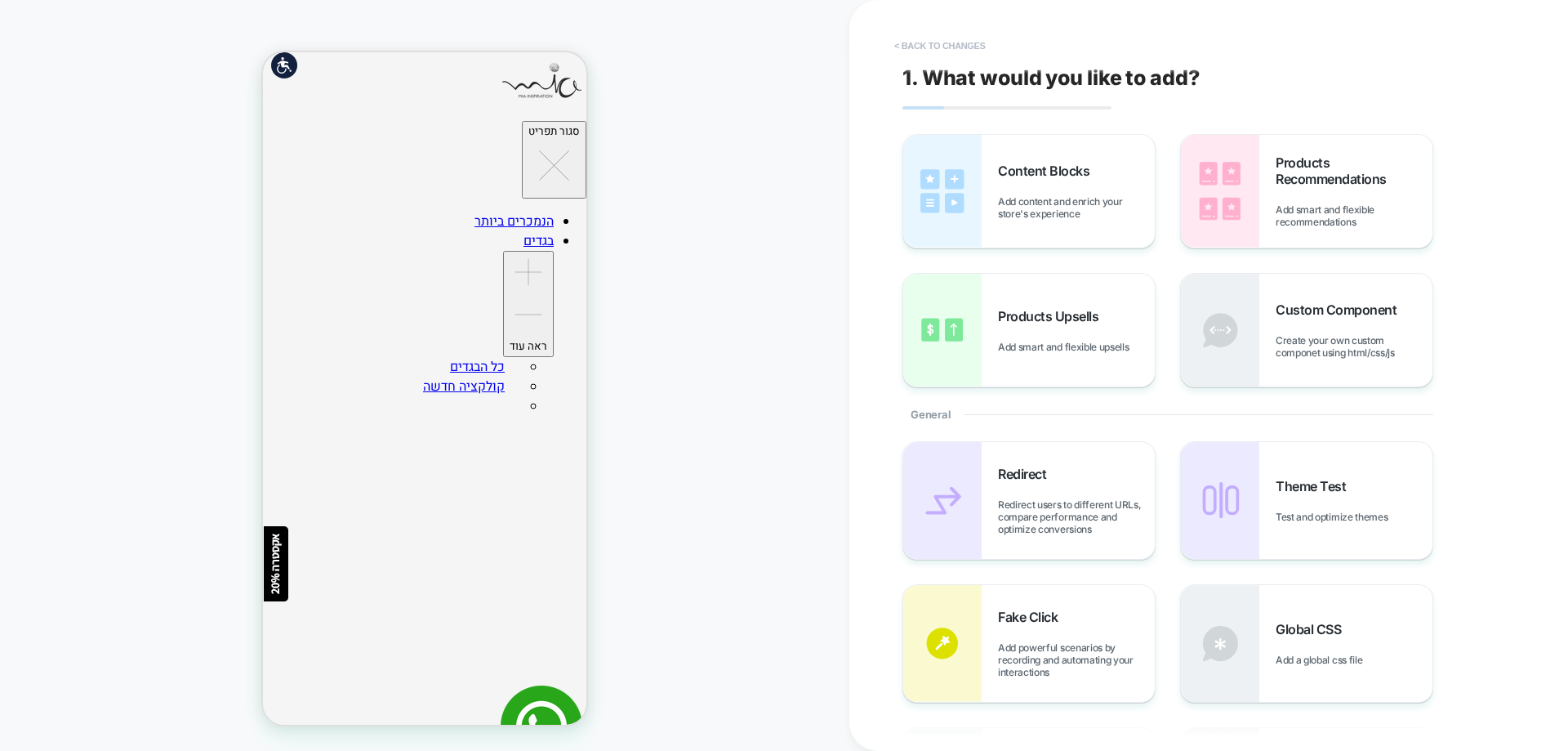
click at [918, 35] on button "< Back to changes" at bounding box center [940, 45] width 108 height 26
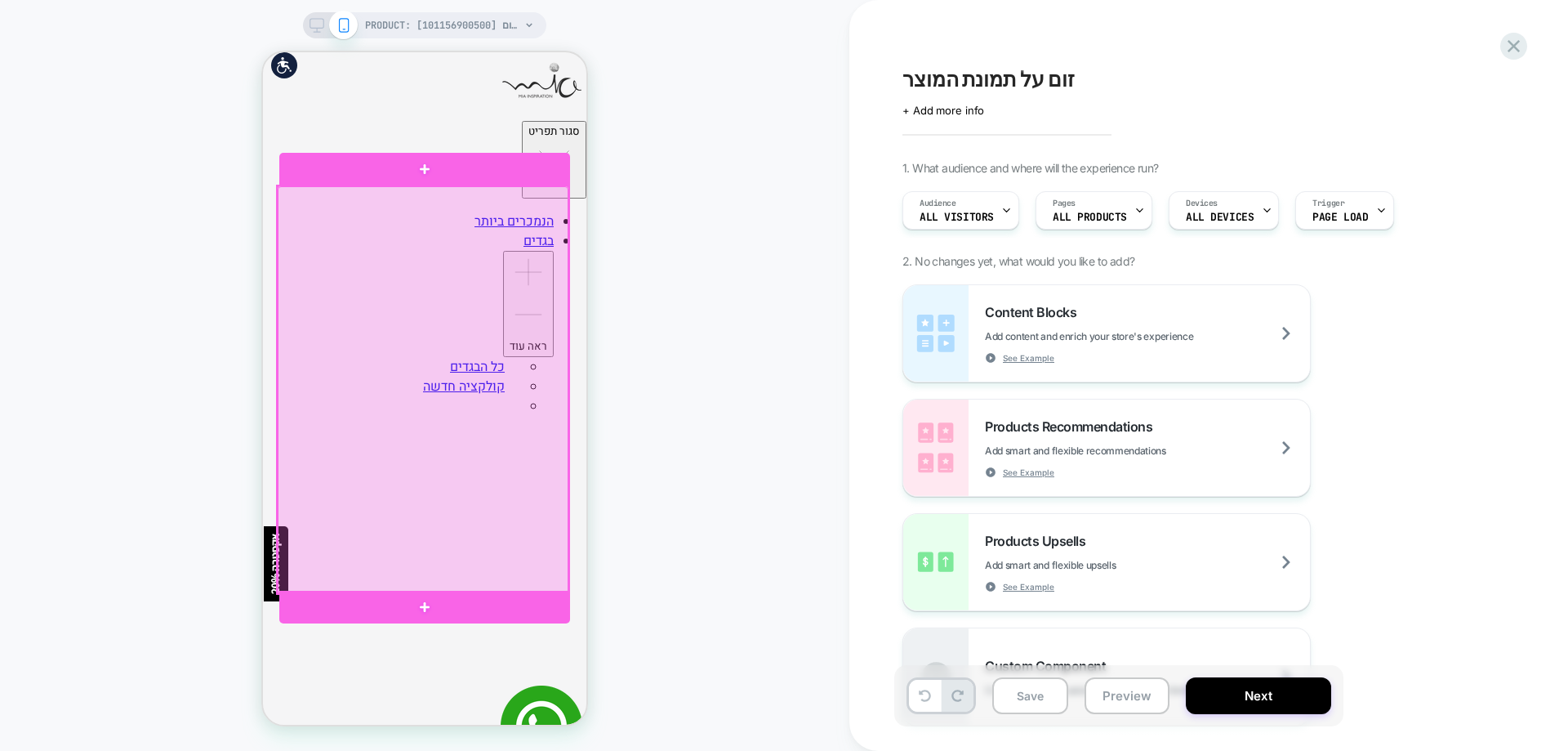
click at [434, 376] on div at bounding box center [423, 390] width 291 height 407
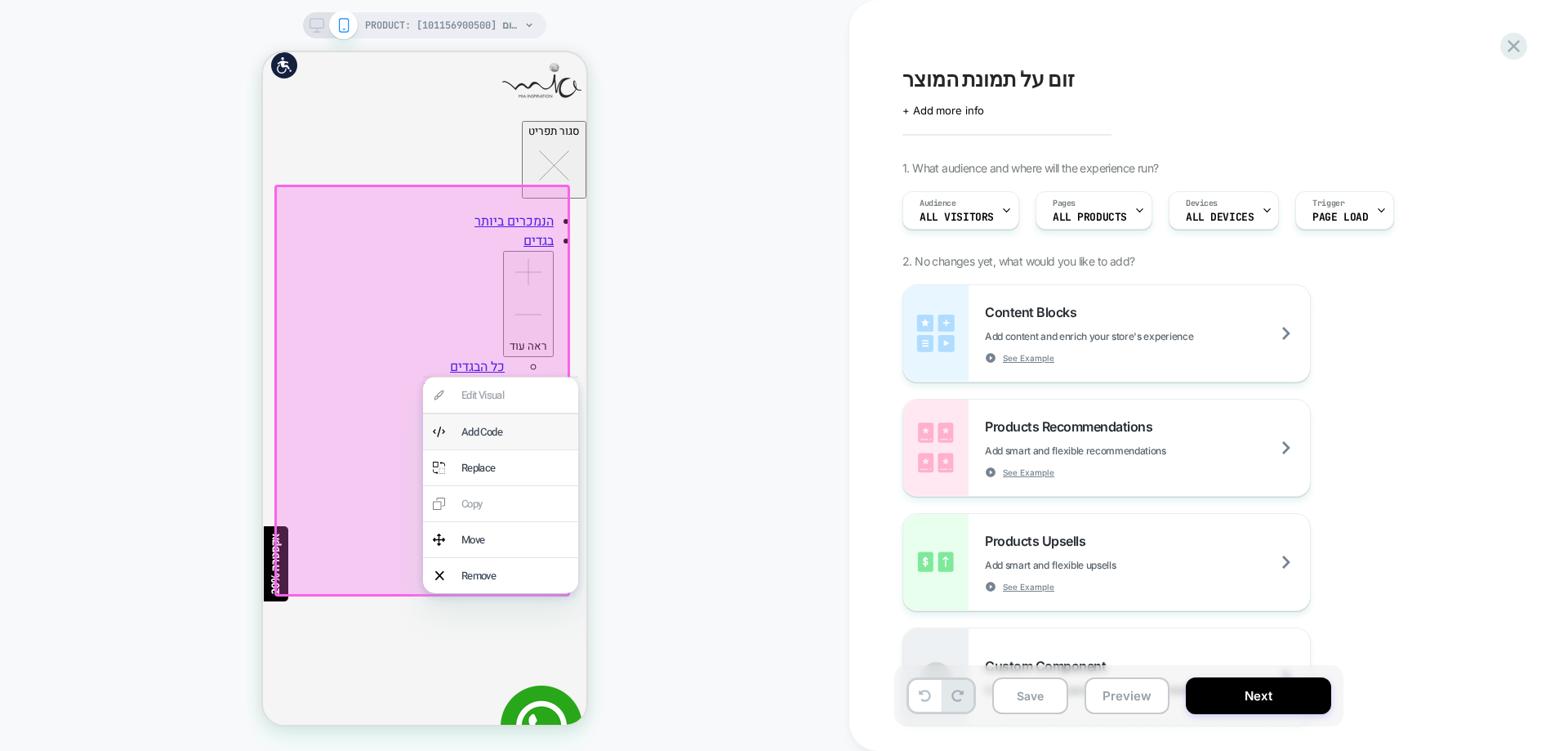
click at [505, 428] on div "Add Code" at bounding box center [514, 432] width 107 height 15
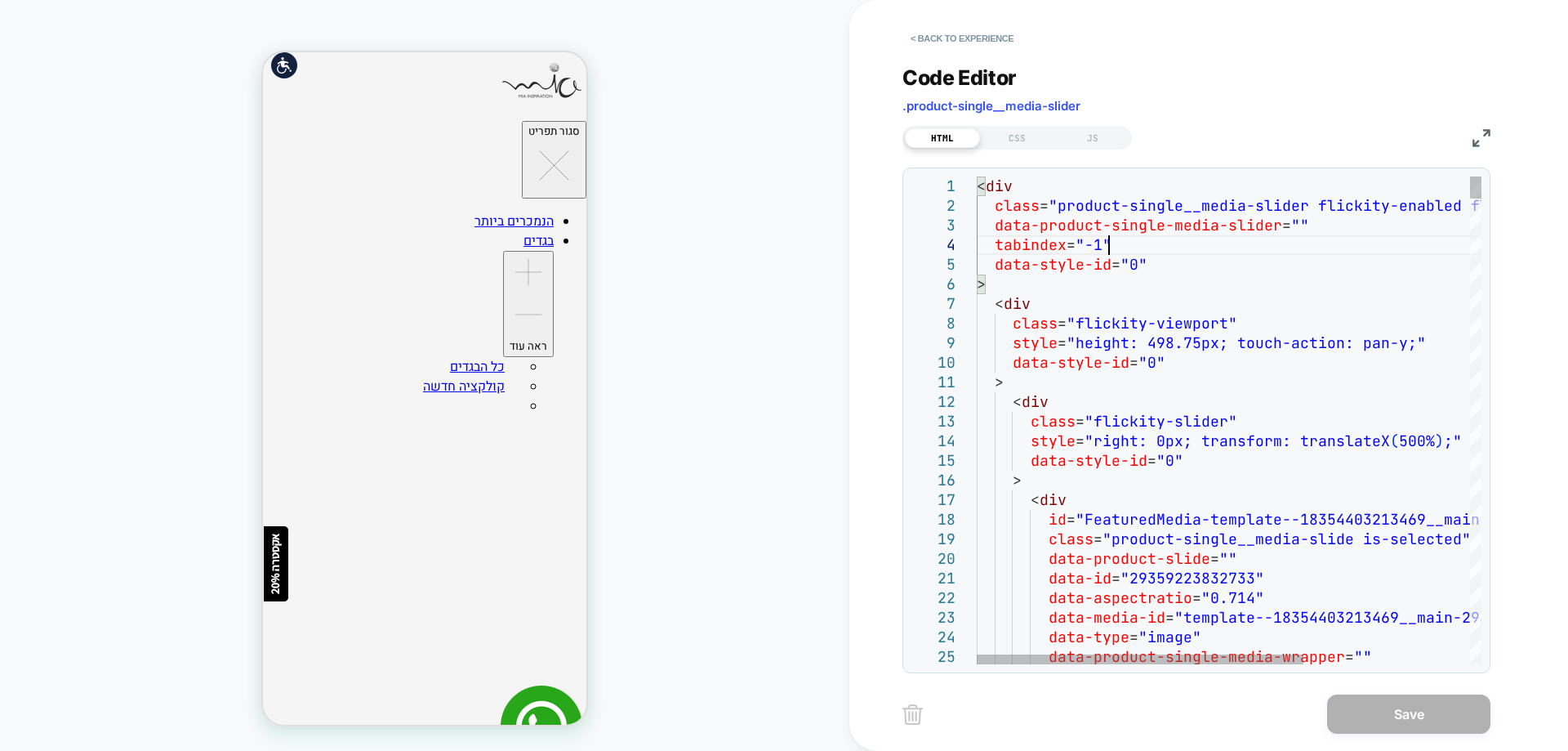
type textarea "**********"
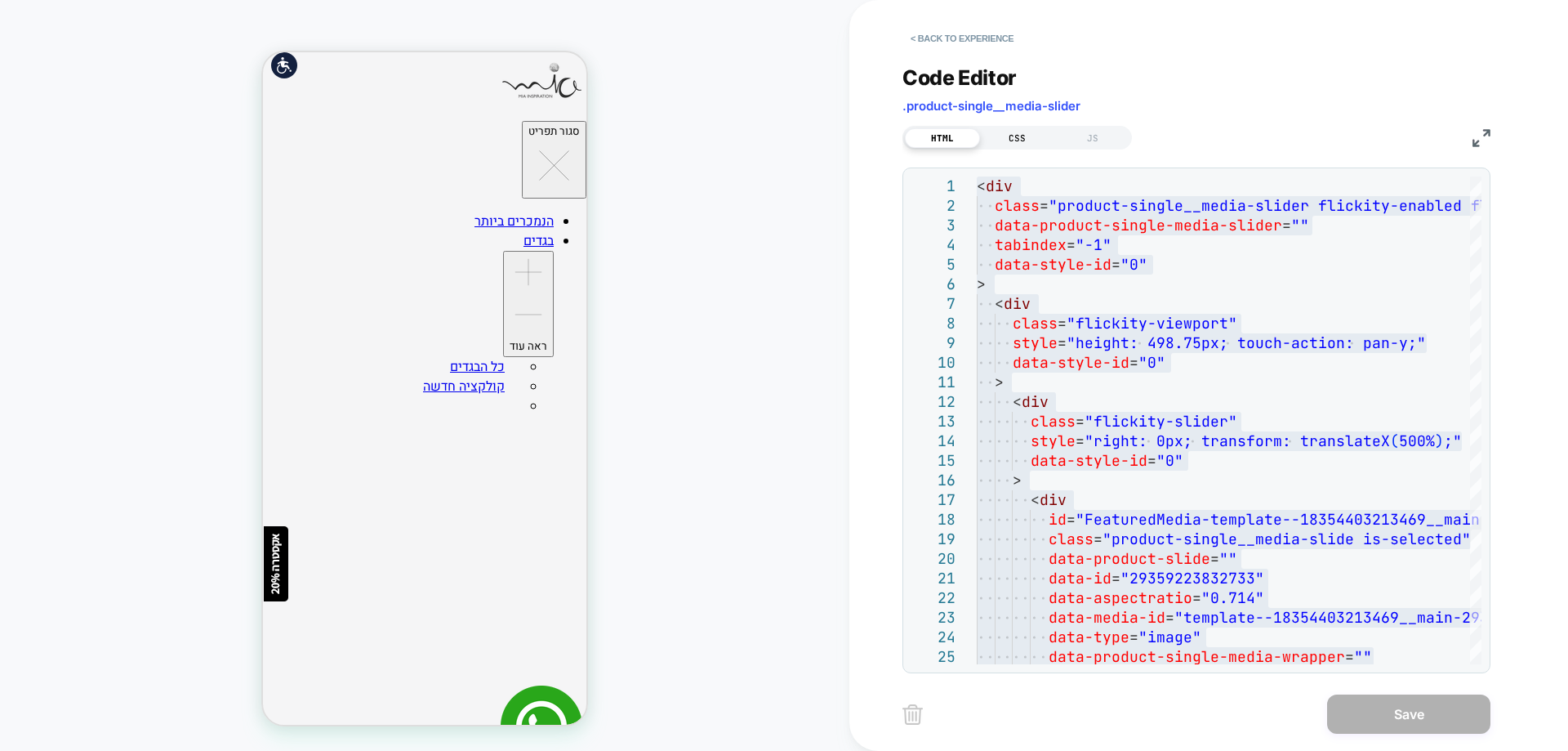
click at [1009, 133] on div "CSS" at bounding box center [1017, 138] width 75 height 19
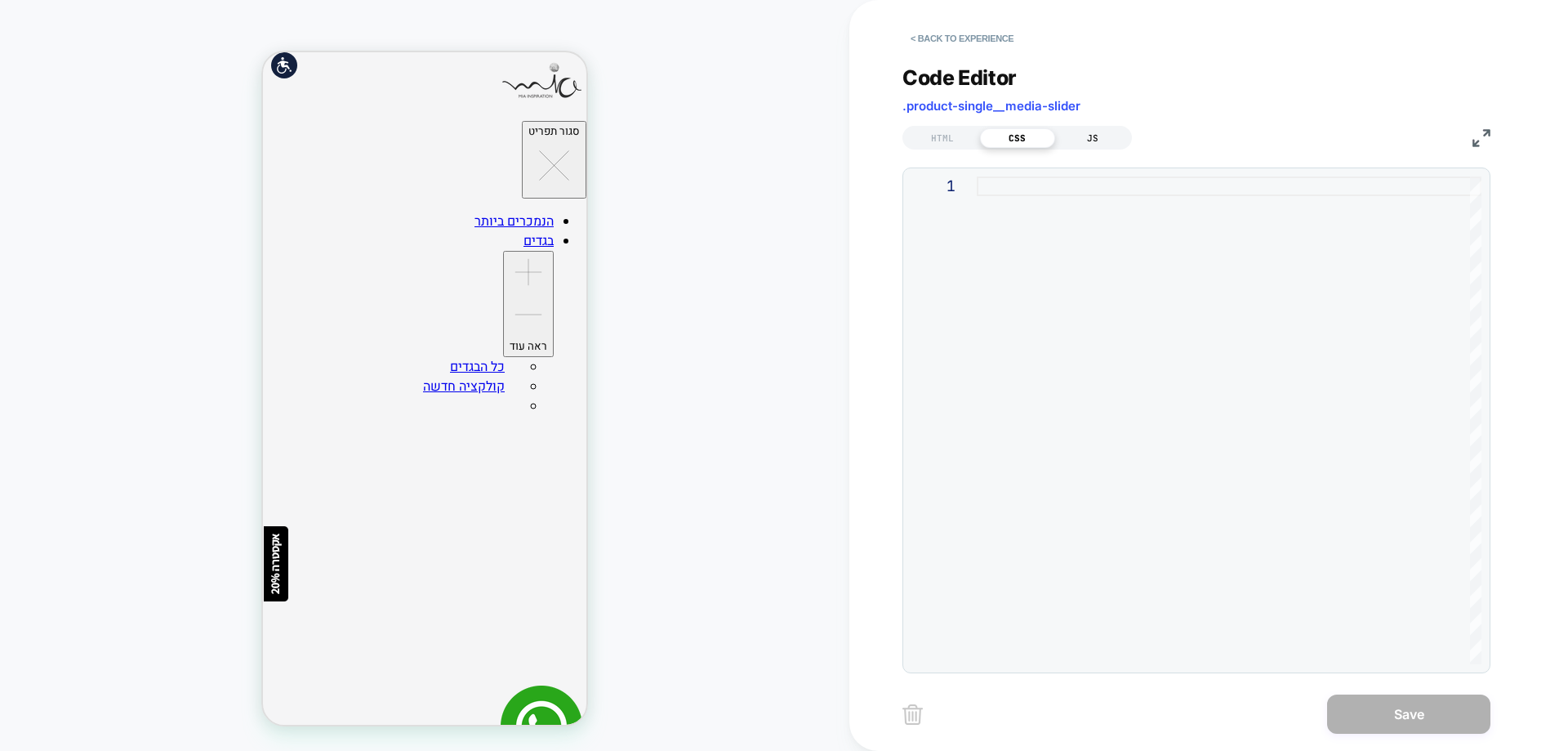
click at [1076, 140] on div "JS" at bounding box center [1092, 138] width 75 height 19
click at [947, 140] on div "HTML CSS JS" at bounding box center [1016, 138] width 229 height 24
click at [943, 140] on div "HTML" at bounding box center [941, 138] width 75 height 19
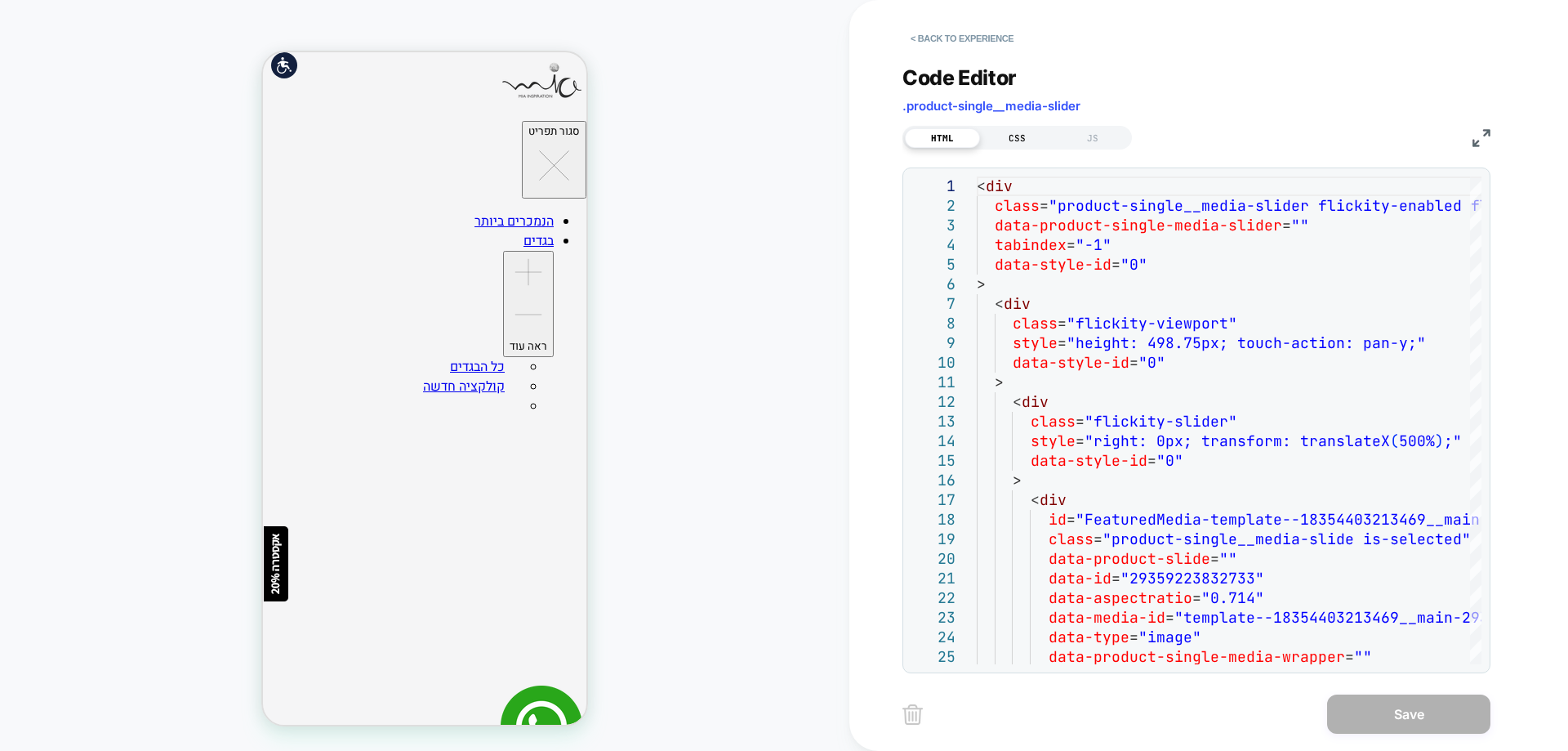
click at [1001, 133] on div "CSS" at bounding box center [1017, 138] width 75 height 19
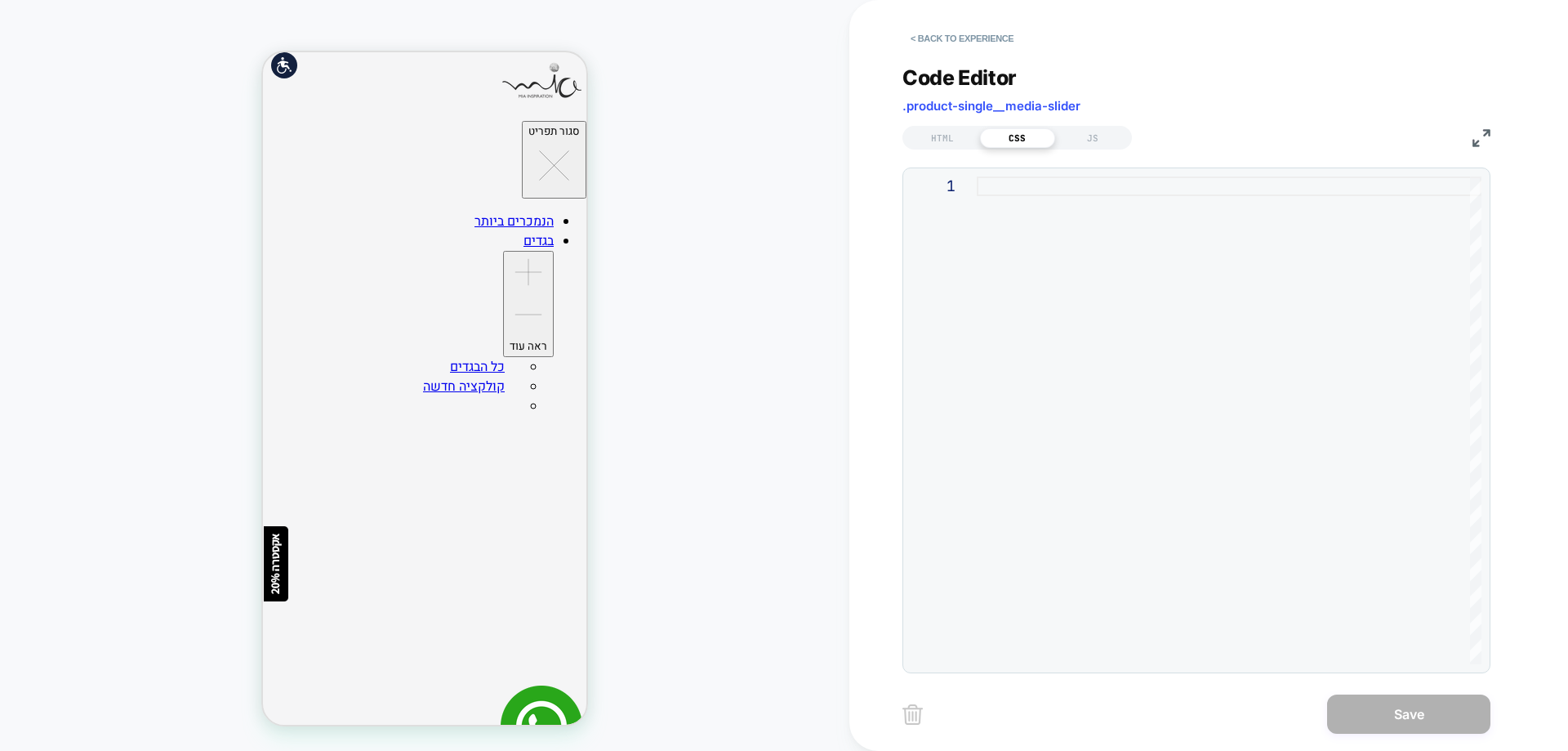
click at [1064, 187] on div at bounding box center [1229, 420] width 505 height 487
type textarea "**********"
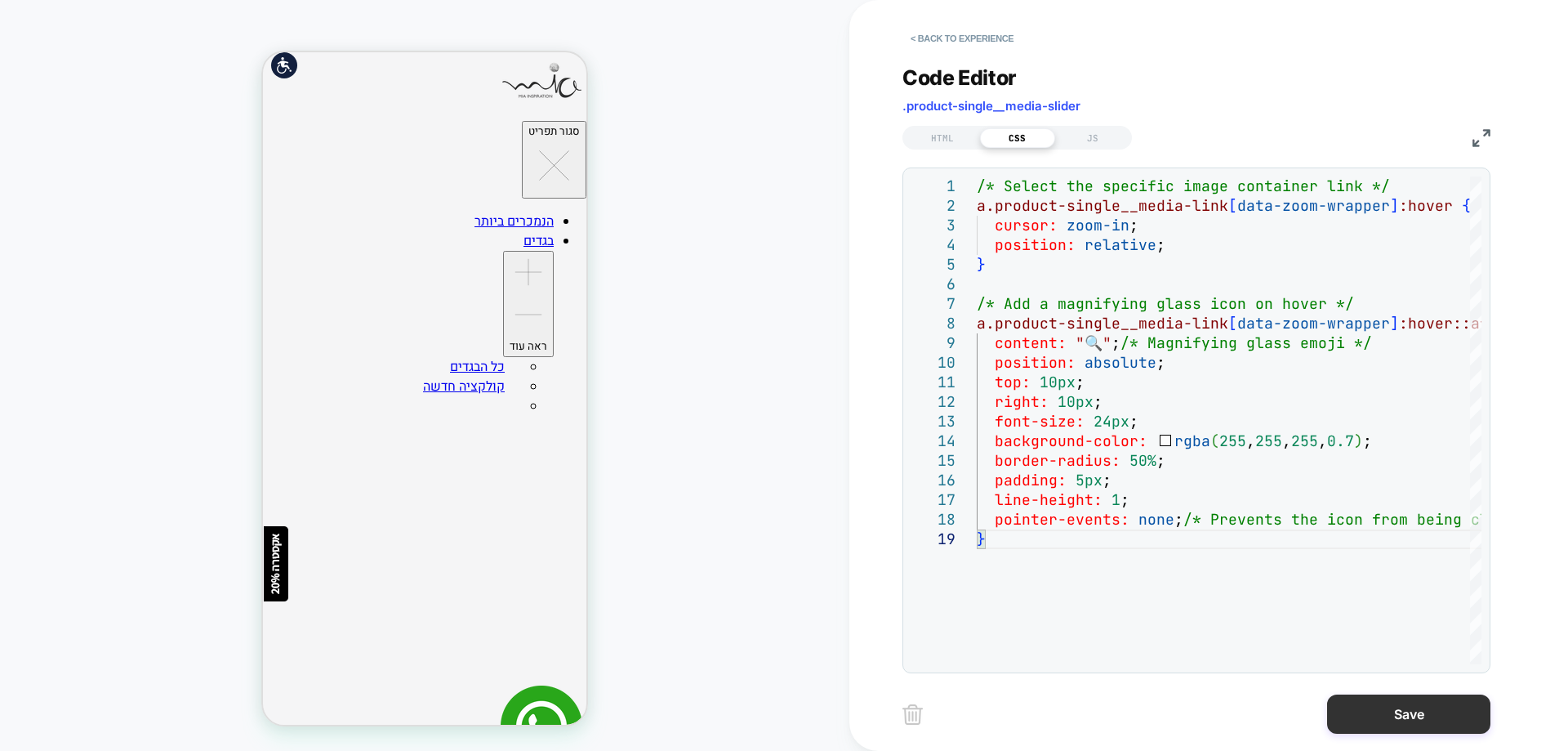
click at [1426, 716] on button "Save" at bounding box center [1408, 713] width 163 height 39
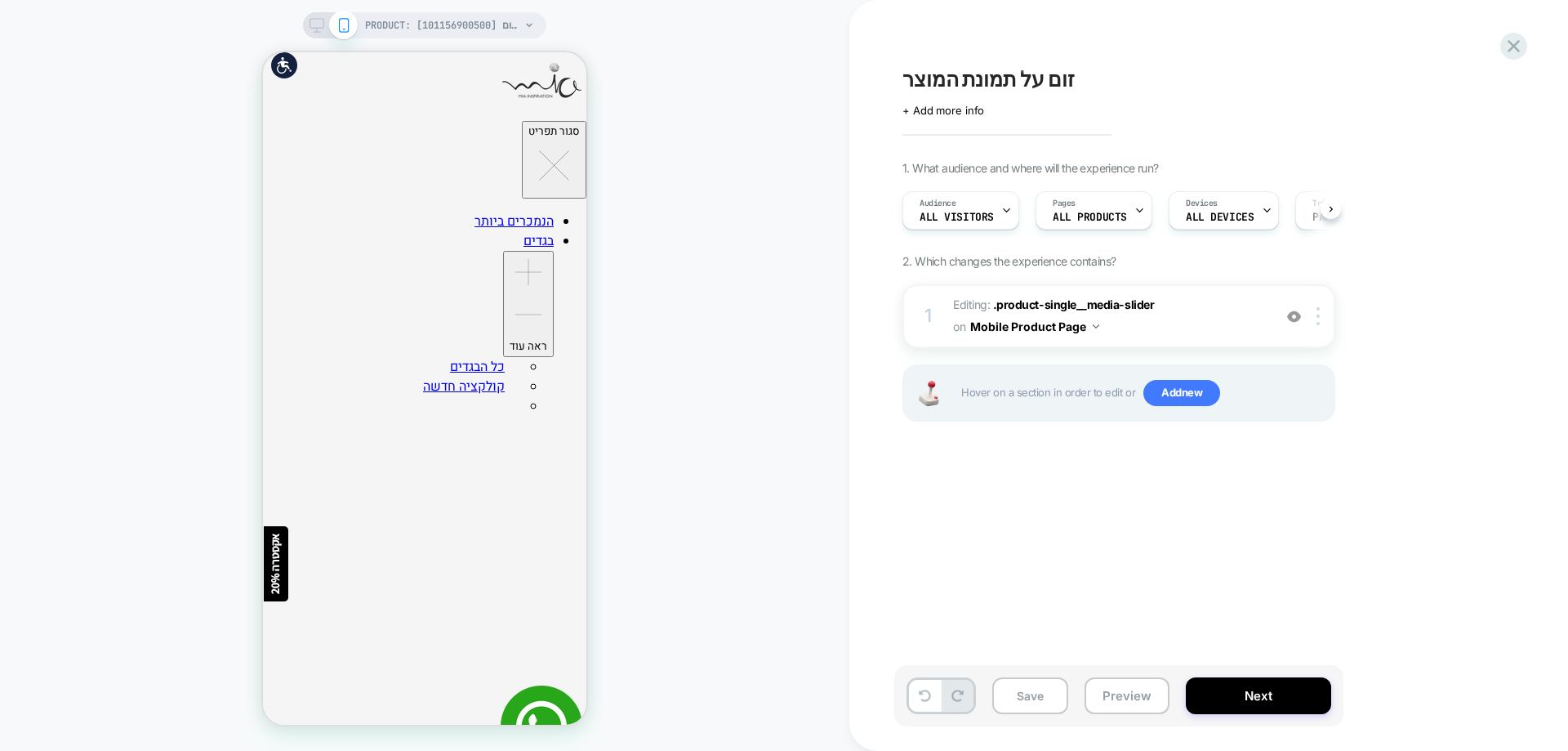
scroll to position [0, 1]
click at [1050, 696] on button "Save" at bounding box center [1030, 696] width 76 height 37
click at [1121, 698] on button "Preview" at bounding box center [1126, 696] width 85 height 37
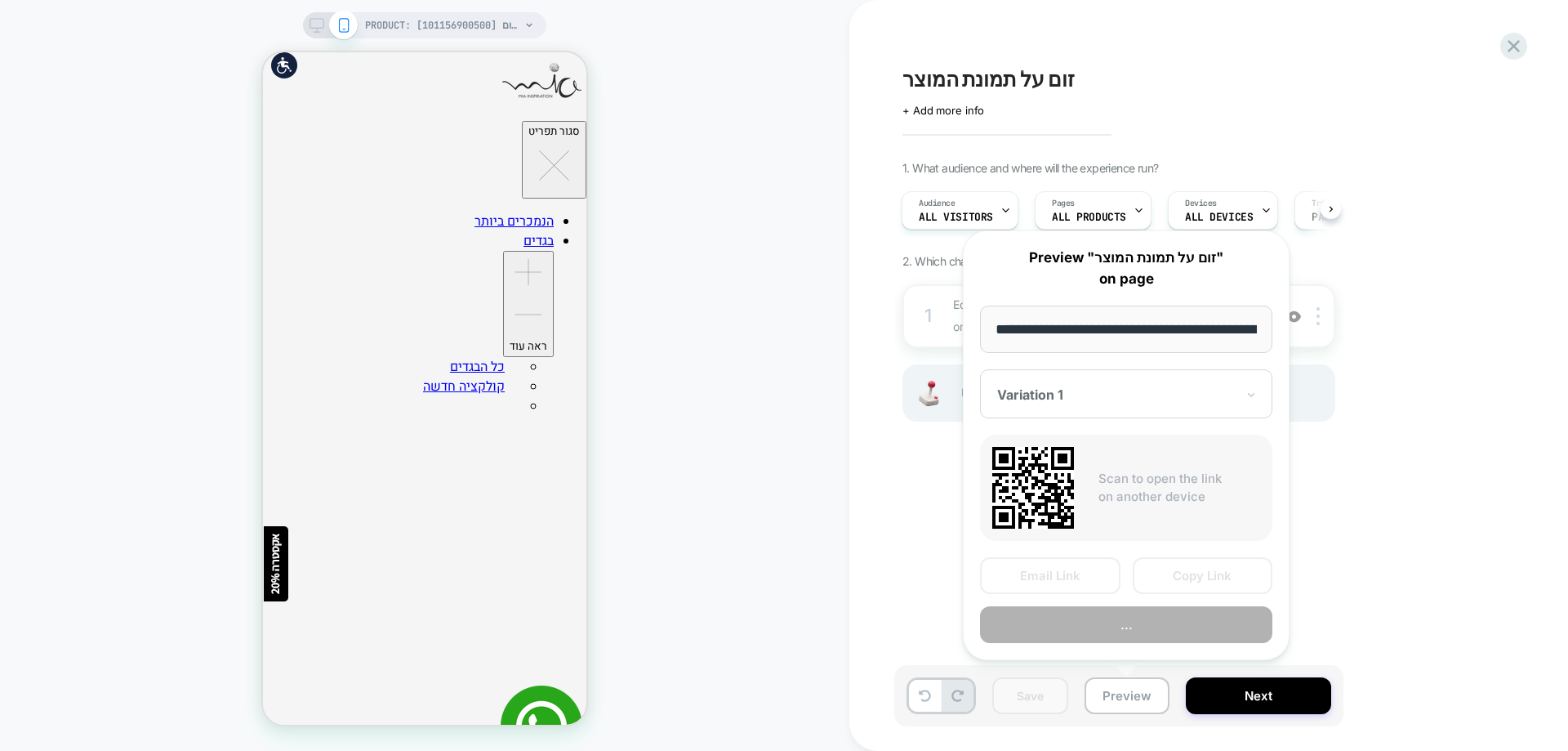
scroll to position [0, 237]
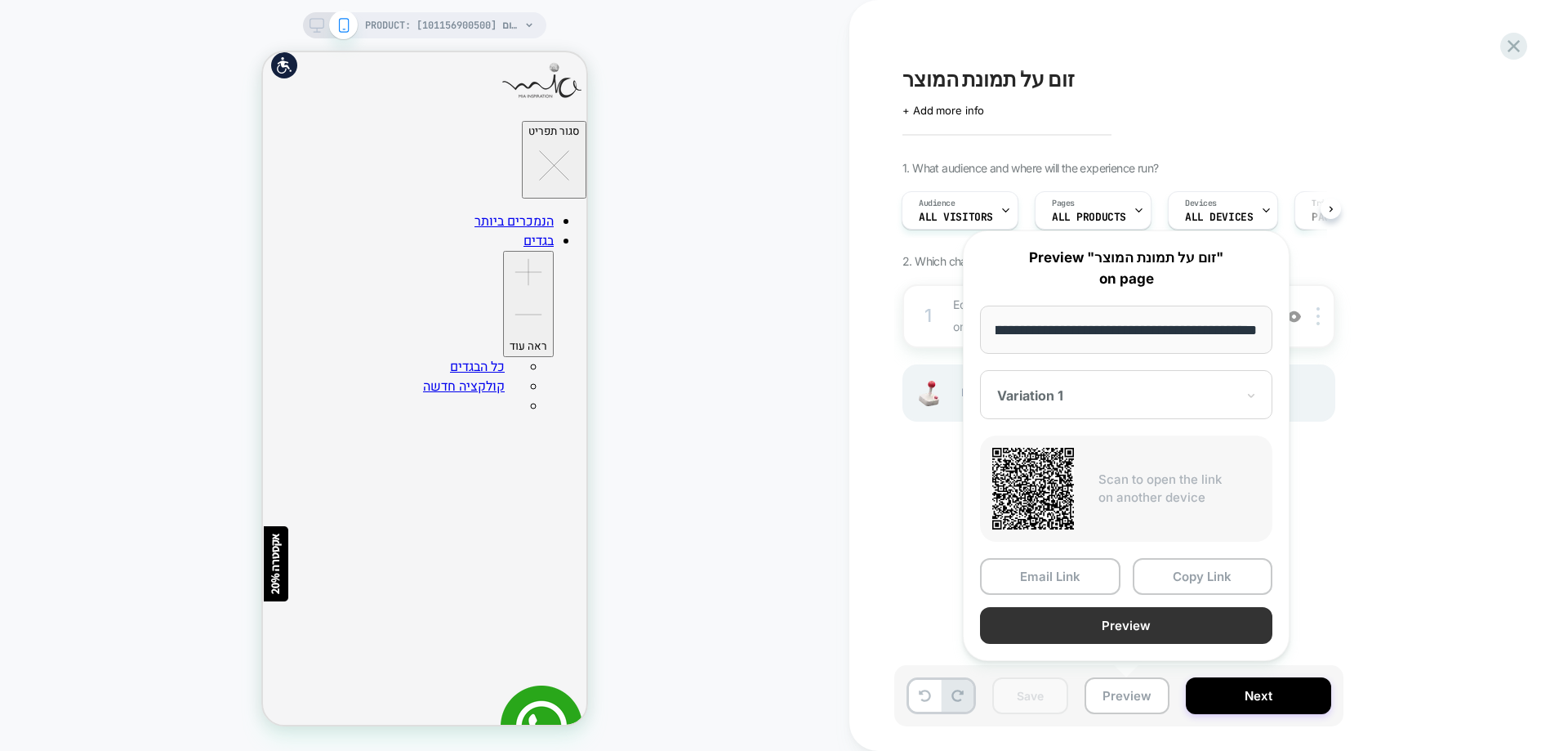
click at [1103, 619] on button "Preview" at bounding box center [1126, 625] width 292 height 37
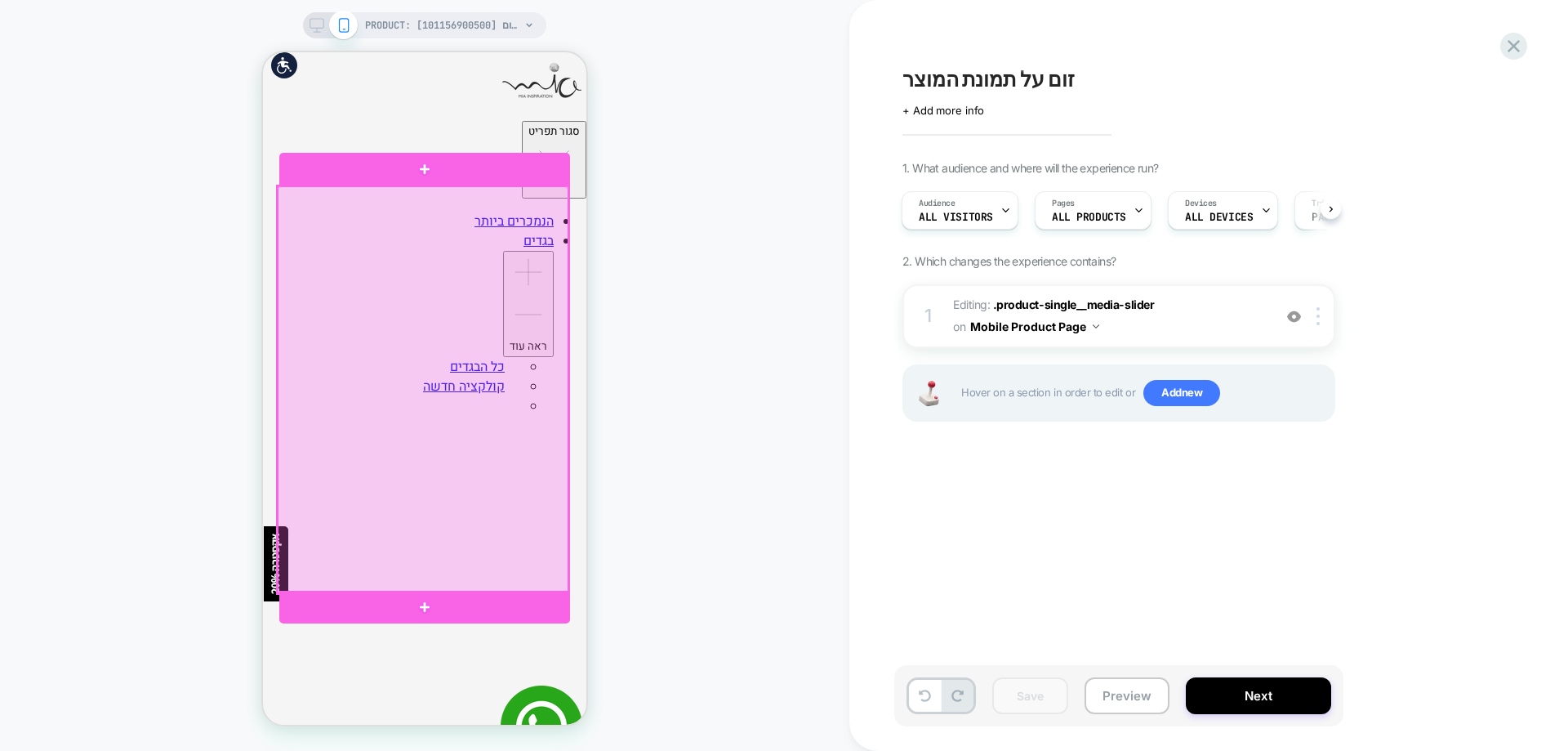
click at [430, 344] on div at bounding box center [423, 390] width 291 height 407
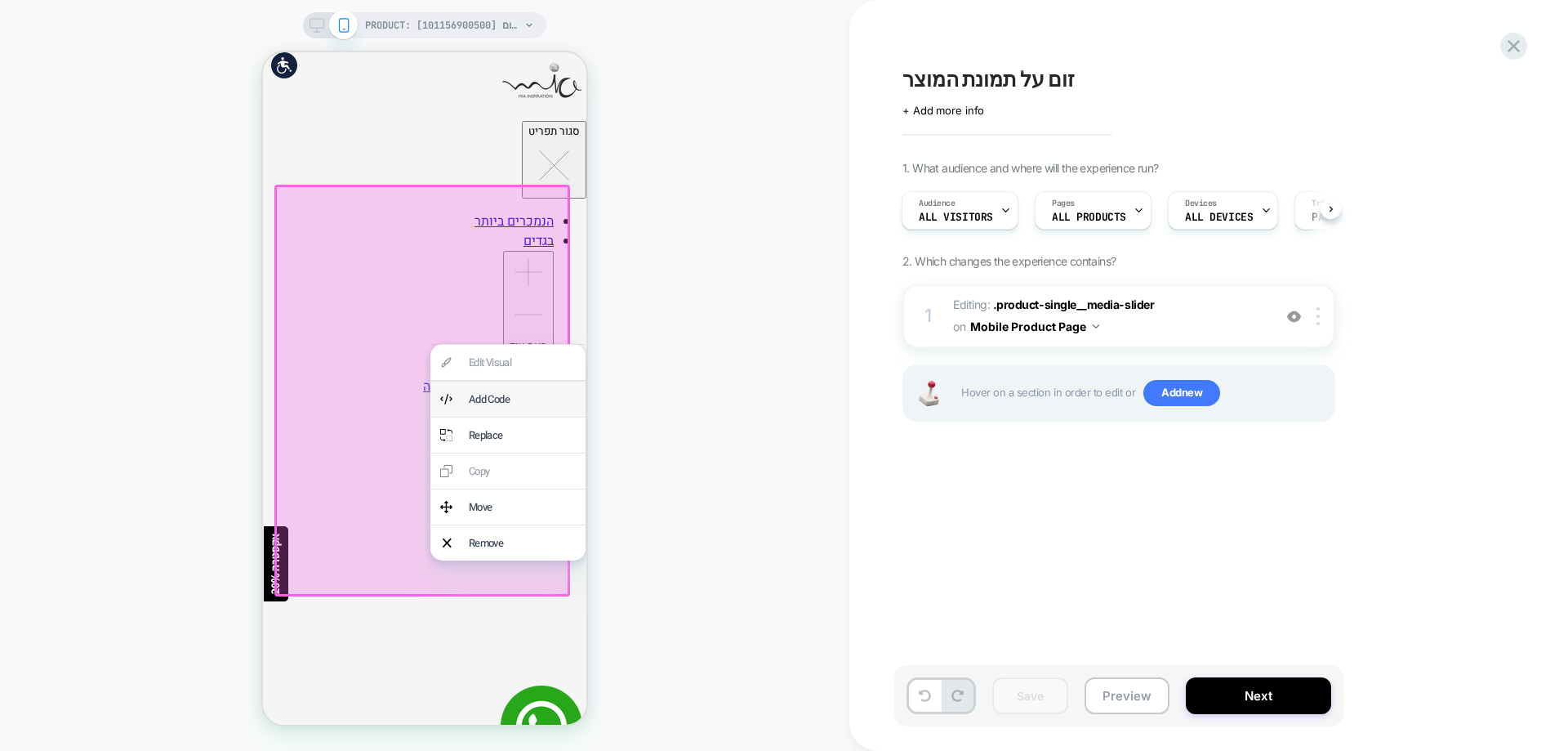
click at [508, 403] on div "Add Code" at bounding box center [522, 399] width 107 height 15
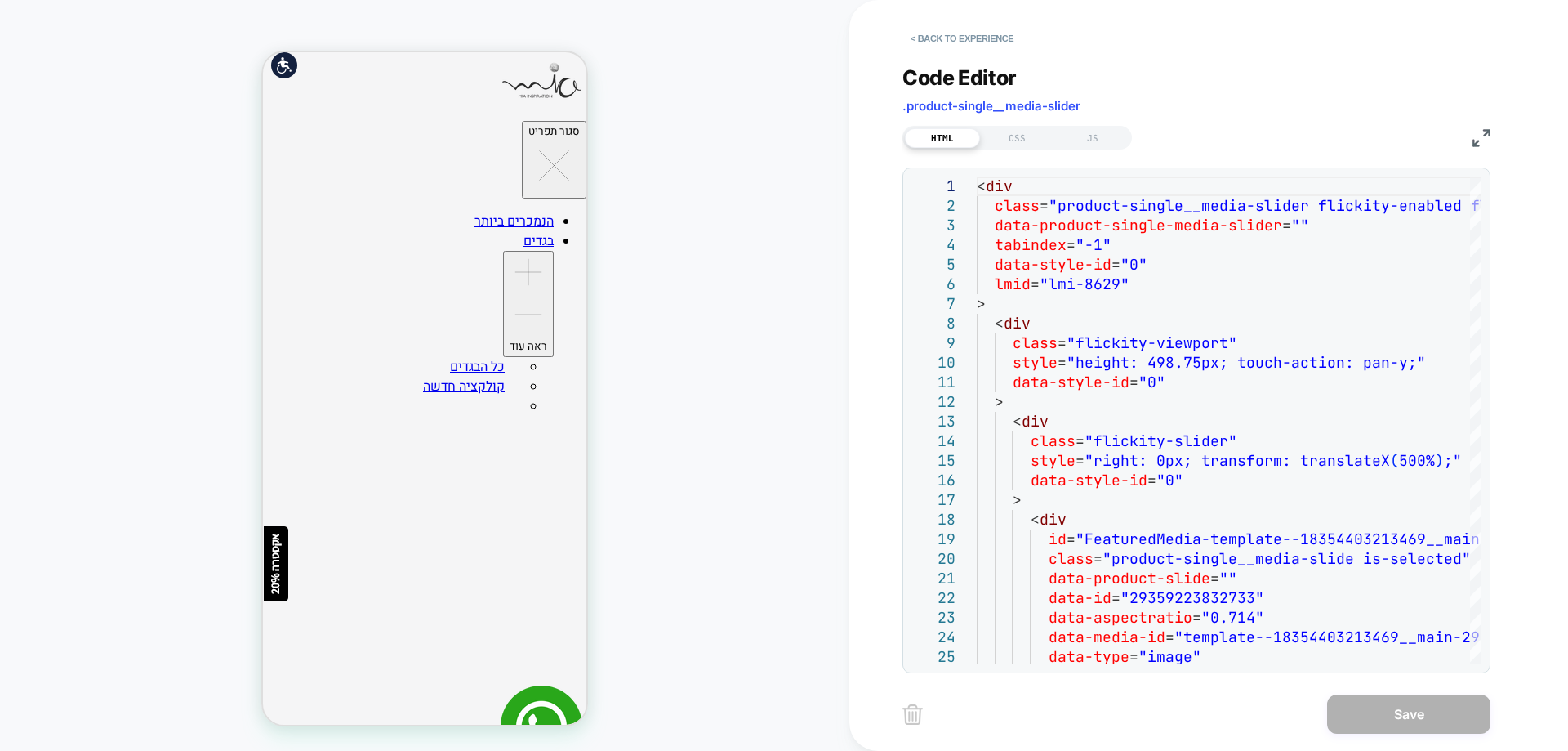
click at [1025, 126] on div "HTML CSS JS" at bounding box center [1016, 138] width 229 height 24
click at [1026, 149] on div "HTML CSS JS" at bounding box center [1016, 138] width 229 height 24
click at [1026, 145] on div "CSS" at bounding box center [1017, 138] width 75 height 19
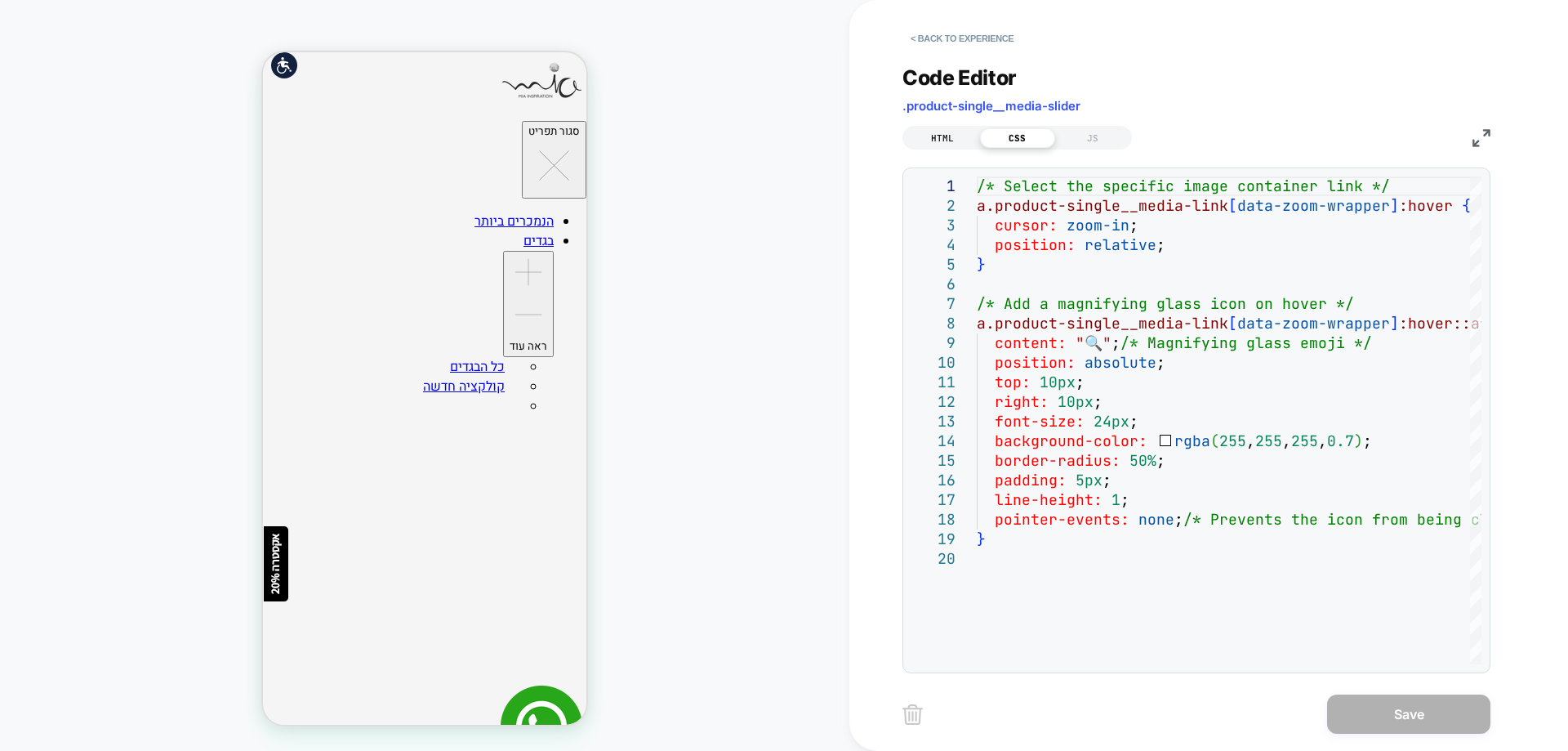
click at [962, 140] on div "HTML" at bounding box center [941, 138] width 75 height 19
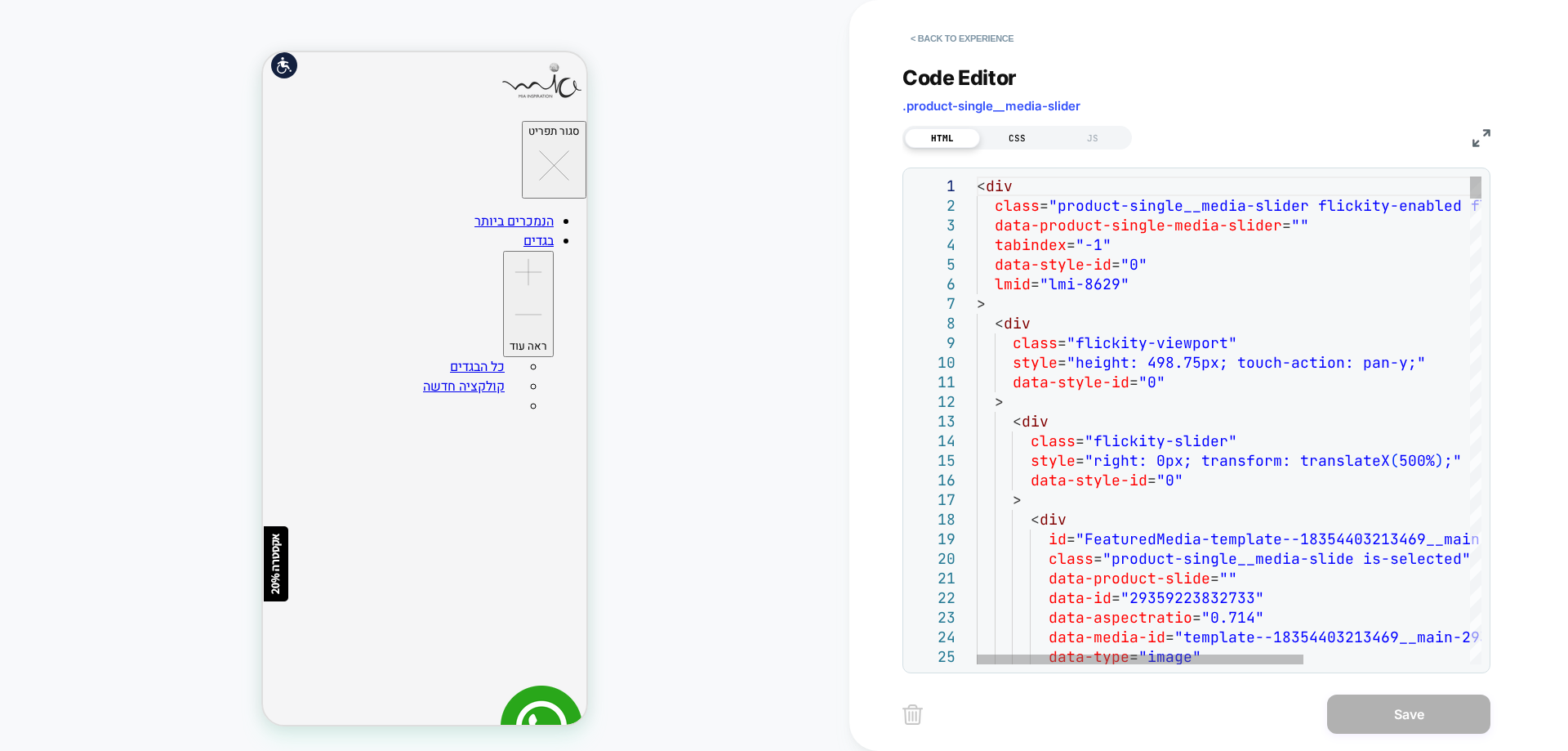
click at [1008, 139] on div "CSS" at bounding box center [1017, 138] width 75 height 19
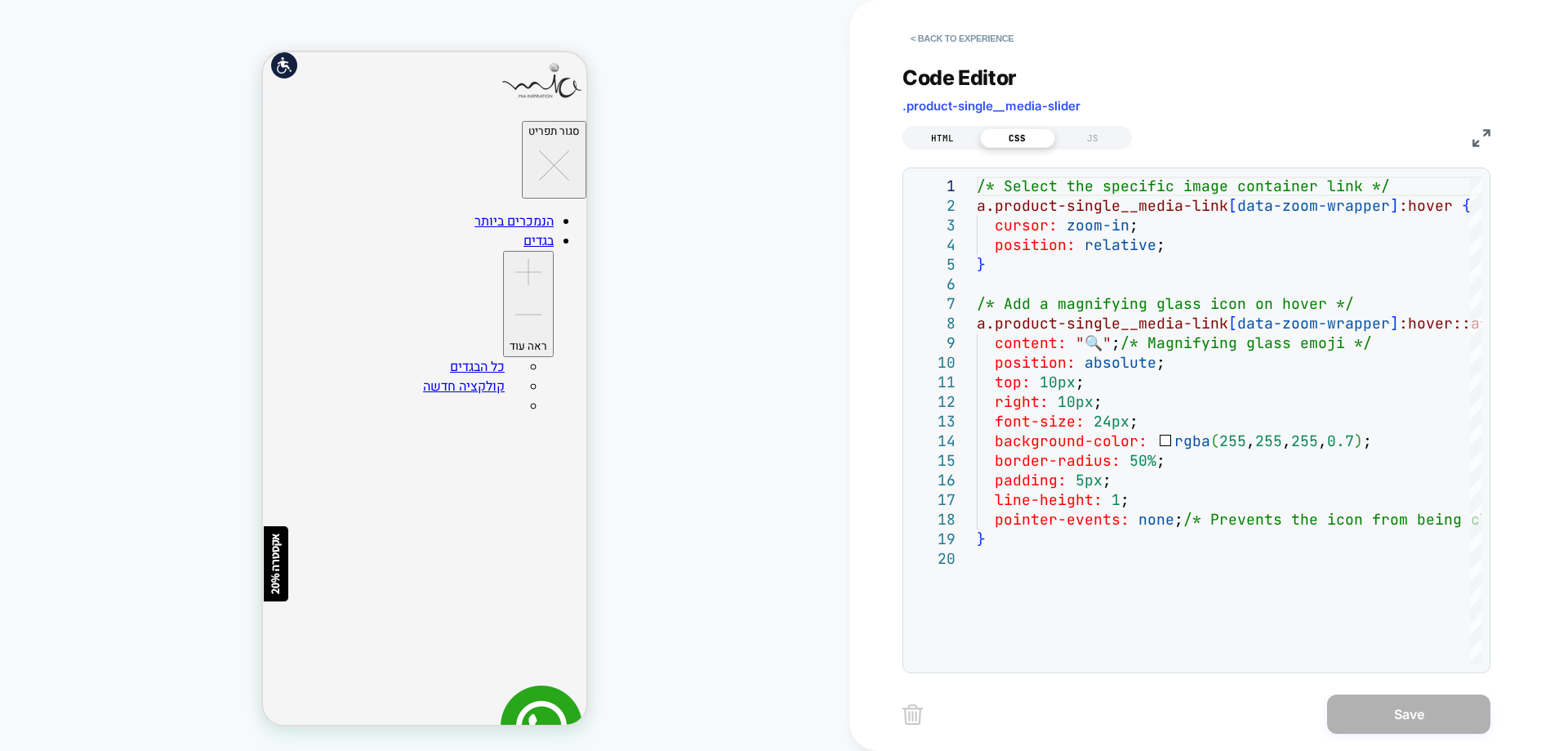
click at [952, 139] on div "HTML" at bounding box center [941, 138] width 75 height 19
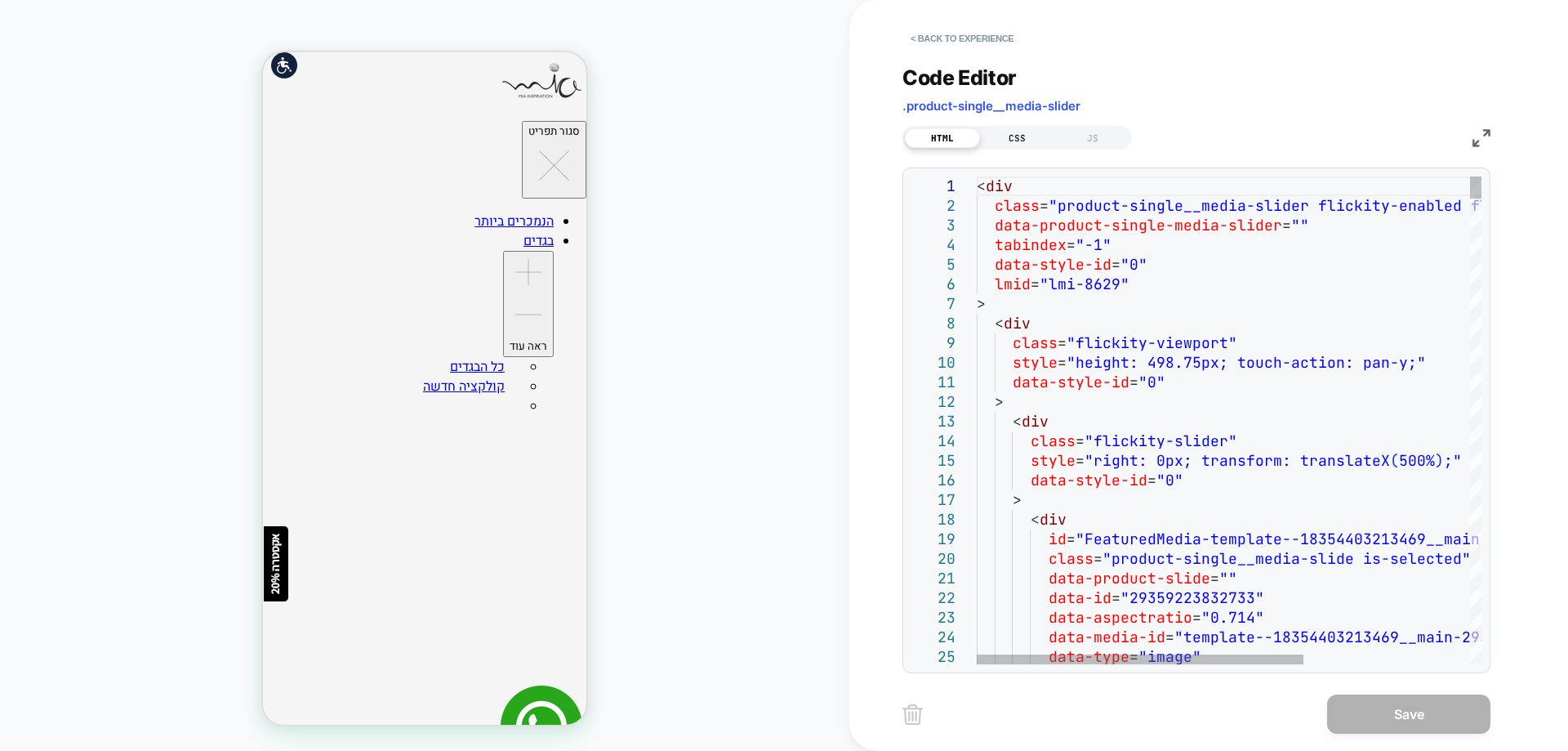
click at [991, 139] on div "CSS" at bounding box center [1017, 138] width 75 height 19
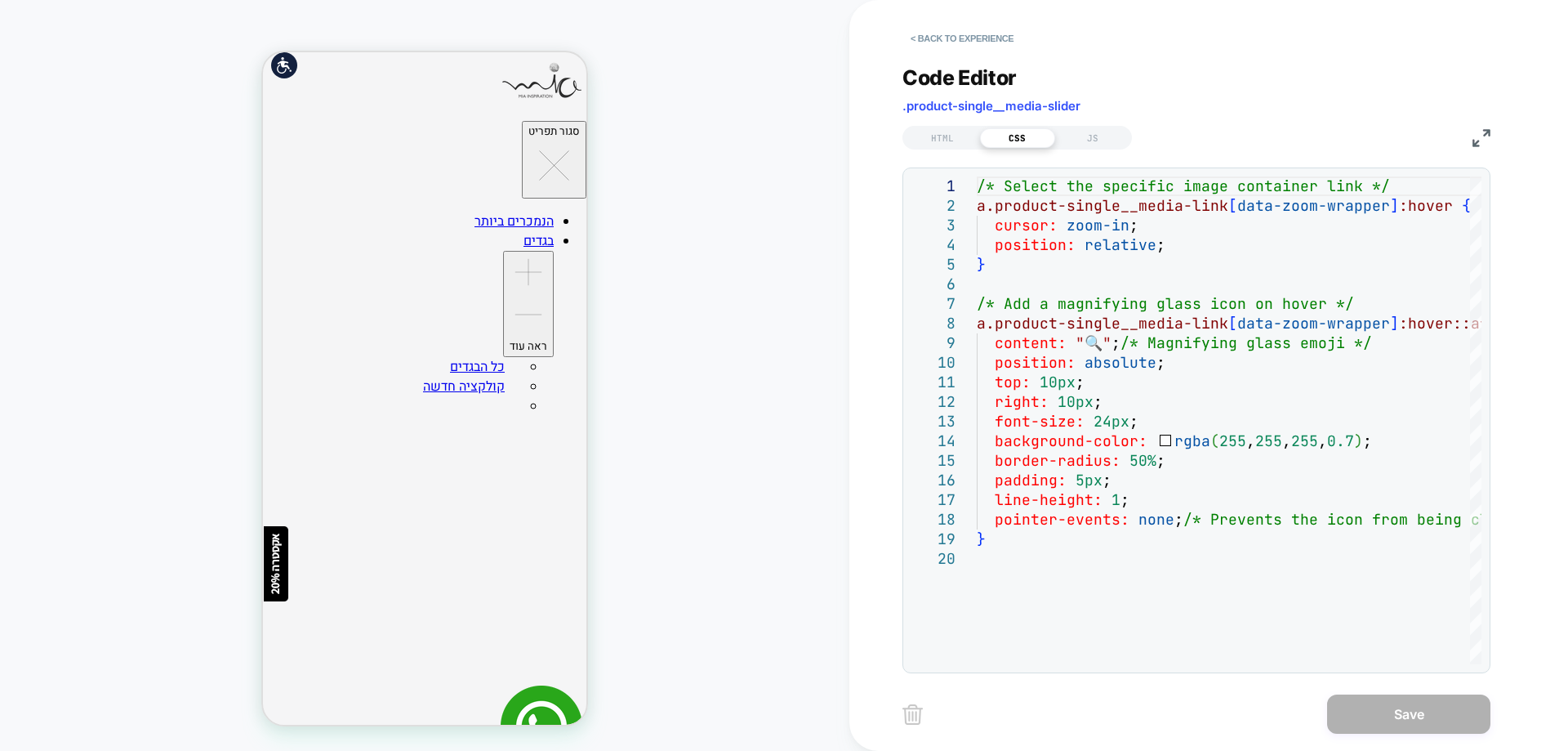
drag, startPoint x: 953, startPoint y: 33, endPoint x: 894, endPoint y: 127, distance: 111.0
click at [954, 32] on button "< Back to experience" at bounding box center [962, 38] width 119 height 26
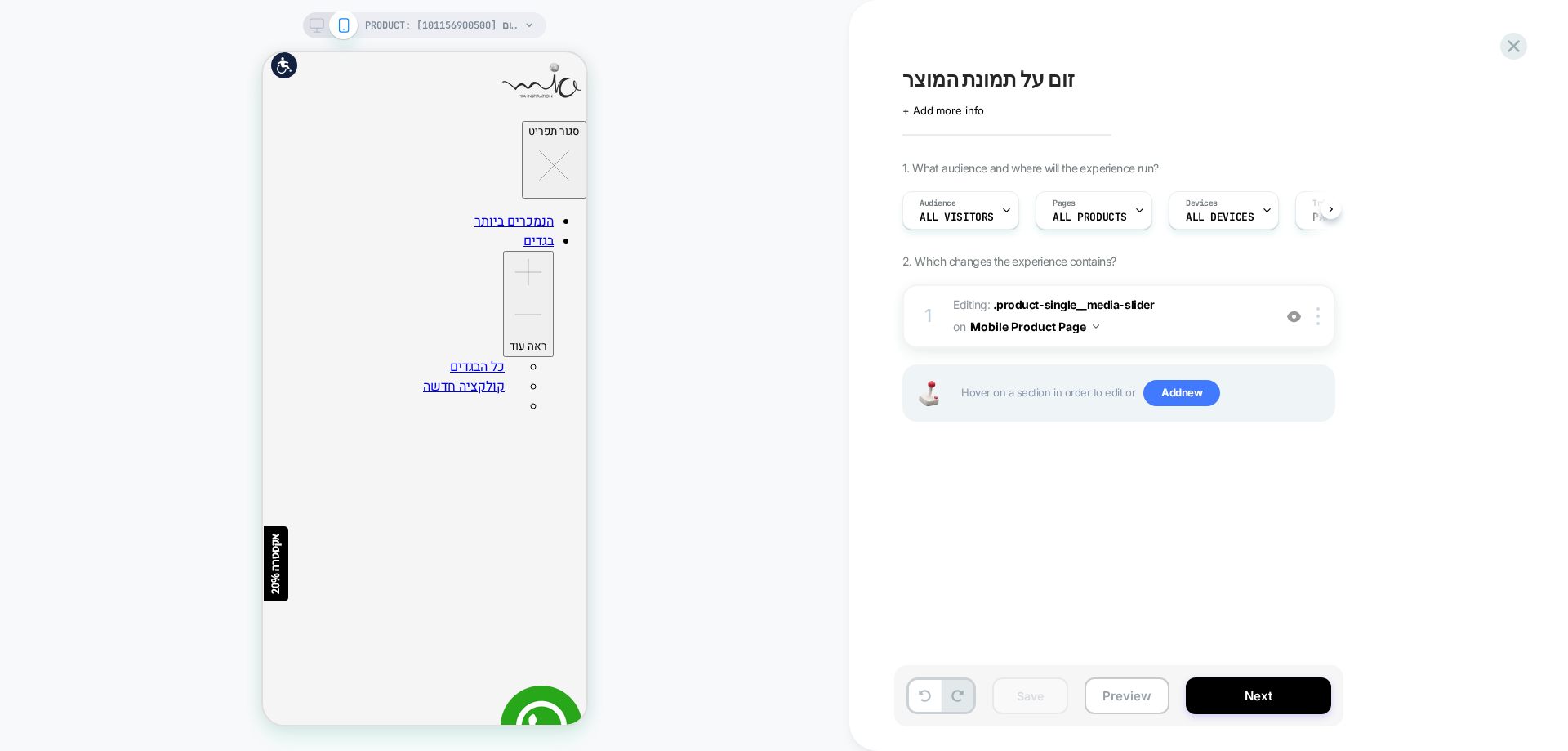
scroll to position [0, 1]
click at [1057, 308] on span ".product-single__media-slider" at bounding box center [1073, 304] width 161 height 14
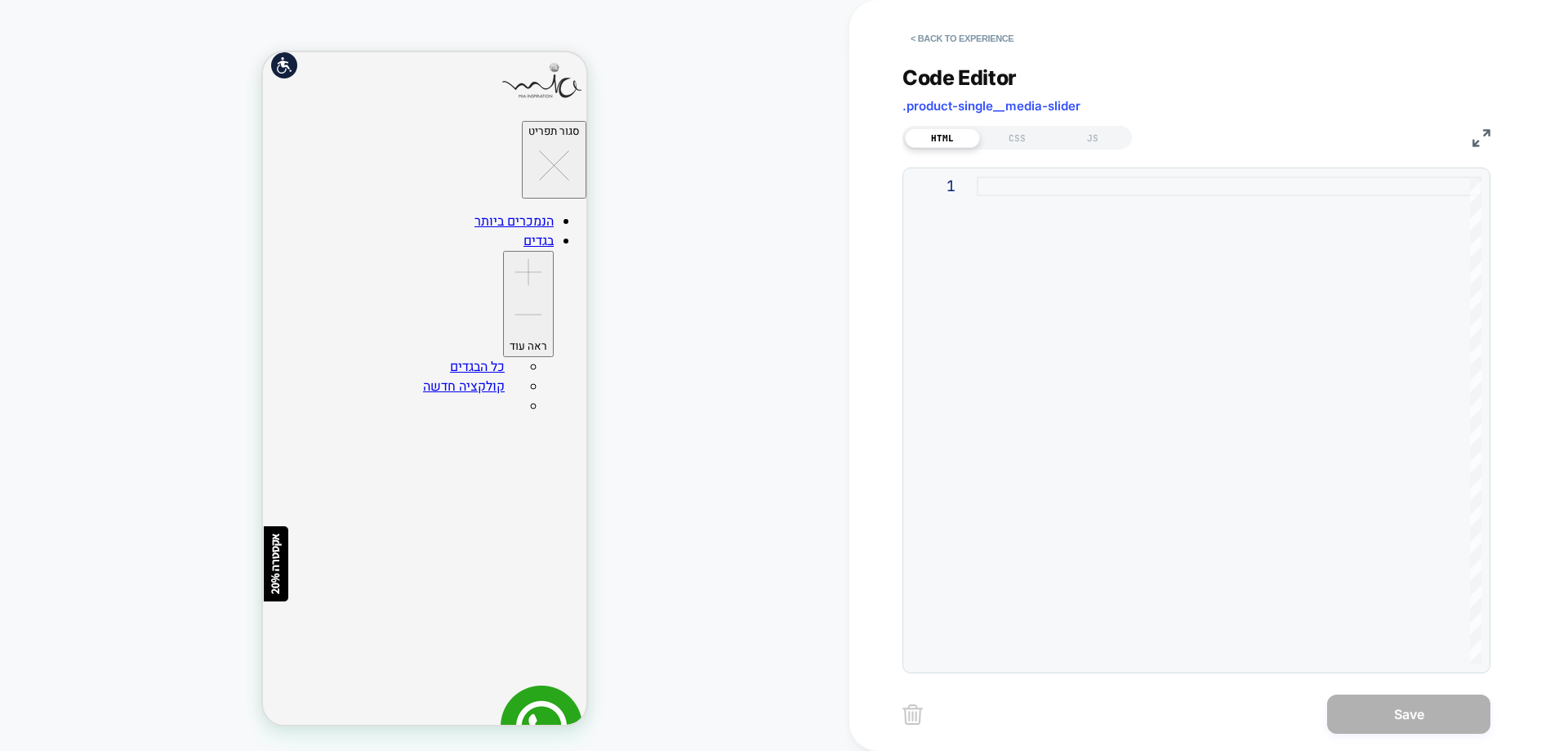
click at [1021, 123] on div "HTML CSS JS" at bounding box center [1196, 135] width 588 height 28
click at [1020, 129] on div "CSS" at bounding box center [1017, 138] width 75 height 19
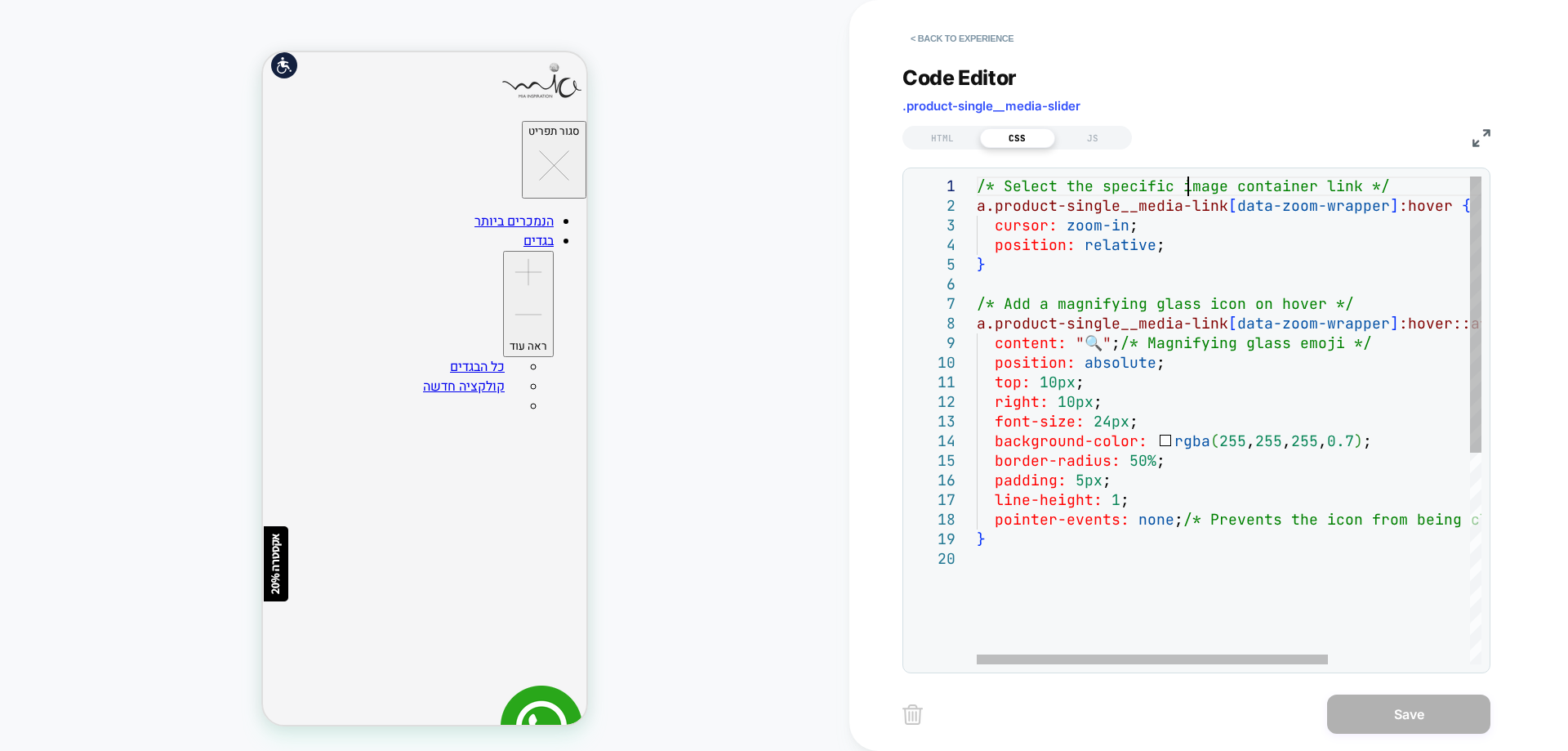
click at [1192, 187] on div "/* Select the specific image container link */ a.product-single__media-link [ d…" at bounding box center [1330, 607] width 708 height 860
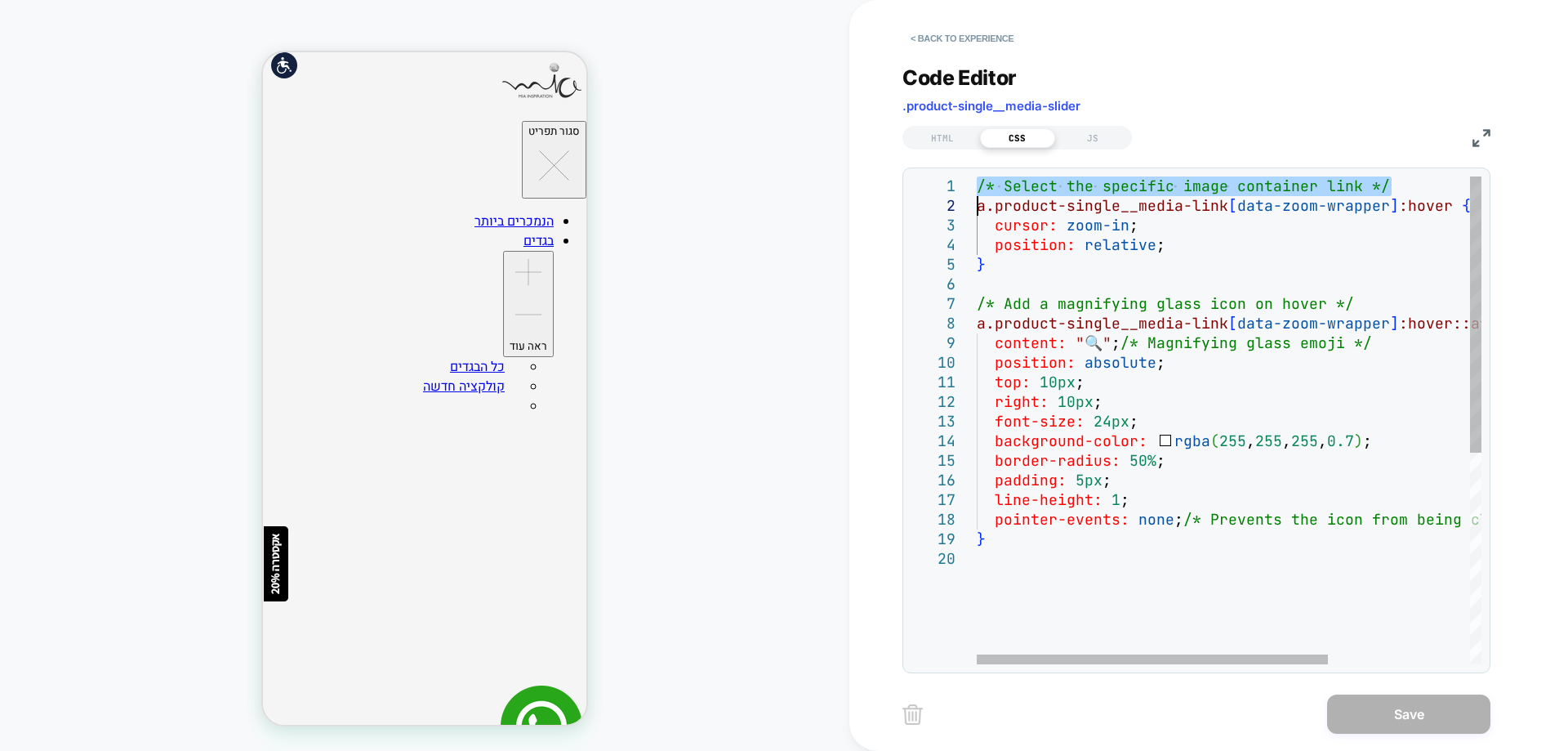
type textarea "**********"
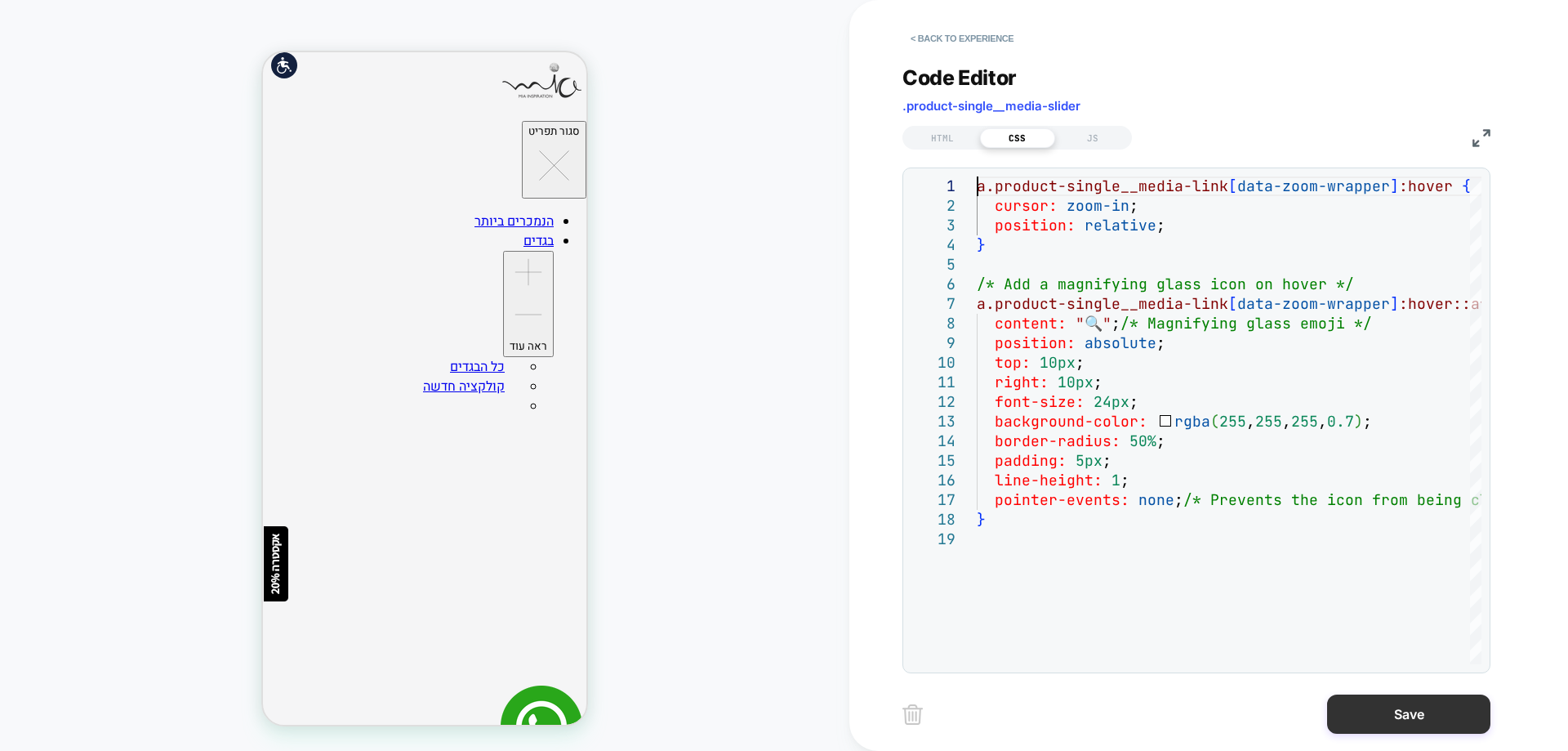
click at [1415, 722] on button "Save" at bounding box center [1408, 713] width 163 height 39
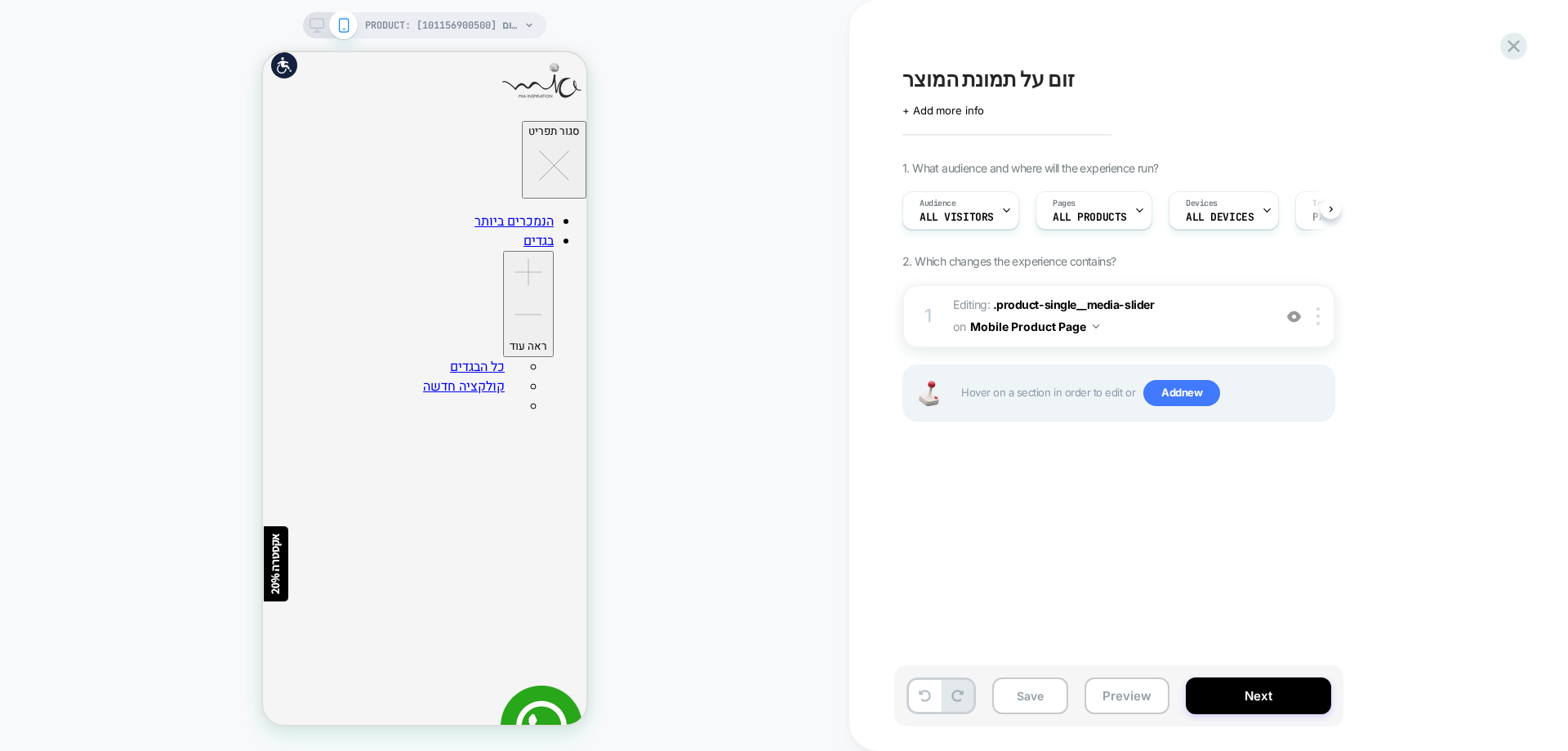
scroll to position [0, 1]
click at [1035, 298] on span ".product-single__media-slider" at bounding box center [1073, 304] width 161 height 14
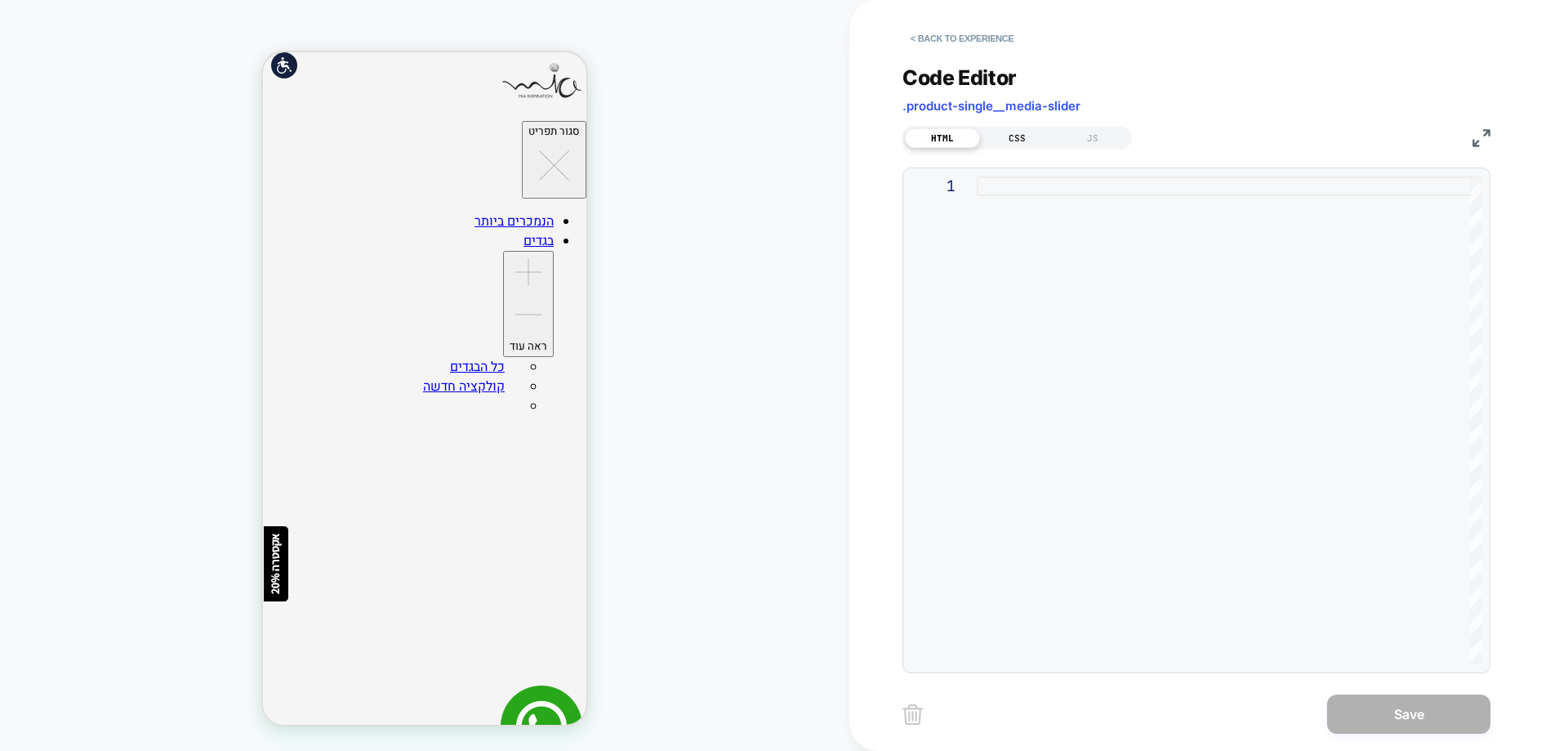
drag, startPoint x: 1015, startPoint y: 137, endPoint x: 1041, endPoint y: 164, distance: 37.5
click at [1015, 136] on div "CSS" at bounding box center [1017, 138] width 75 height 19
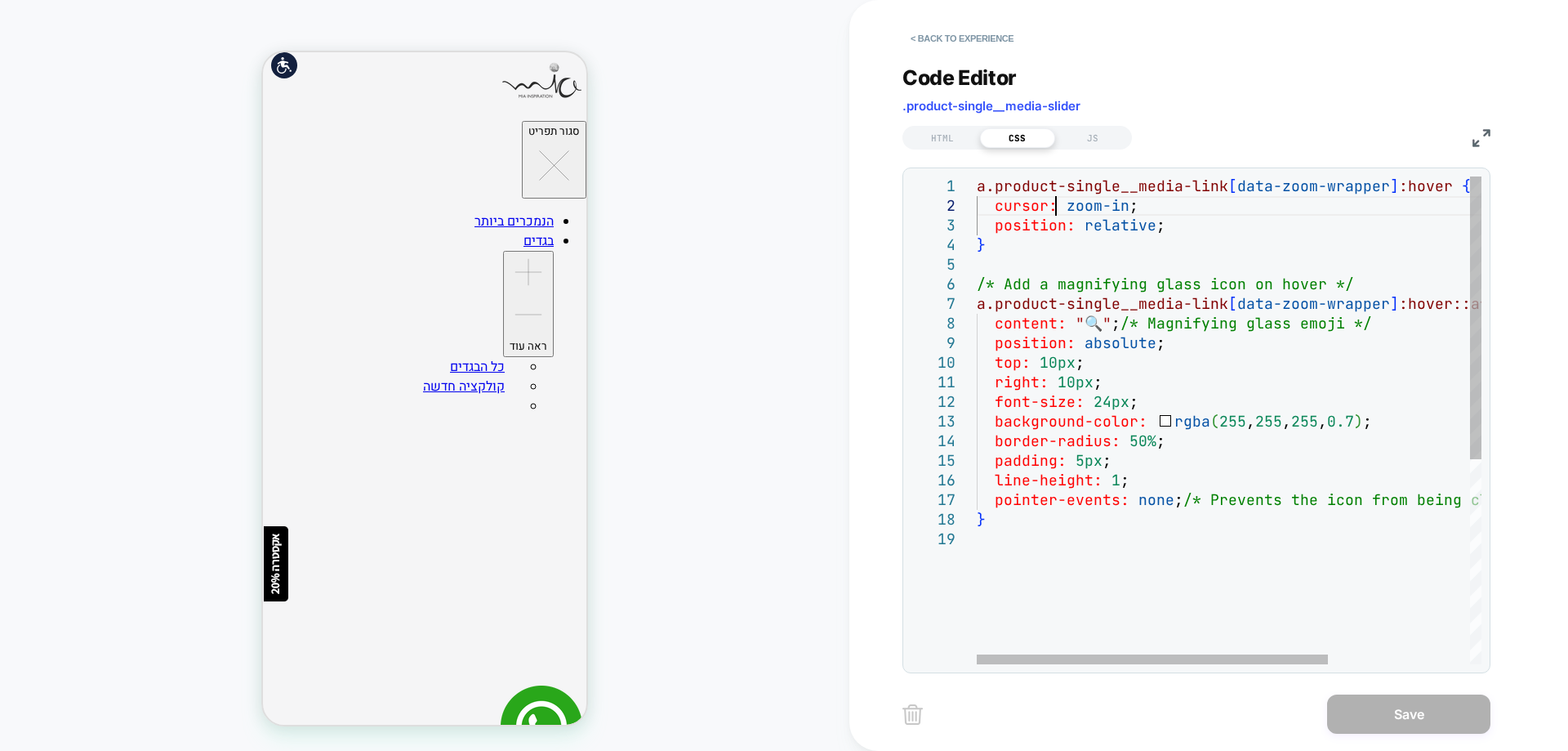
scroll to position [0, 0]
click at [1059, 196] on div "a.product-single__media-link [ data-zoom-wrapper ] :hover { cursor: zoom-in ; p…" at bounding box center [1330, 596] width 708 height 840
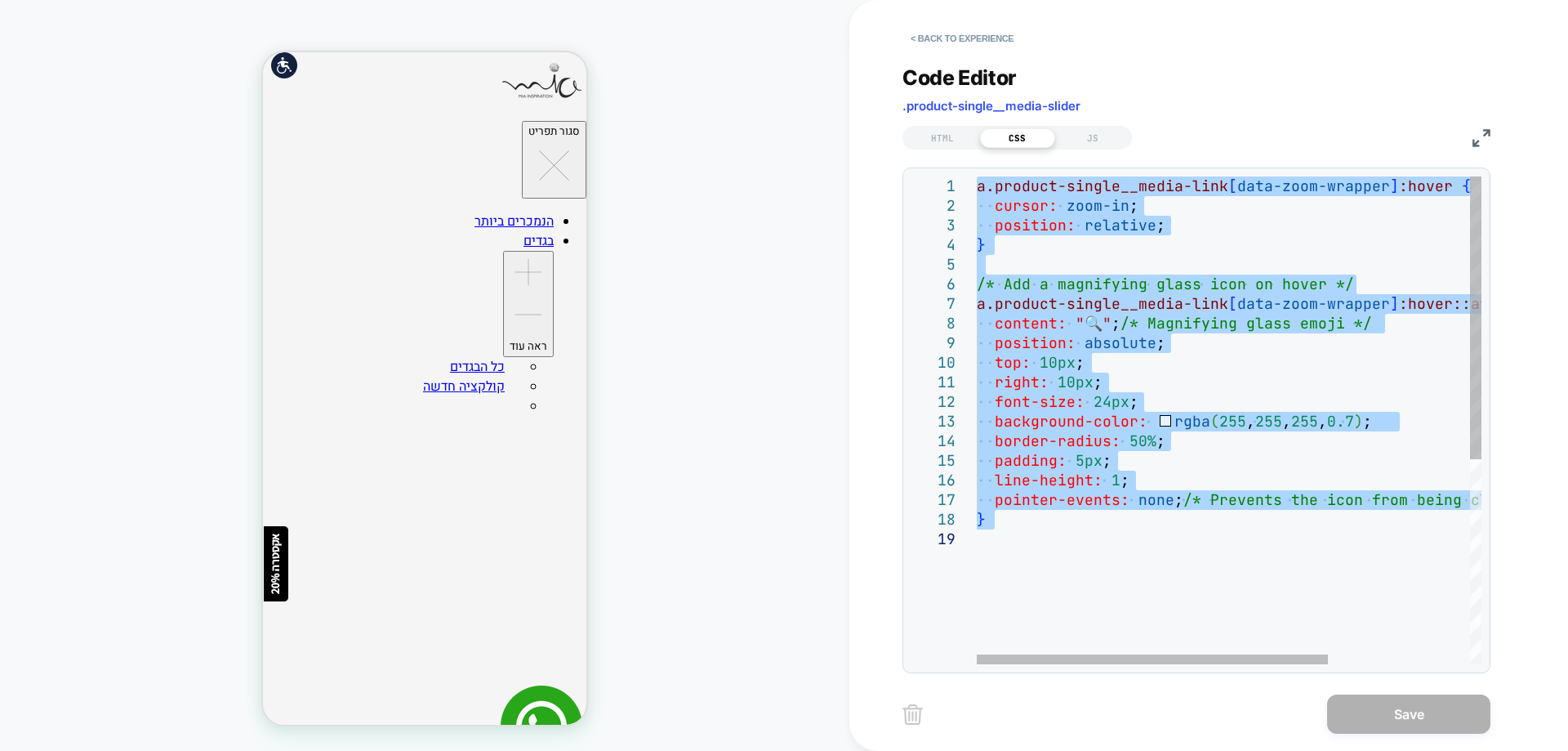
type textarea "**********"
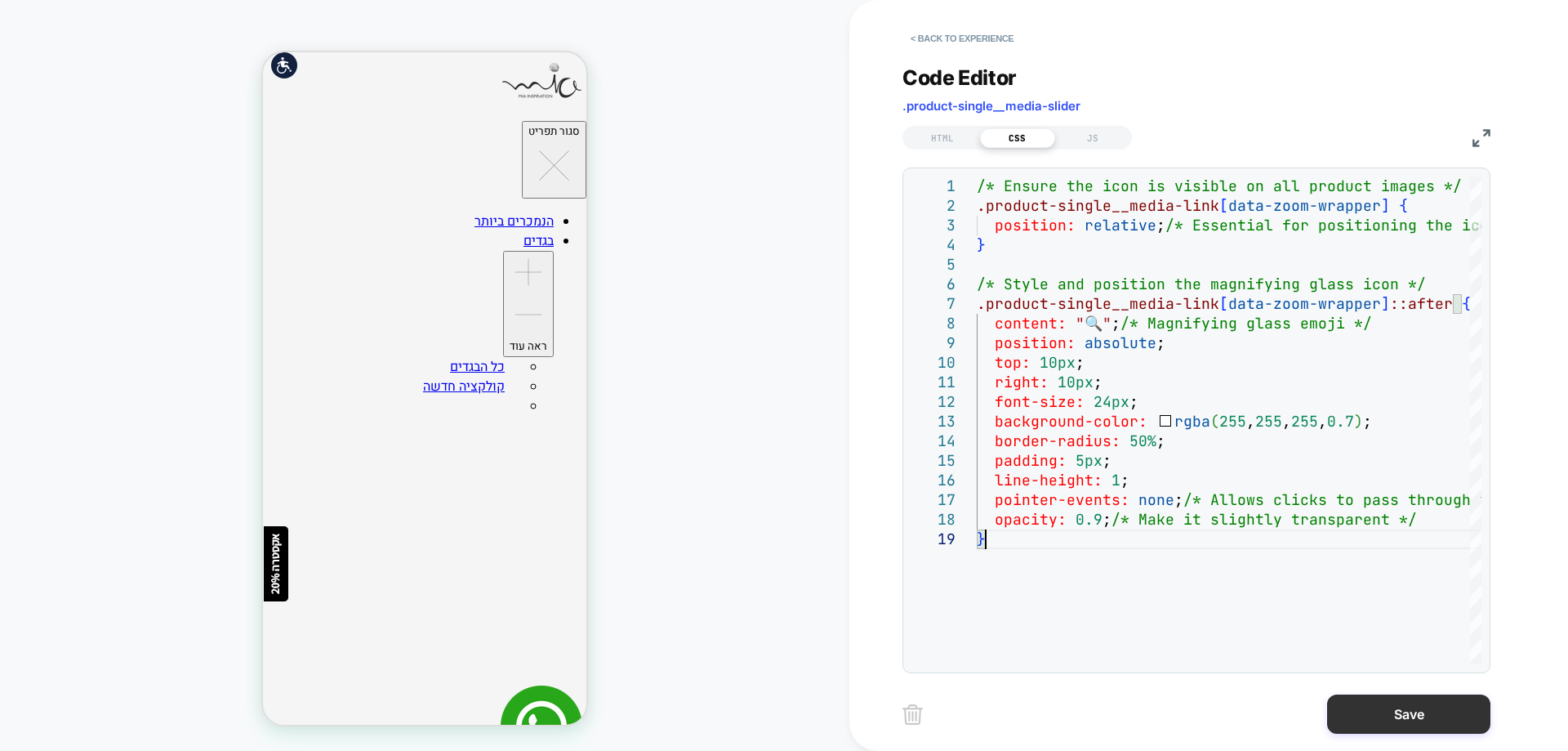
click at [1396, 696] on button "Save" at bounding box center [1408, 713] width 163 height 39
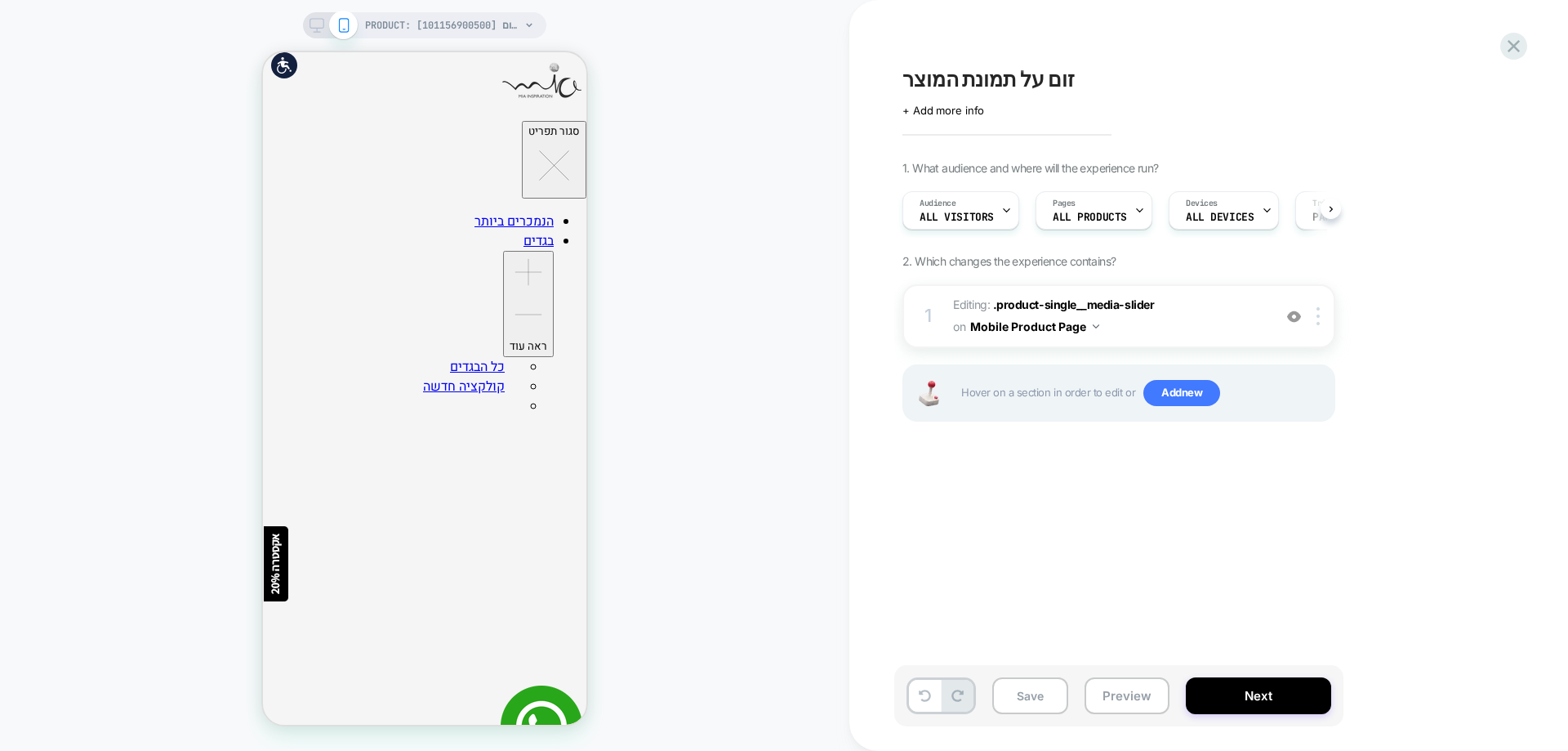
scroll to position [0, 1]
click at [1046, 308] on span ".product-single__media-slider" at bounding box center [1073, 304] width 161 height 14
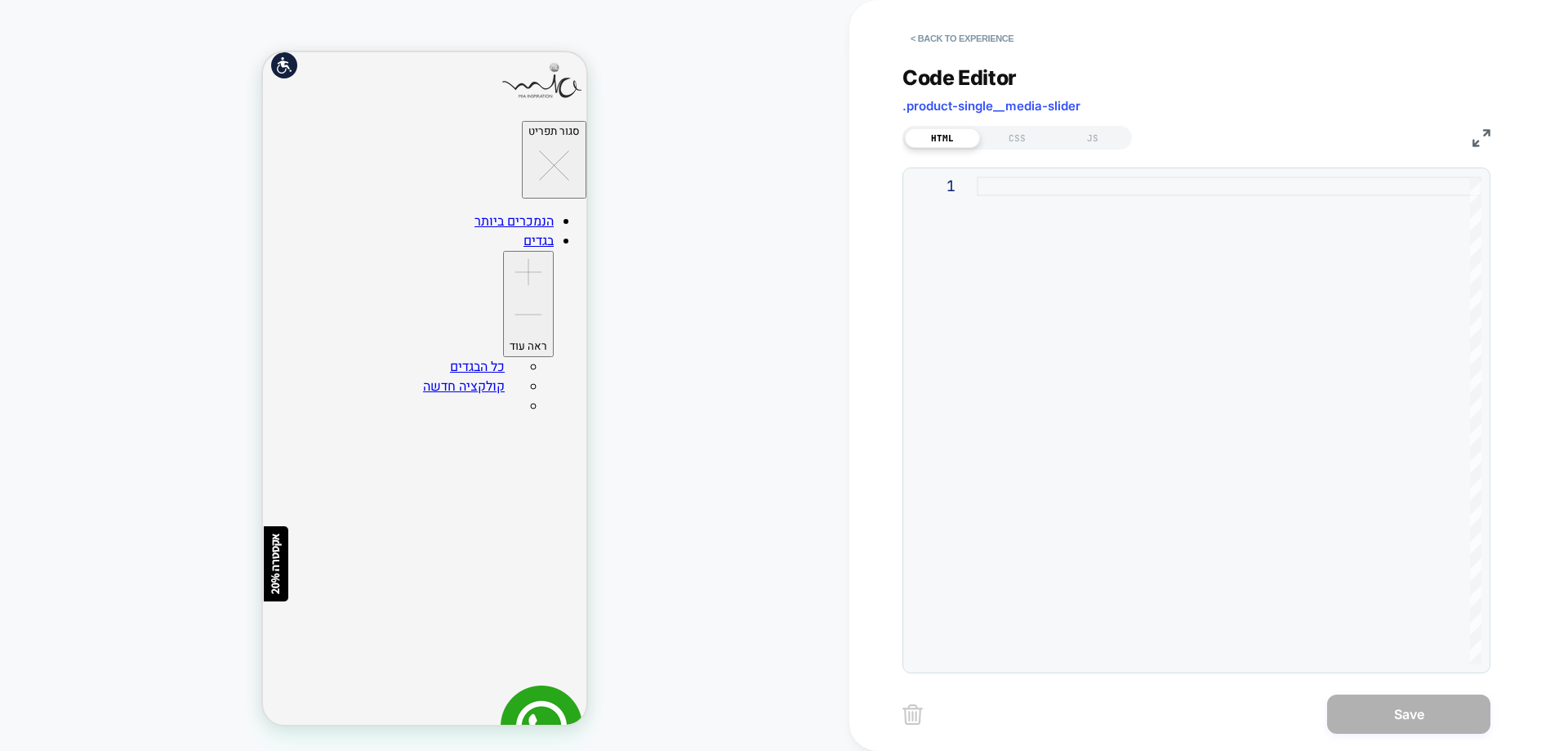
click at [1015, 151] on div "Code Editor .product-single__media-slider HTML CSS JS 1" at bounding box center [1196, 359] width 588 height 628
click at [1017, 134] on div "CSS" at bounding box center [1017, 138] width 75 height 19
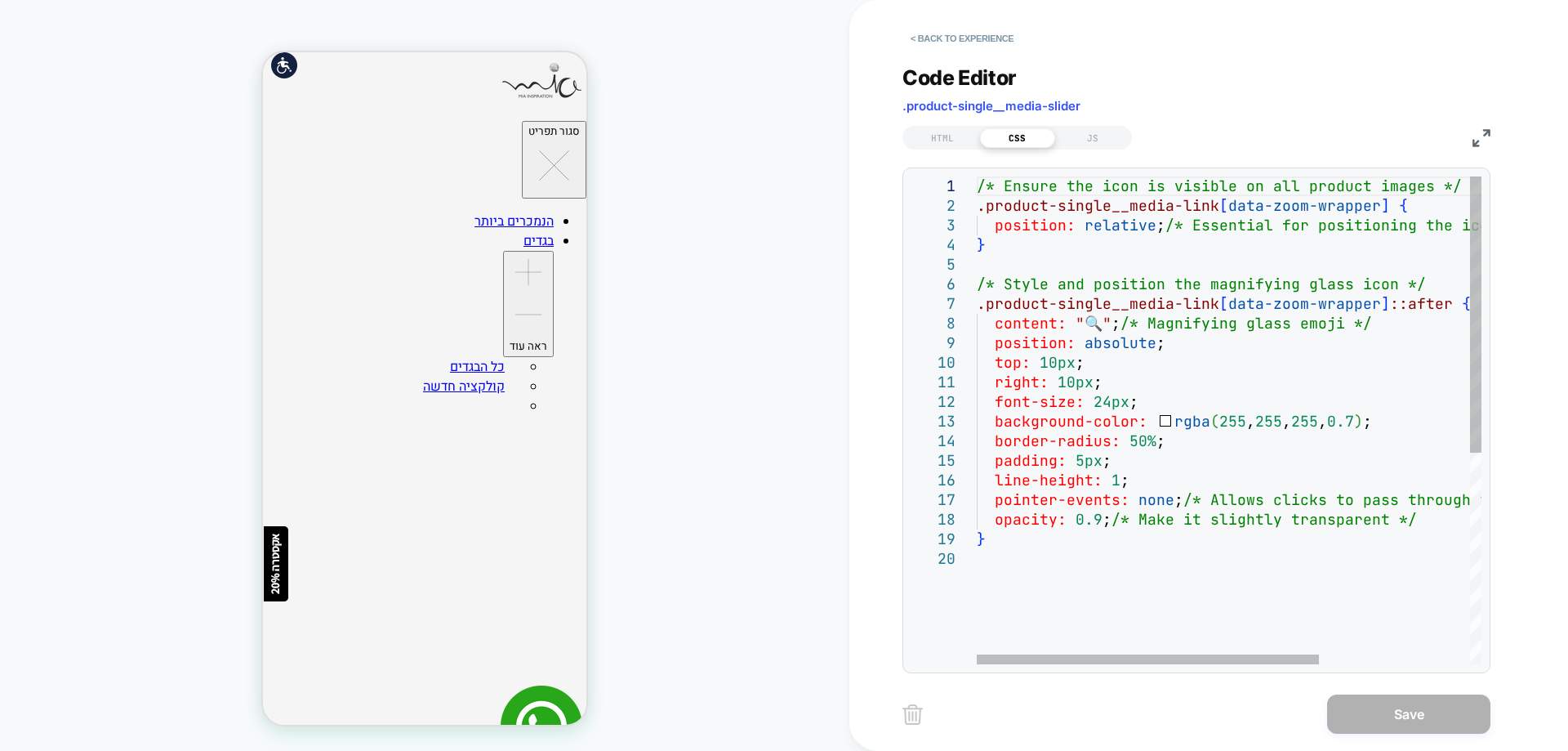
scroll to position [0, 0]
click at [1055, 178] on div "/* Ensure the icon is visible on all product image s */ .product-single__media-…" at bounding box center [1340, 607] width 726 height 860
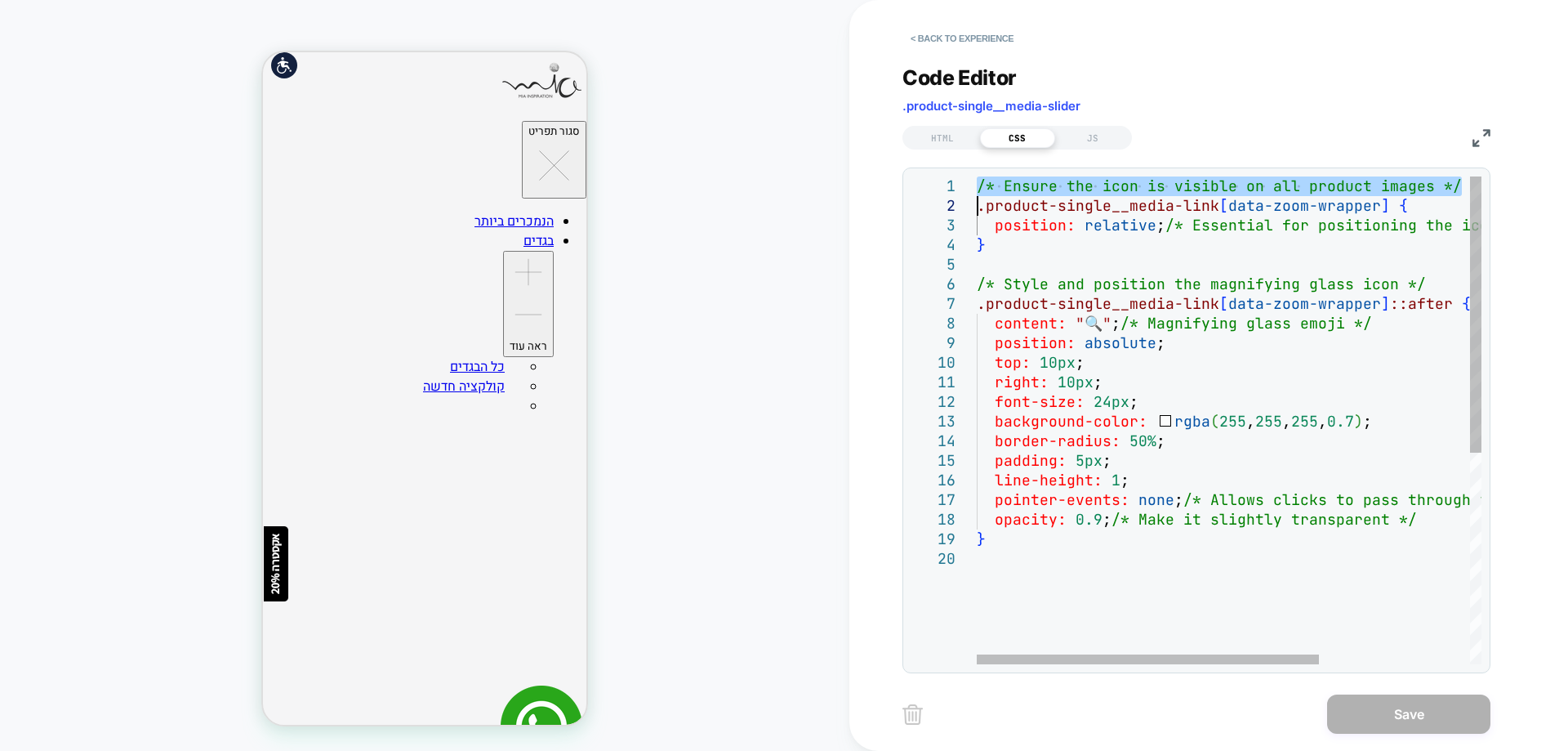
click at [1055, 178] on div "/* Ensure the icon is visible on all product image s */ .product-single__media-…" at bounding box center [1340, 607] width 726 height 860
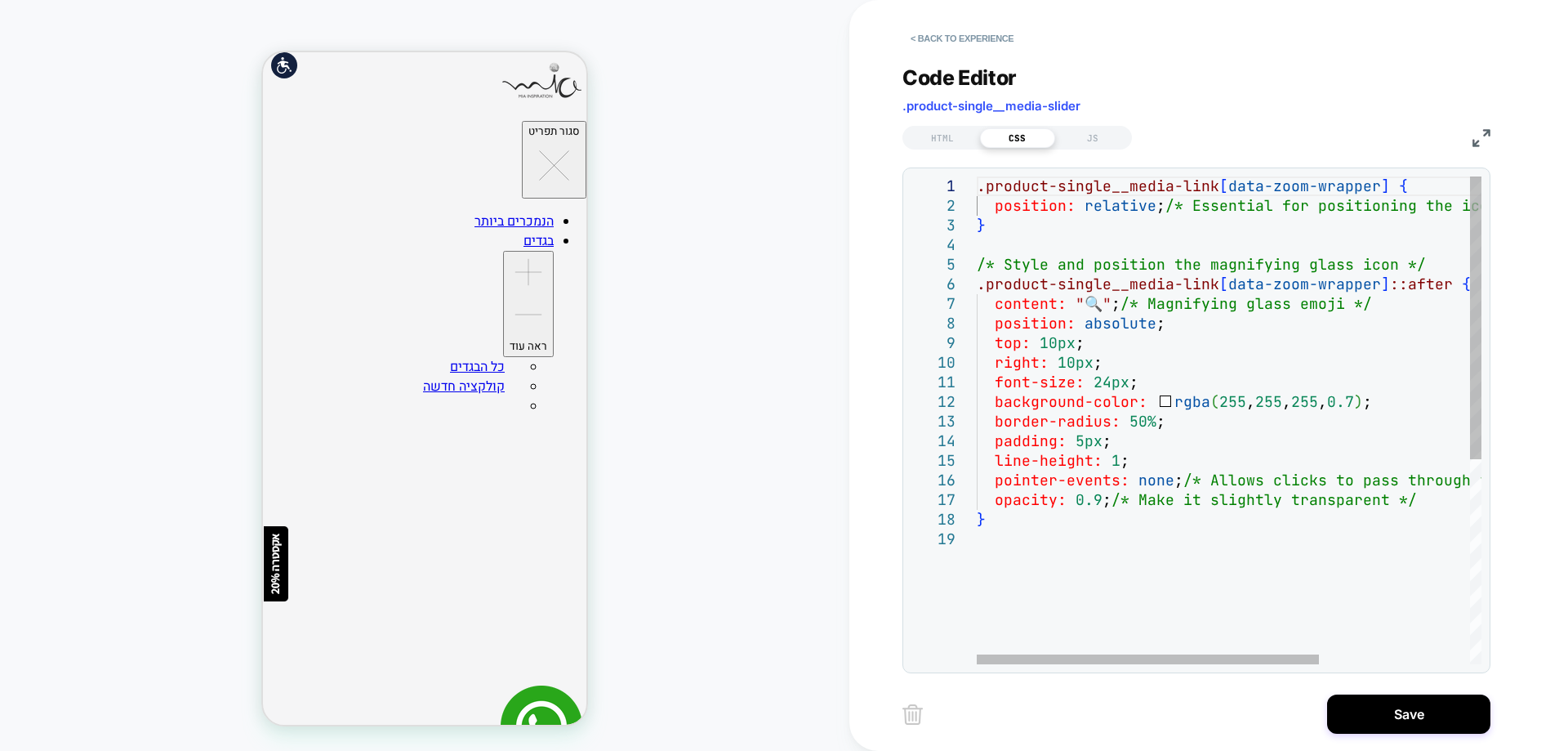
scroll to position [19, 0]
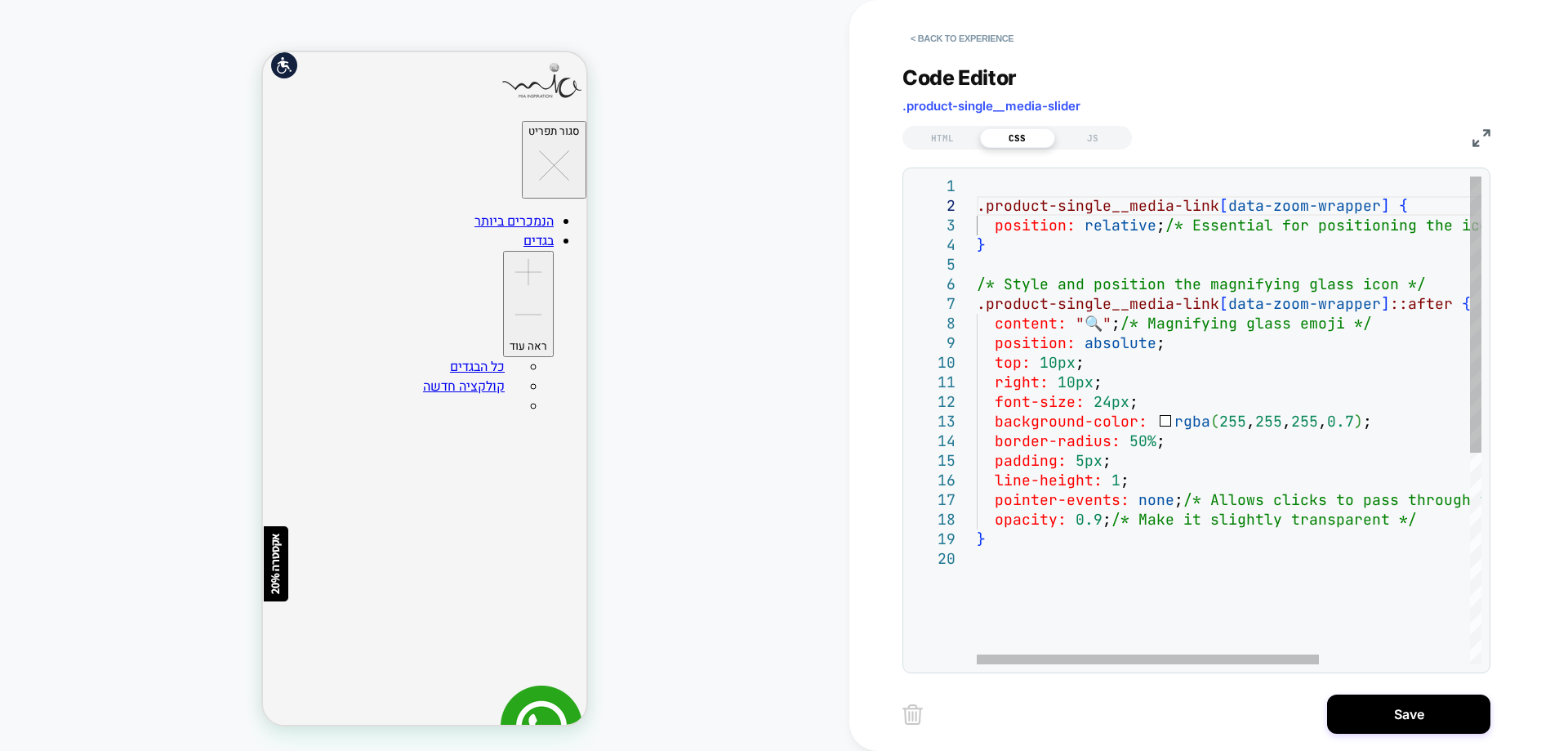
type textarea "**********"
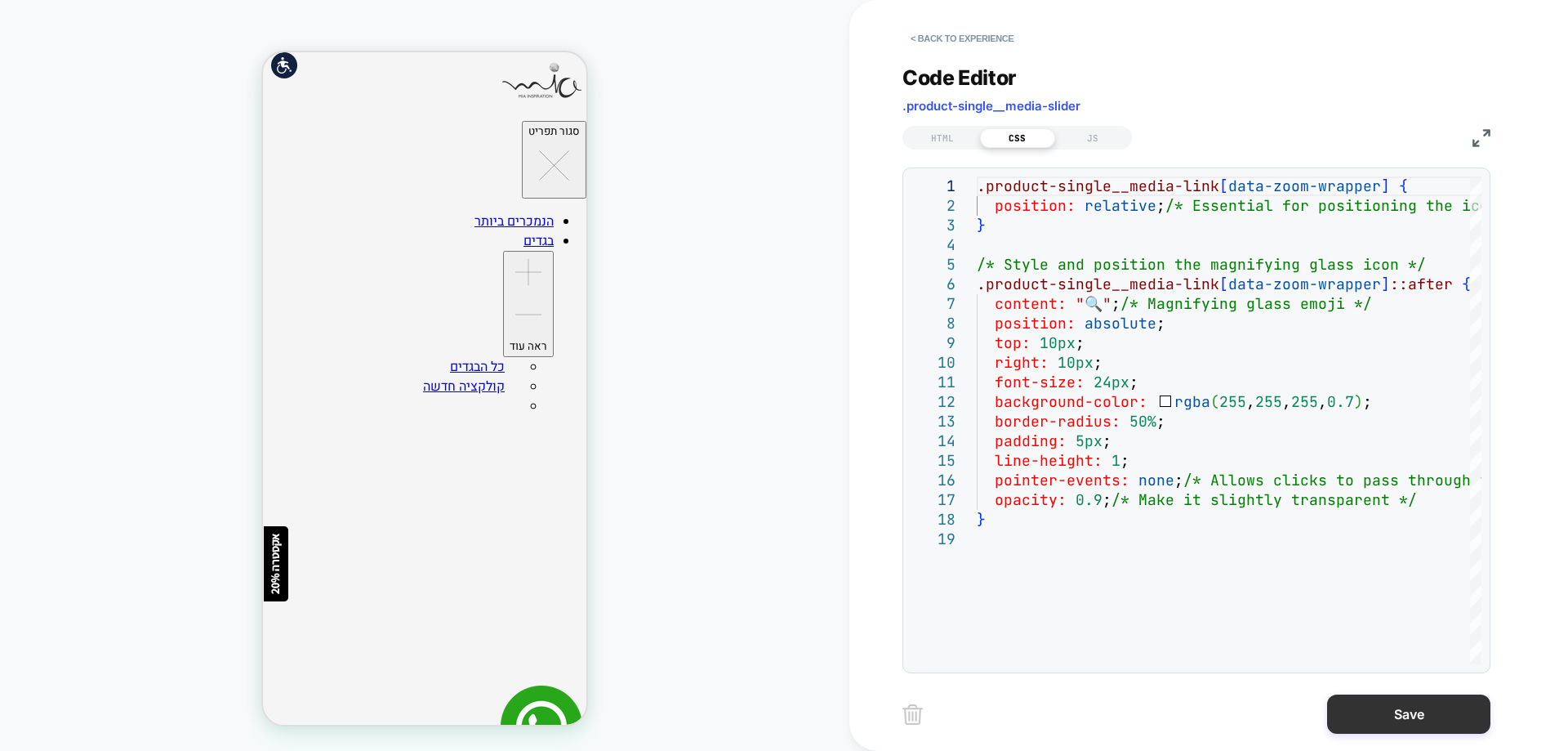
click at [1393, 718] on button "Save" at bounding box center [1408, 713] width 163 height 39
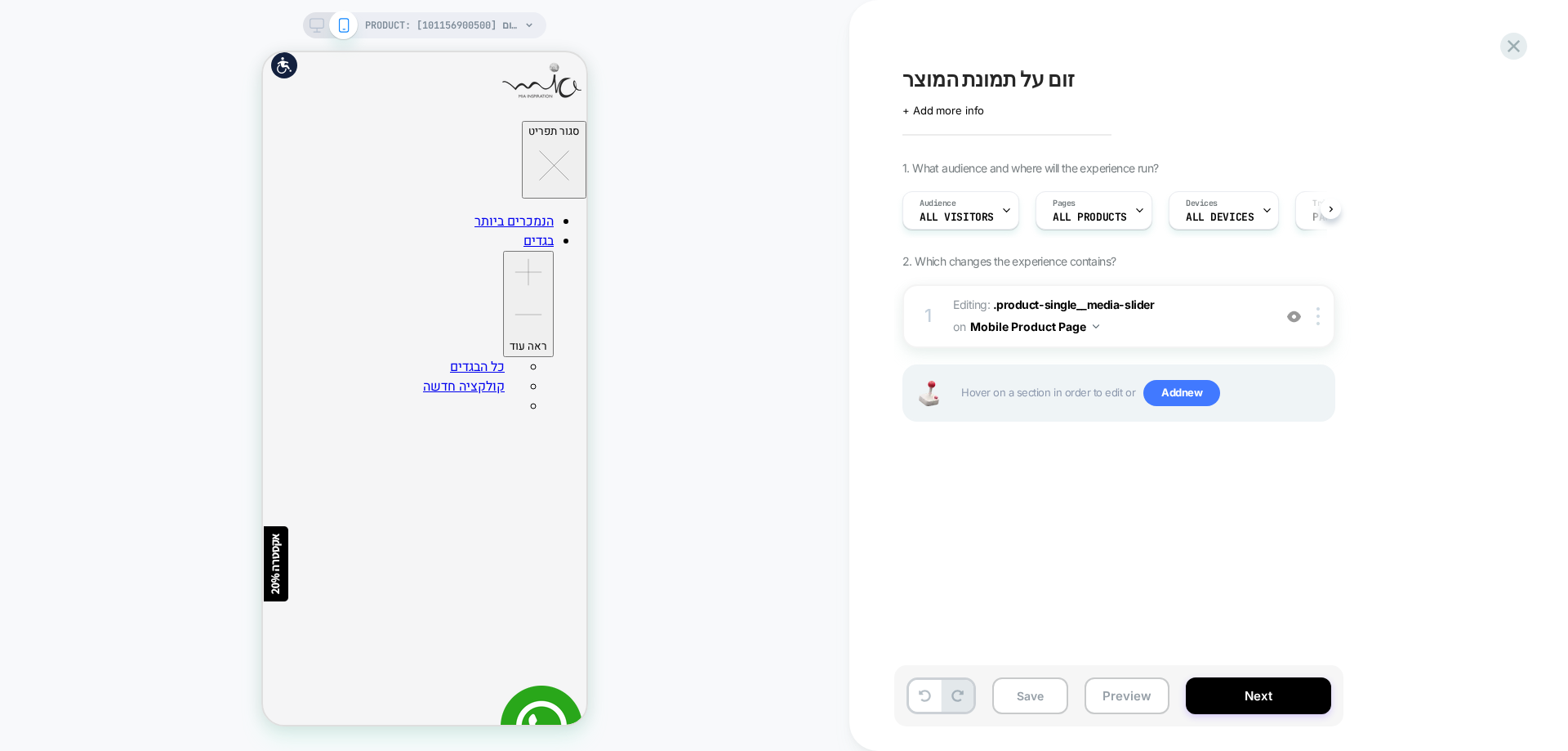
scroll to position [0, 1]
